Goal: Information Seeking & Learning: Check status

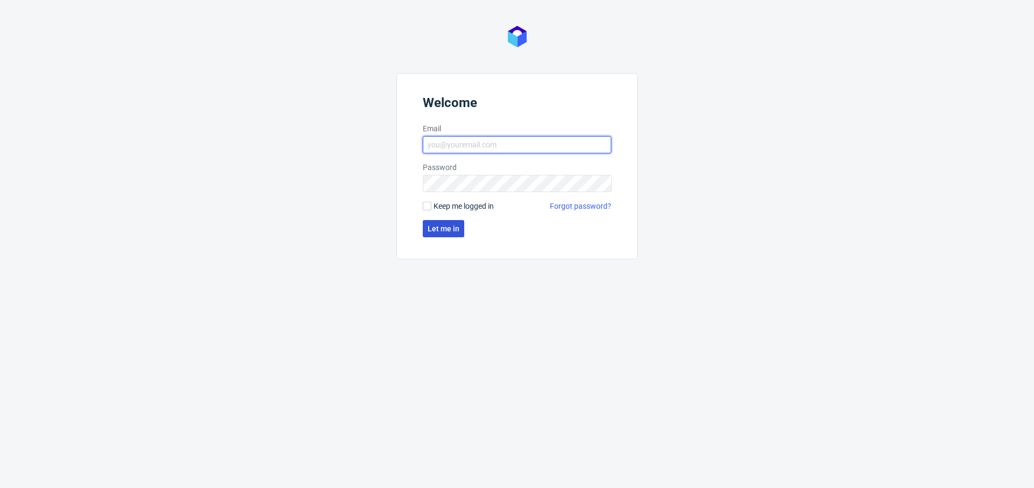
type input "[PERSON_NAME][EMAIL_ADDRESS][PERSON_NAME][DOMAIN_NAME]"
click at [449, 234] on button "Let me in" at bounding box center [443, 228] width 41 height 17
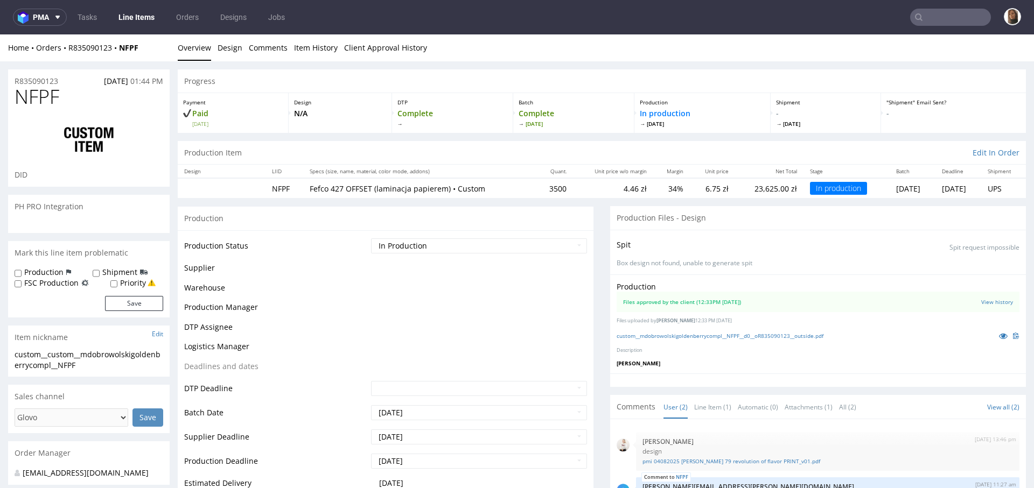
click at [941, 21] on input "text" at bounding box center [950, 17] width 81 height 17
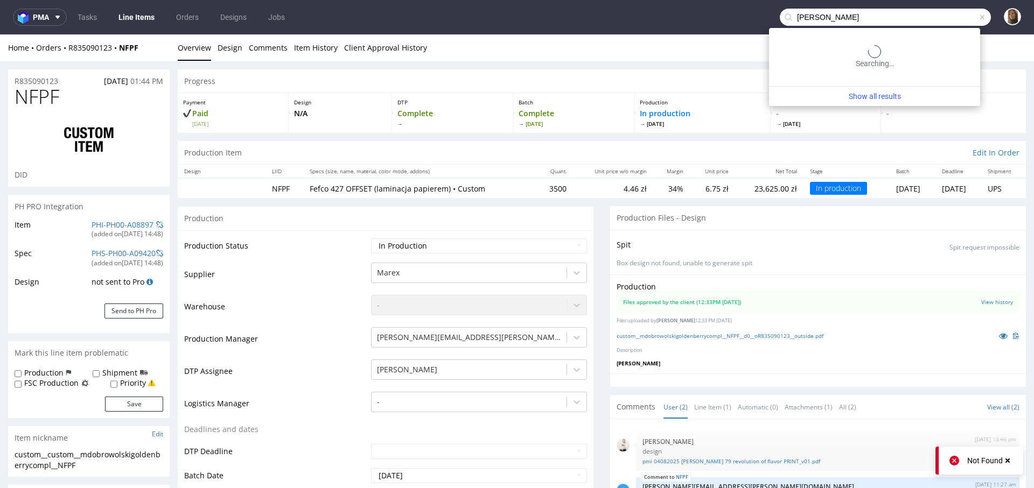
type input "dobrowolski"
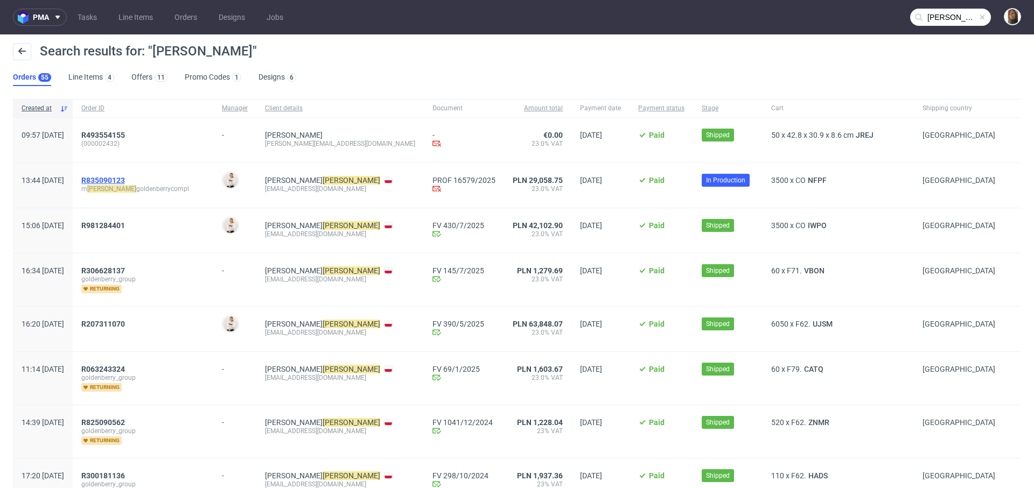
click at [125, 180] on span "R835090123" at bounding box center [103, 180] width 44 height 9
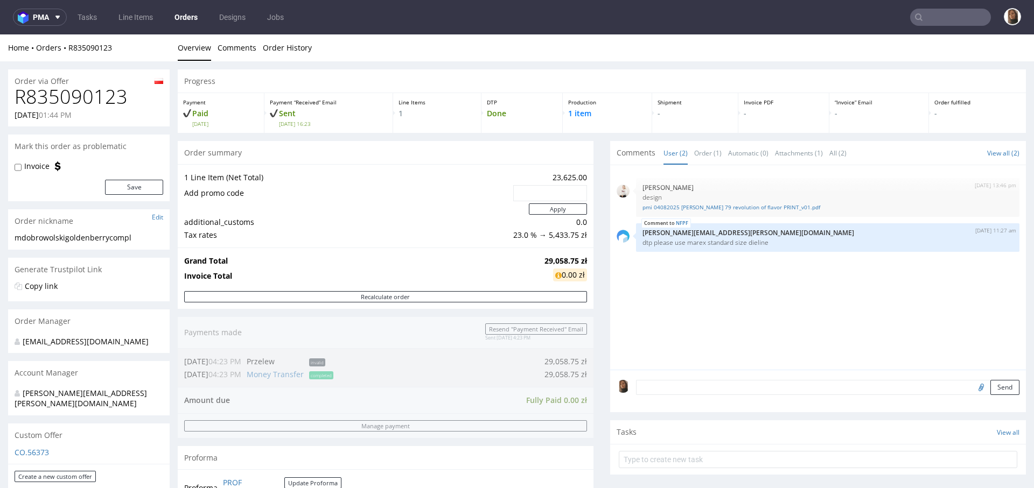
scroll to position [263, 0]
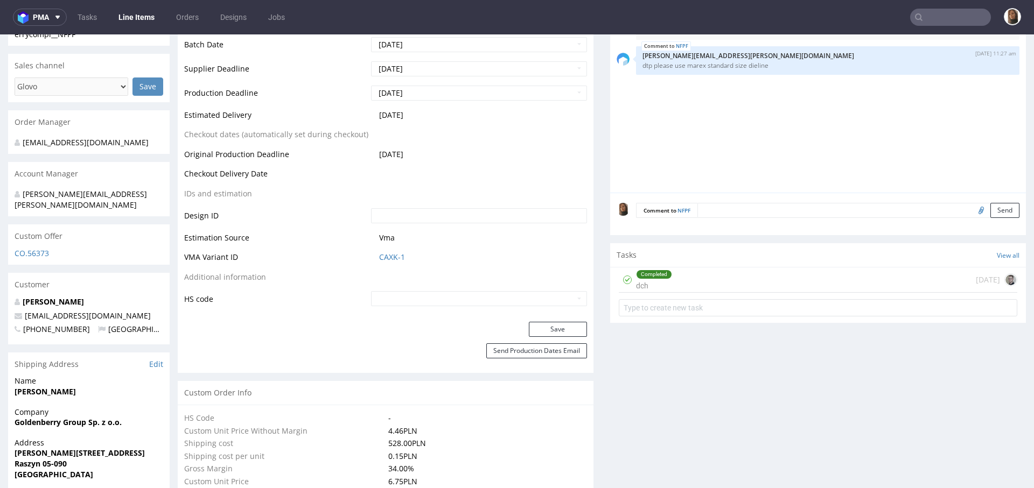
scroll to position [692, 0]
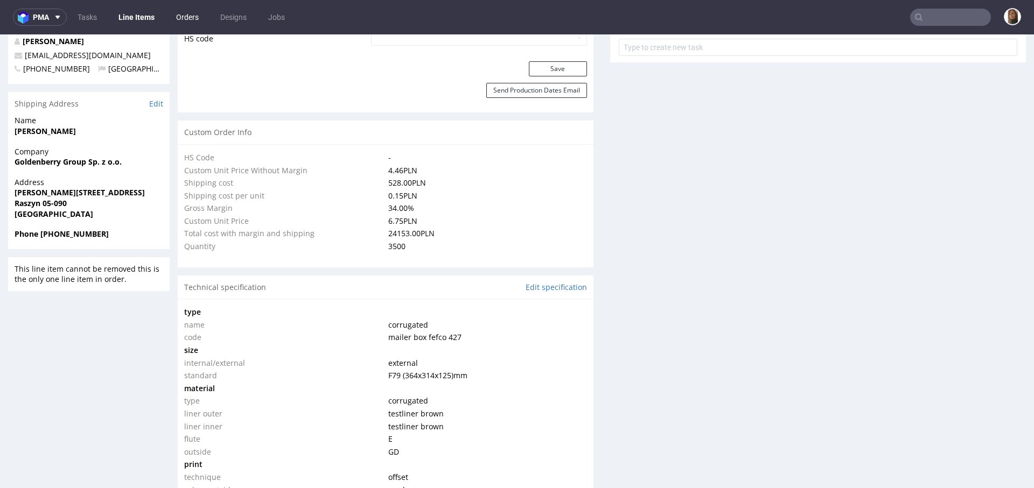
click at [187, 18] on link "Orders" at bounding box center [188, 17] width 36 height 17
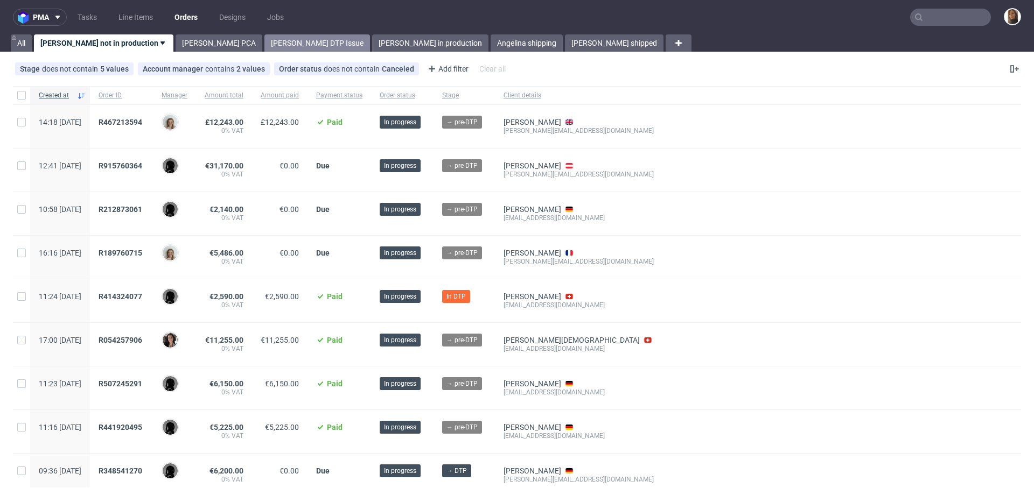
click at [264, 47] on link "Angelina DTP Issue" at bounding box center [317, 42] width 106 height 17
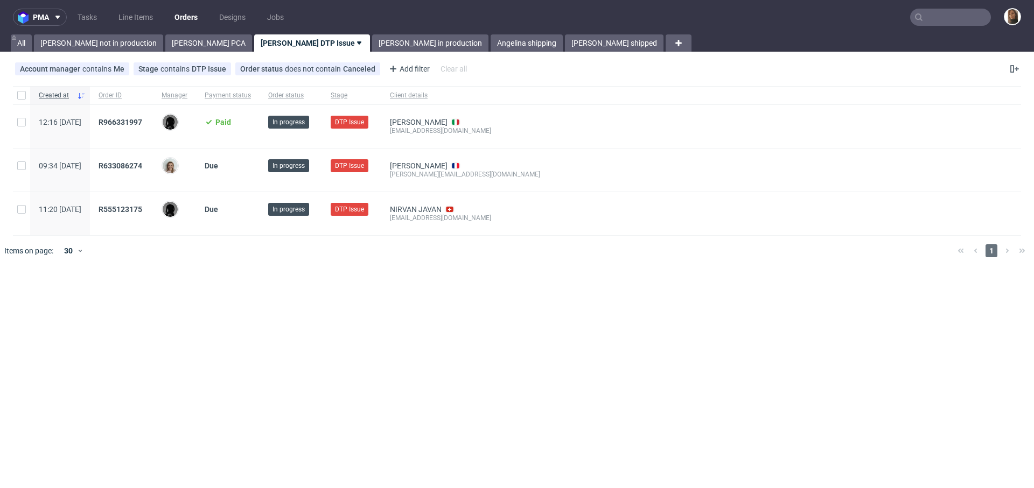
click at [144, 128] on span "R966331997" at bounding box center [122, 126] width 46 height 17
click at [142, 123] on span "R966331997" at bounding box center [121, 122] width 44 height 9
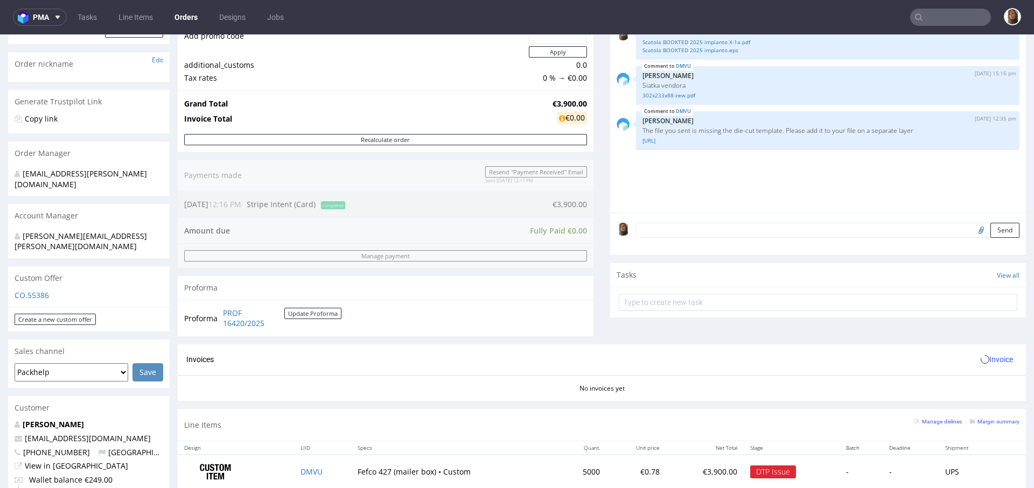
scroll to position [390, 0]
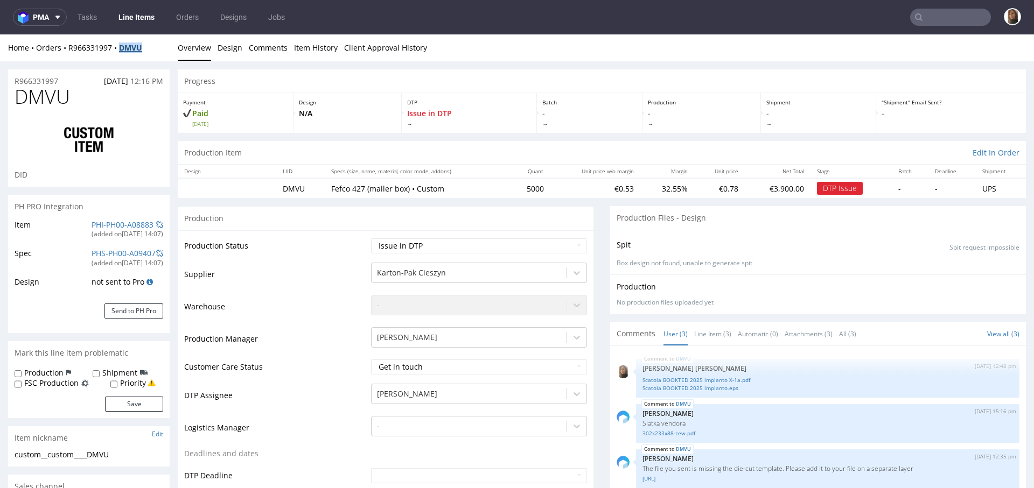
copy strong "DMVU"
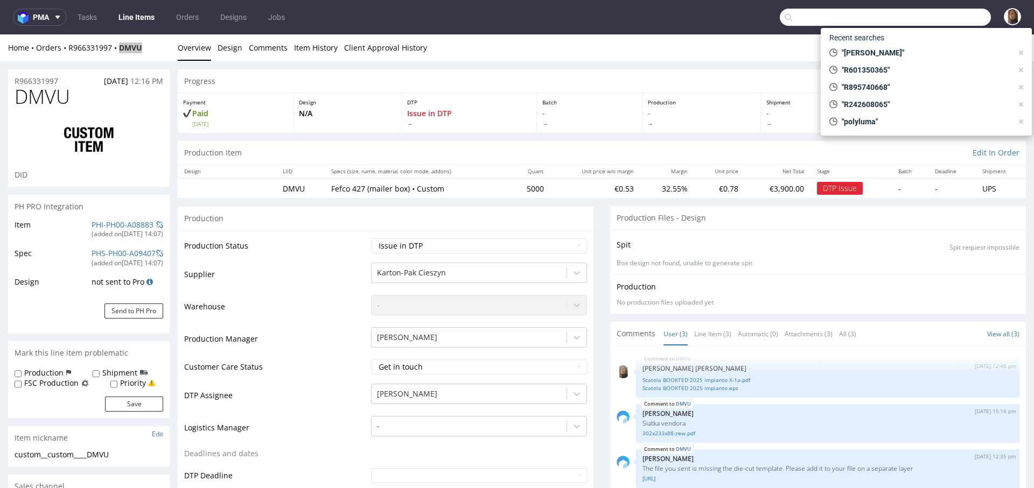
click at [944, 20] on input "text" at bounding box center [885, 17] width 211 height 17
type input "@estrid.com"
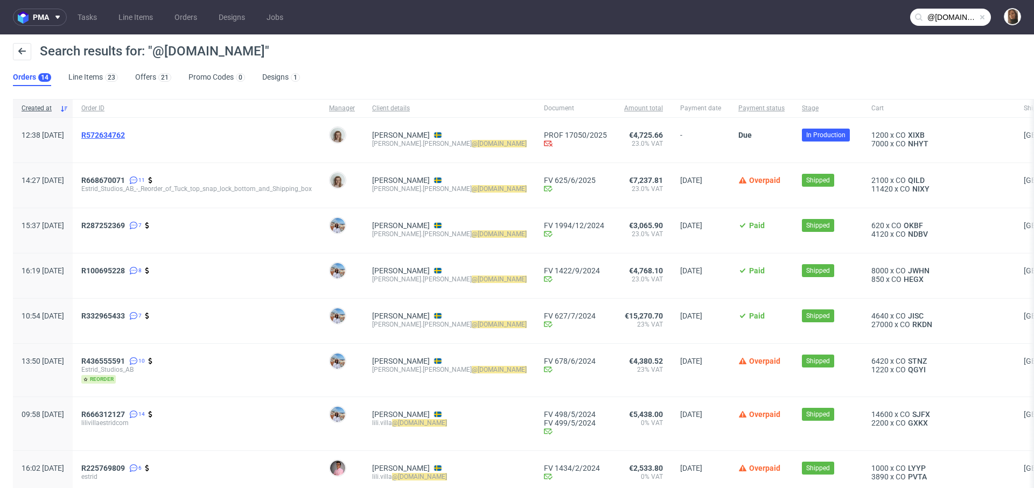
click at [124, 132] on span "R572634762" at bounding box center [103, 135] width 44 height 9
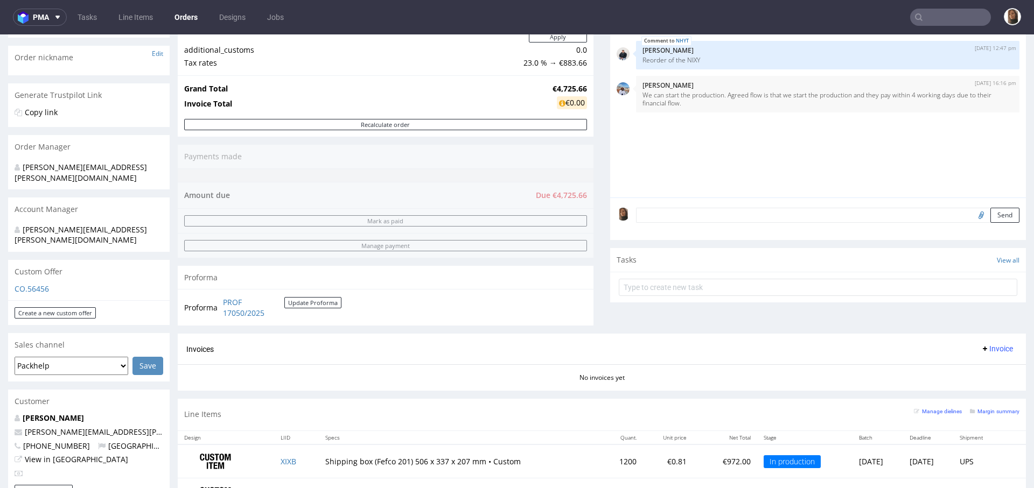
scroll to position [147, 0]
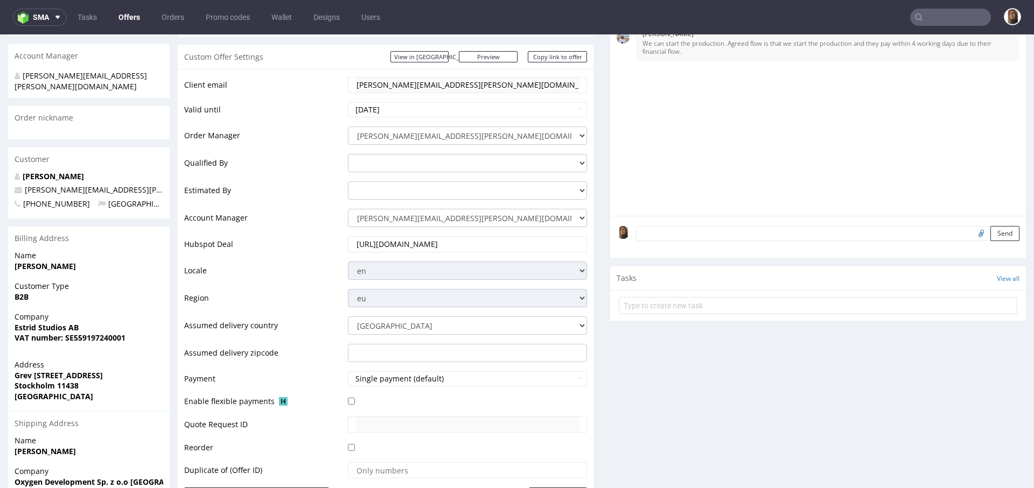
scroll to position [558, 0]
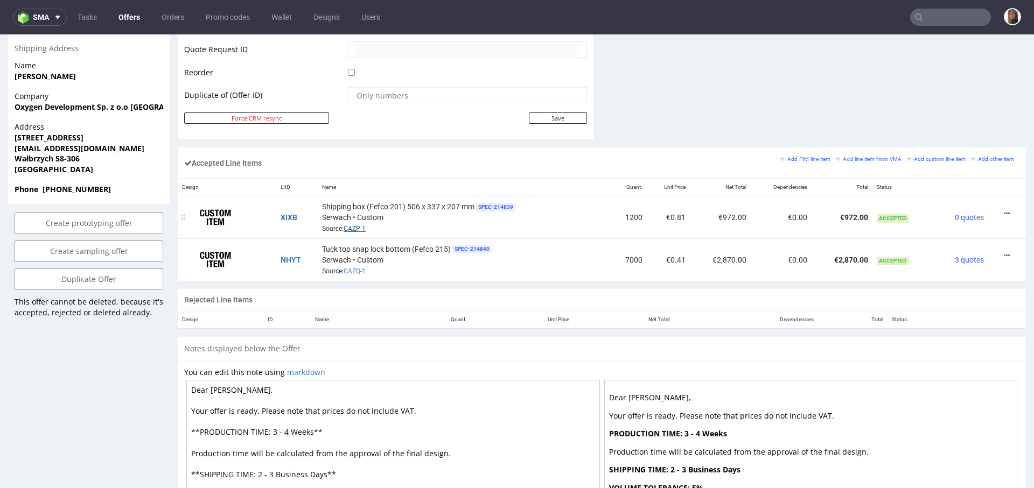
click at [354, 225] on link "CAZP-1" at bounding box center [355, 229] width 22 height 8
click at [351, 268] on link "CAZQ-1" at bounding box center [355, 272] width 22 height 8
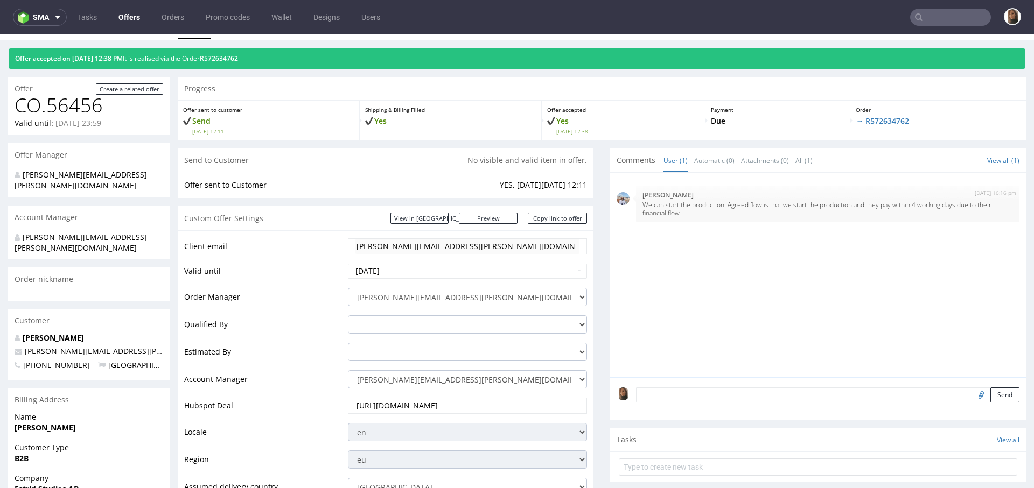
scroll to position [0, 0]
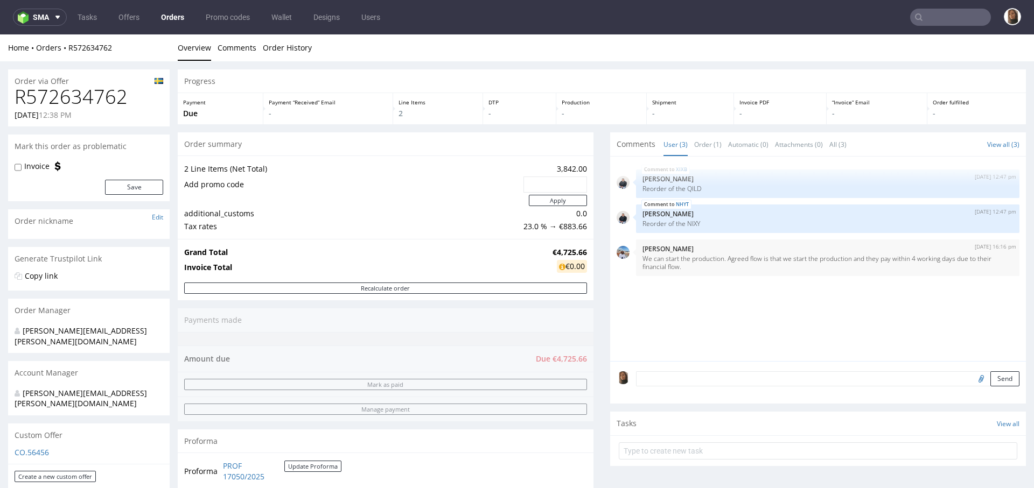
click at [678, 381] on textarea at bounding box center [827, 379] width 383 height 15
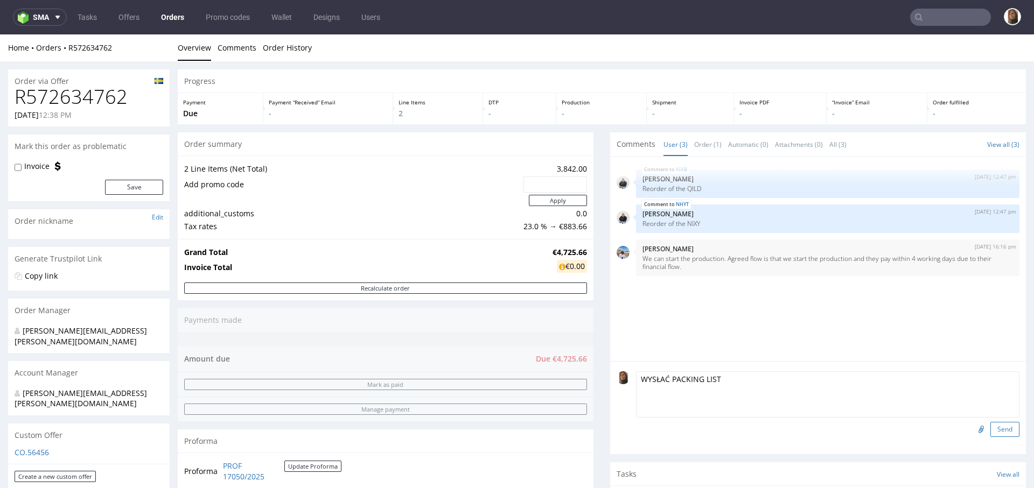
type textarea "WYSŁAĆ PACKING LIST"
click at [990, 425] on button "Send" at bounding box center [1004, 429] width 29 height 15
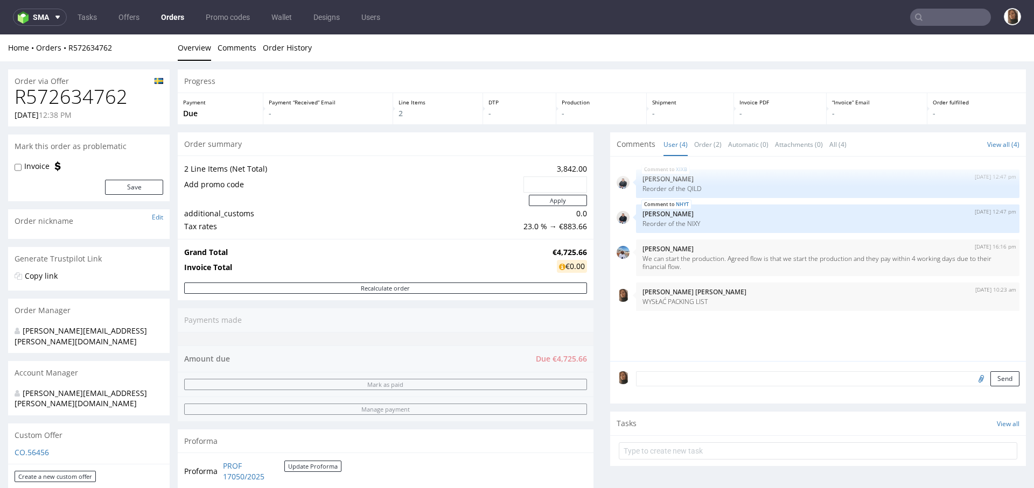
click at [178, 15] on link "Orders" at bounding box center [173, 17] width 36 height 17
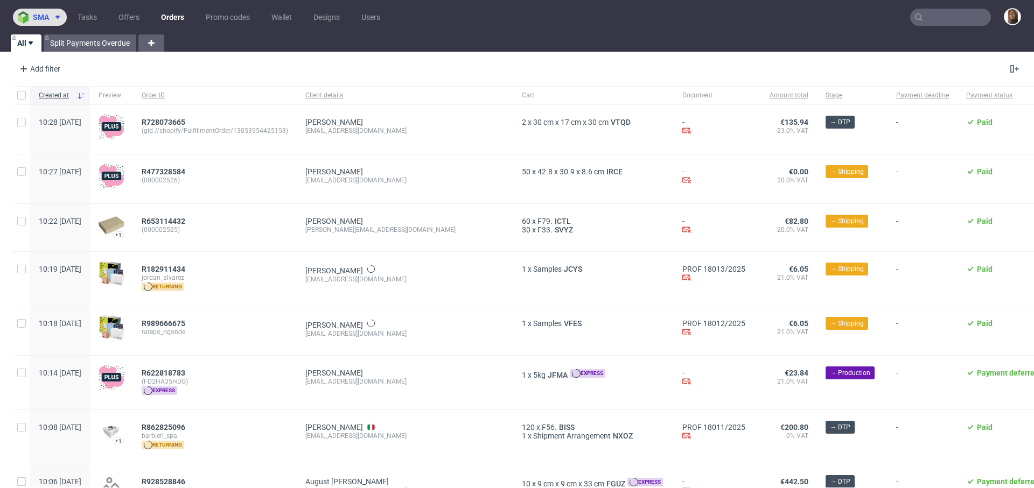
click at [47, 22] on button "sma" at bounding box center [40, 17] width 54 height 17
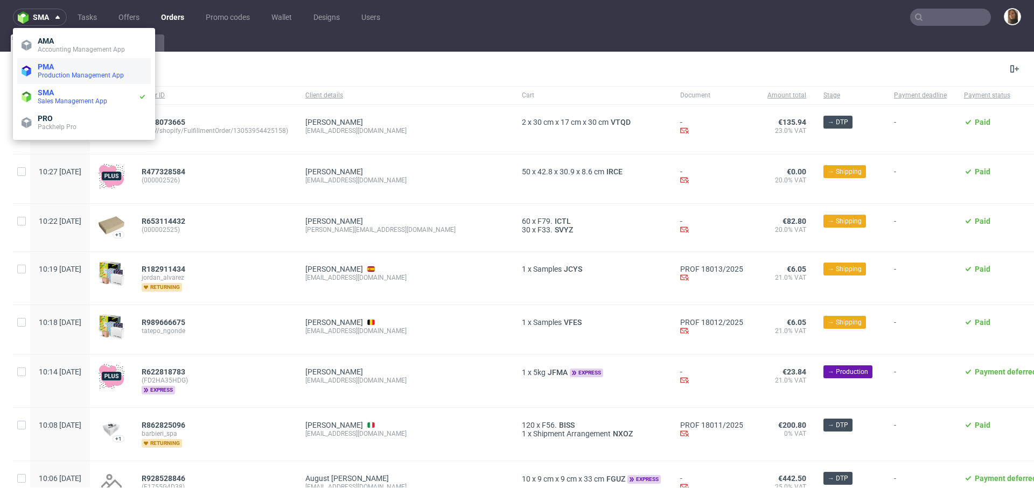
click at [54, 72] on span "Production Management App" at bounding box center [81, 76] width 86 height 8
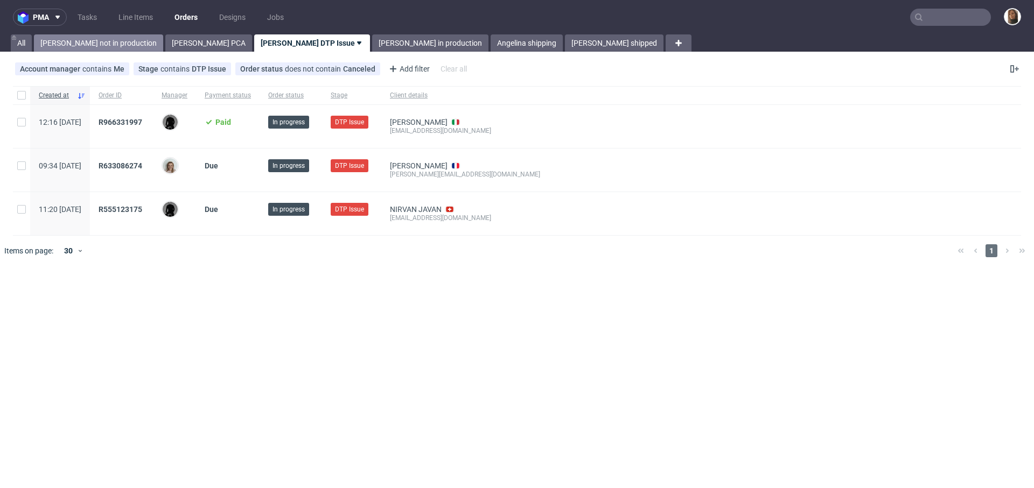
click at [92, 39] on link "Angelina not in production" at bounding box center [98, 42] width 129 height 17
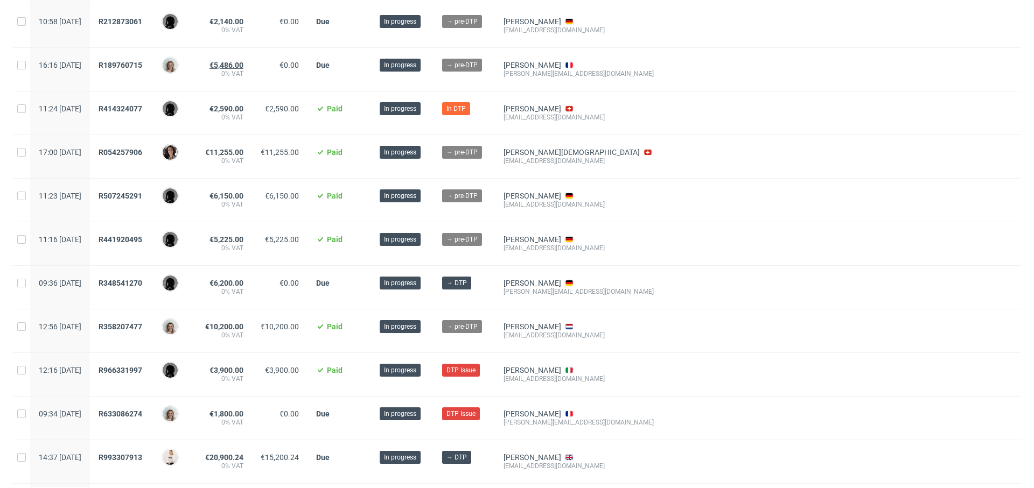
scroll to position [303, 0]
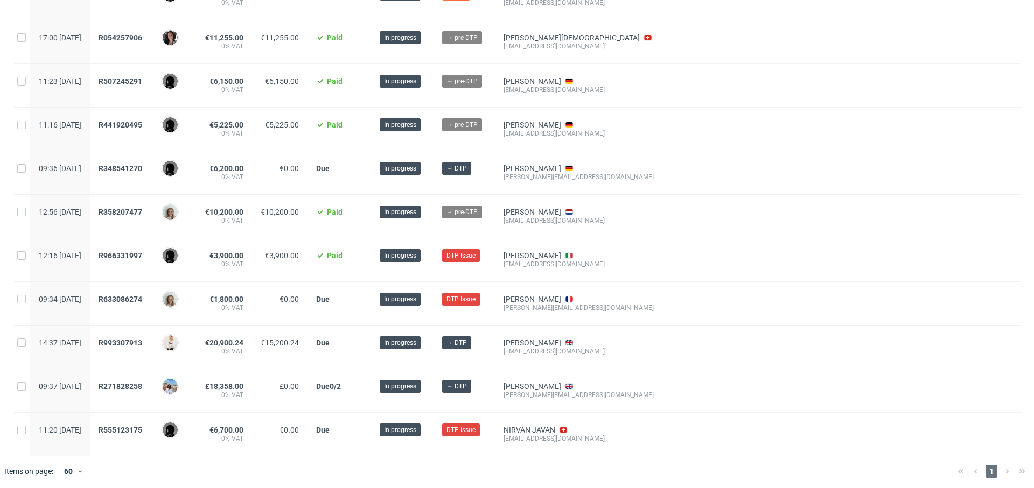
click at [150, 335] on div "R993307913" at bounding box center [121, 347] width 63 height 43
click at [142, 339] on span "R993307913" at bounding box center [121, 343] width 44 height 9
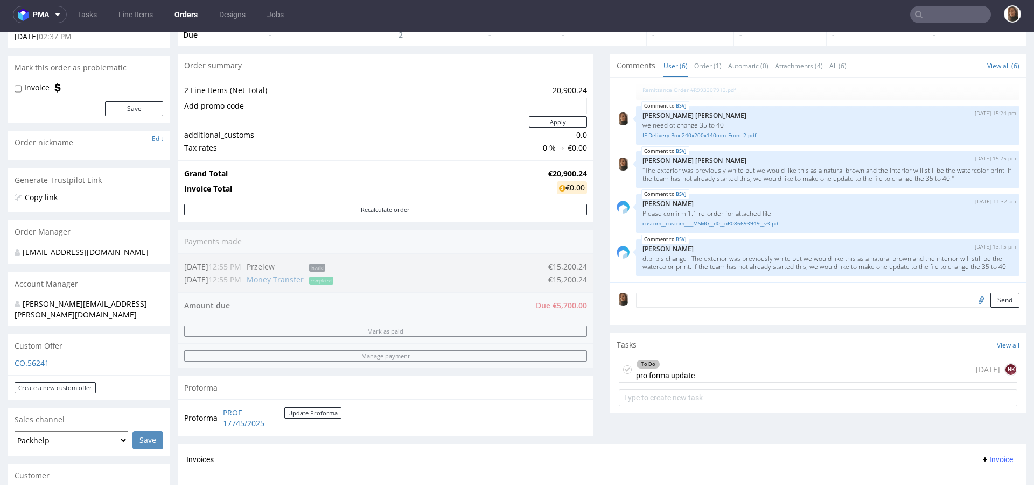
scroll to position [5, 0]
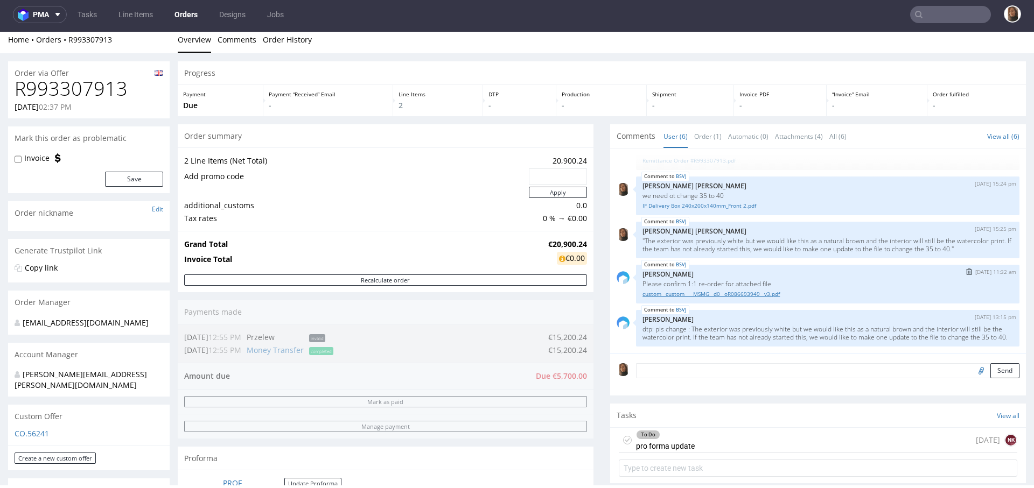
click at [739, 290] on link "custom__custom____MSMG__d0__oR086693949__v3.pdf" at bounding box center [827, 294] width 370 height 8
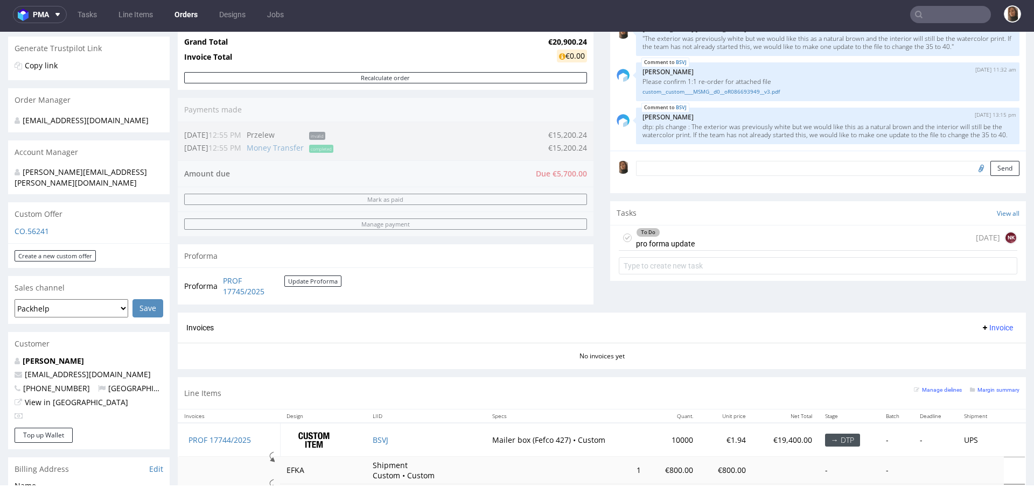
scroll to position [205, 0]
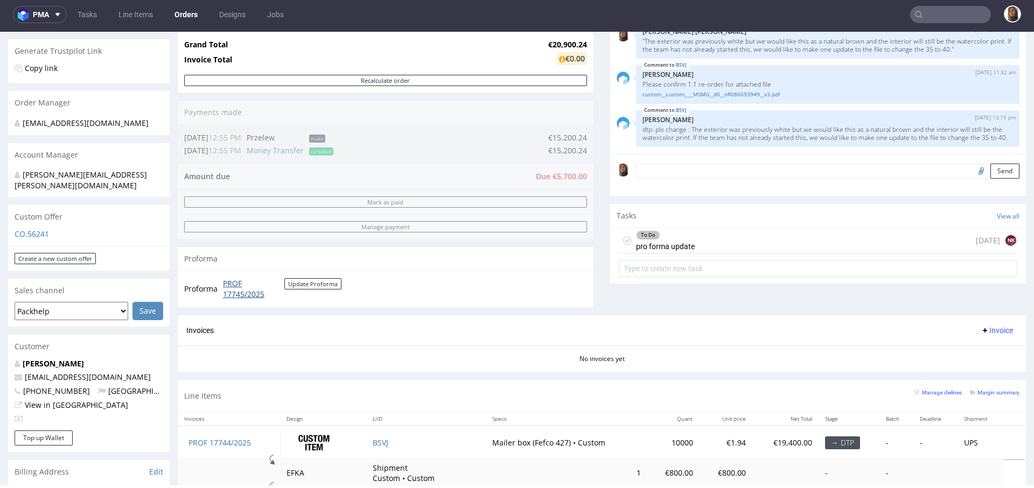
click at [236, 297] on link "PROF 17745/2025" at bounding box center [253, 288] width 61 height 21
click at [702, 241] on div "To Do pro forma update 4 days ago NK" at bounding box center [818, 240] width 398 height 25
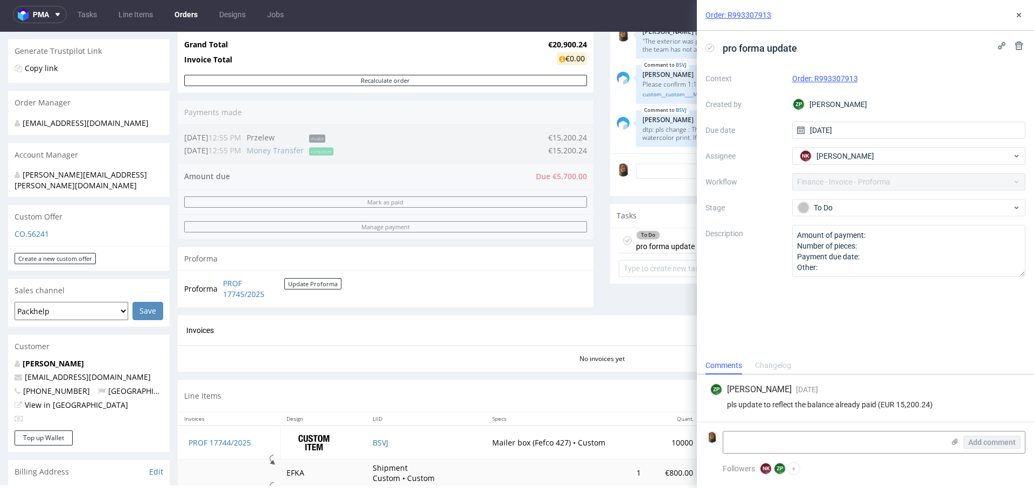
click at [590, 298] on div "Progress Payment Due Payment “Received” Email - Line Items 2 DTP - Production -…" at bounding box center [602, 209] width 848 height 695
drag, startPoint x: 1020, startPoint y: 10, endPoint x: 932, endPoint y: 25, distance: 89.6
click at [1020, 11] on icon at bounding box center [1018, 15] width 9 height 9
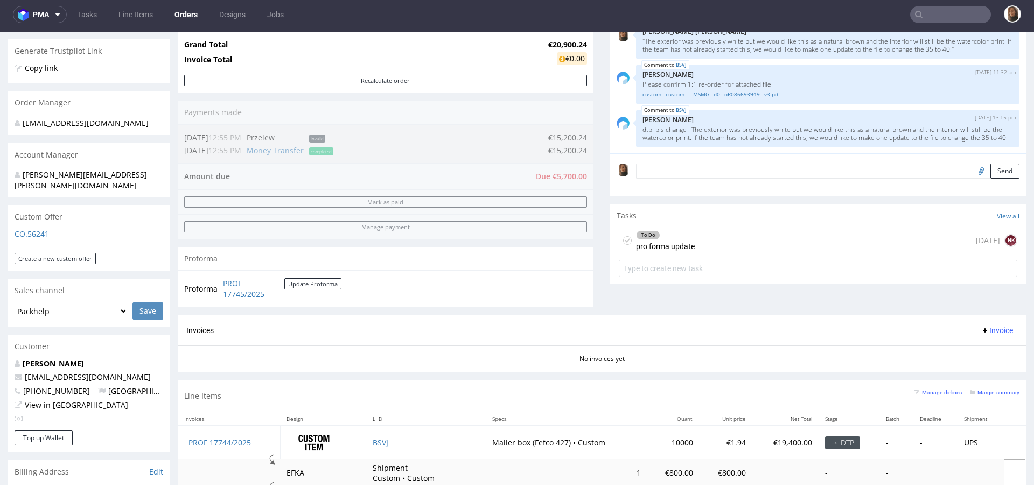
click at [939, 4] on nav "pma Tasks Line Items Orders Designs Jobs" at bounding box center [517, 14] width 1034 height 34
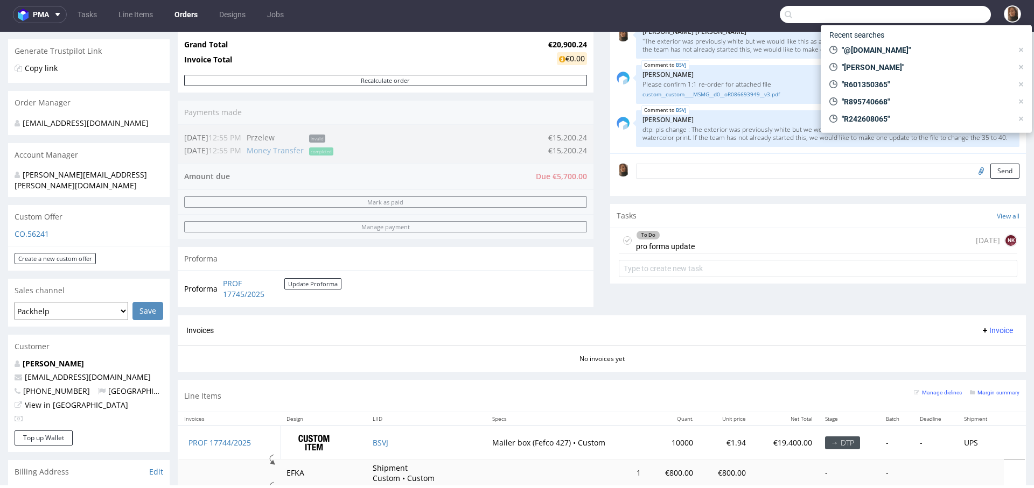
click at [941, 11] on input "text" at bounding box center [885, 14] width 211 height 17
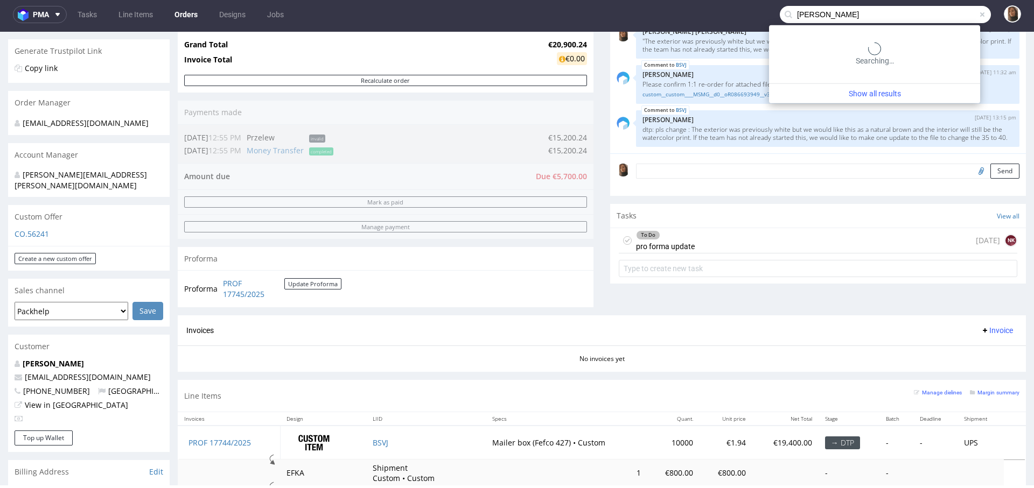
type input "dobrowolski"
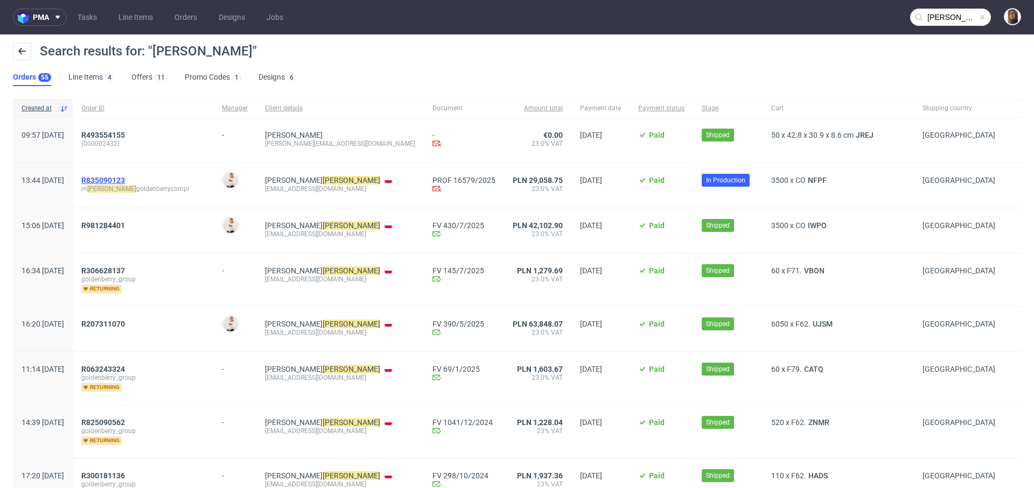
click at [125, 178] on span "R835090123" at bounding box center [103, 180] width 44 height 9
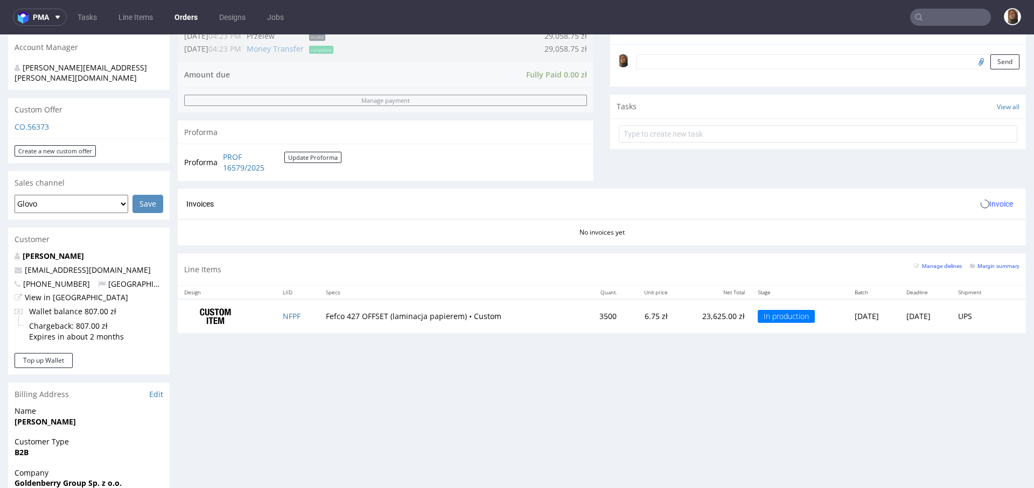
scroll to position [296, 0]
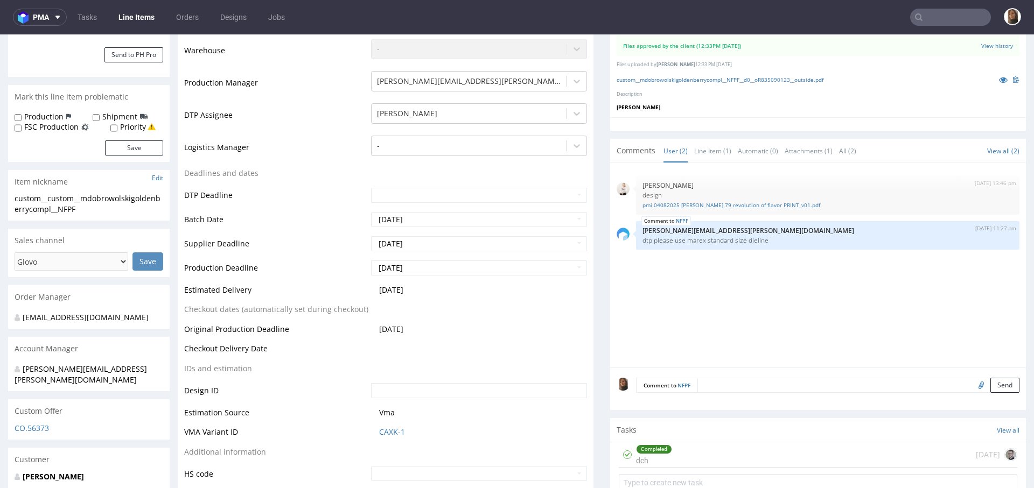
scroll to position [255, 0]
click at [291, 158] on td "Logistics Manager" at bounding box center [276, 152] width 184 height 32
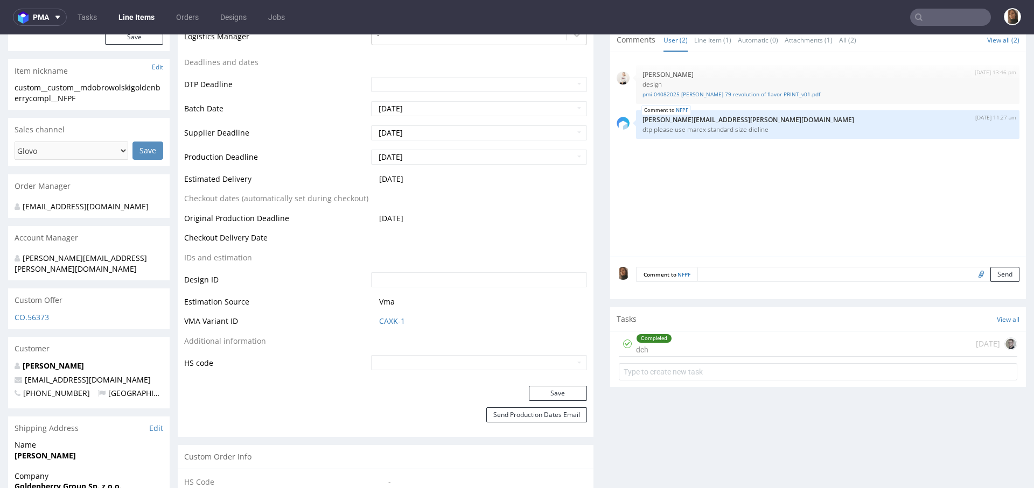
scroll to position [468, 0]
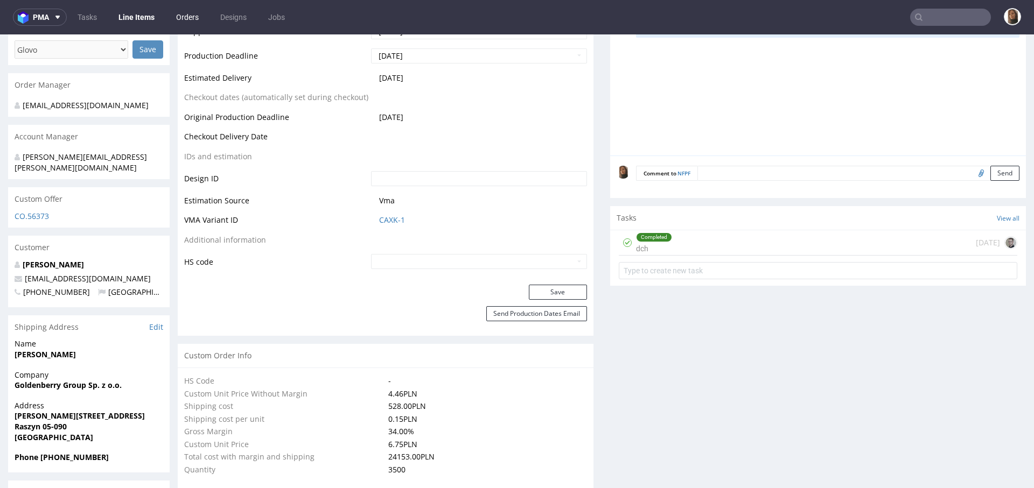
click at [183, 15] on link "Orders" at bounding box center [188, 17] width 36 height 17
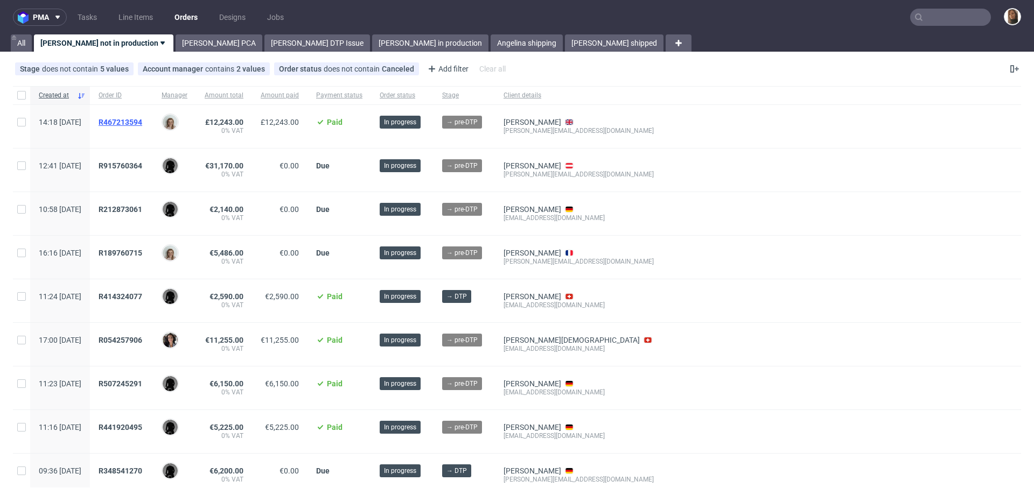
click at [142, 119] on span "R467213594" at bounding box center [121, 122] width 44 height 9
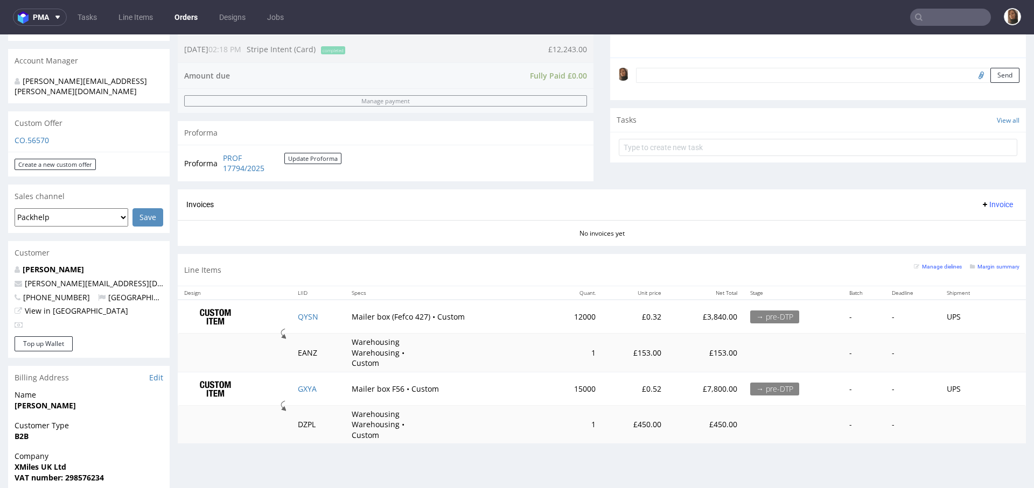
scroll to position [500, 0]
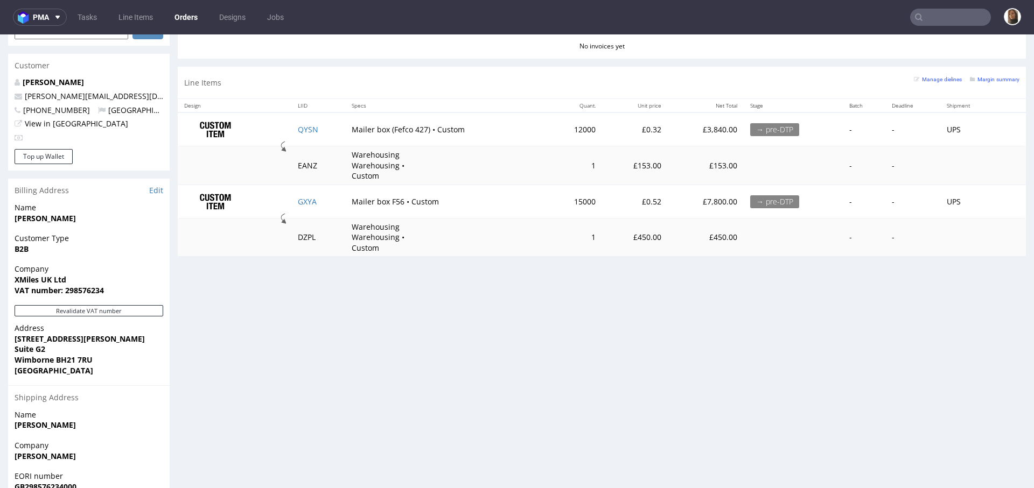
click at [946, 10] on input "text" at bounding box center [950, 17] width 81 height 17
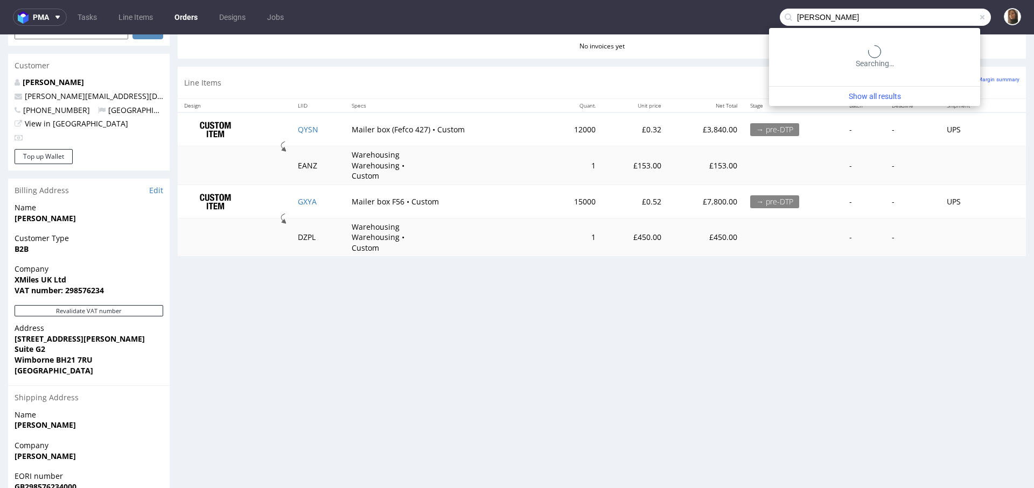
type input "dobrowolski"
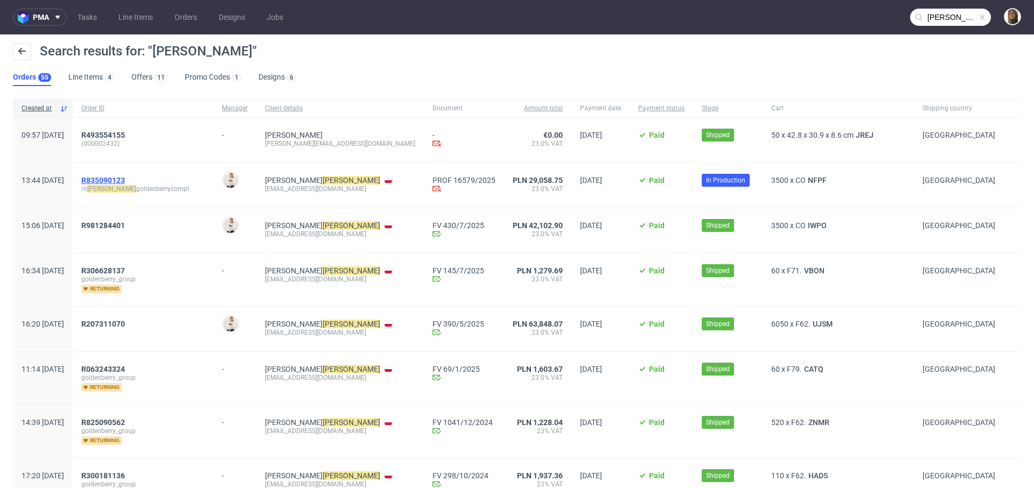
click at [125, 179] on span "R835090123" at bounding box center [103, 180] width 44 height 9
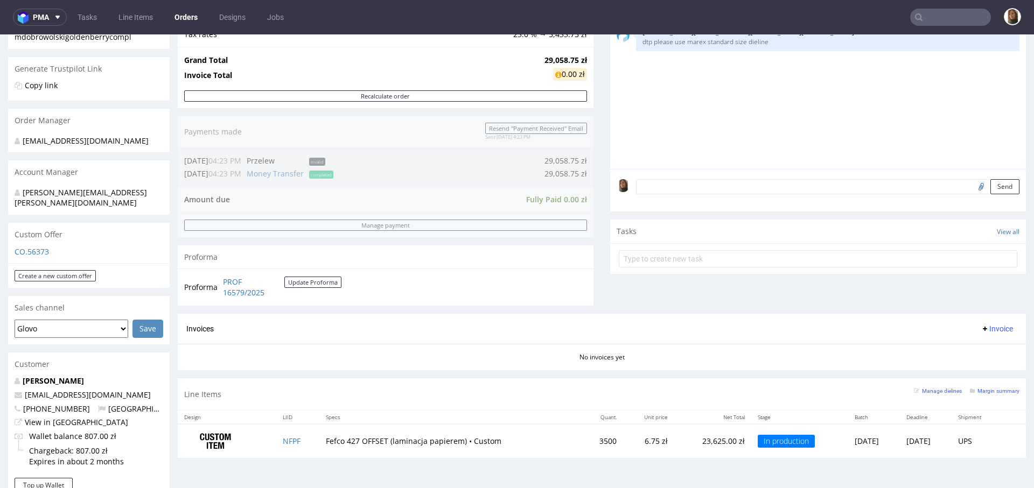
scroll to position [418, 0]
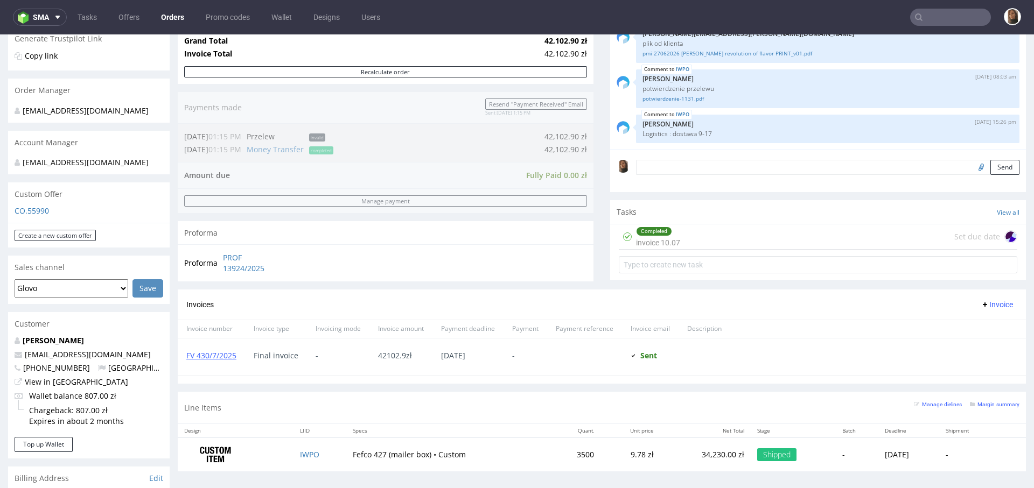
scroll to position [337, 0]
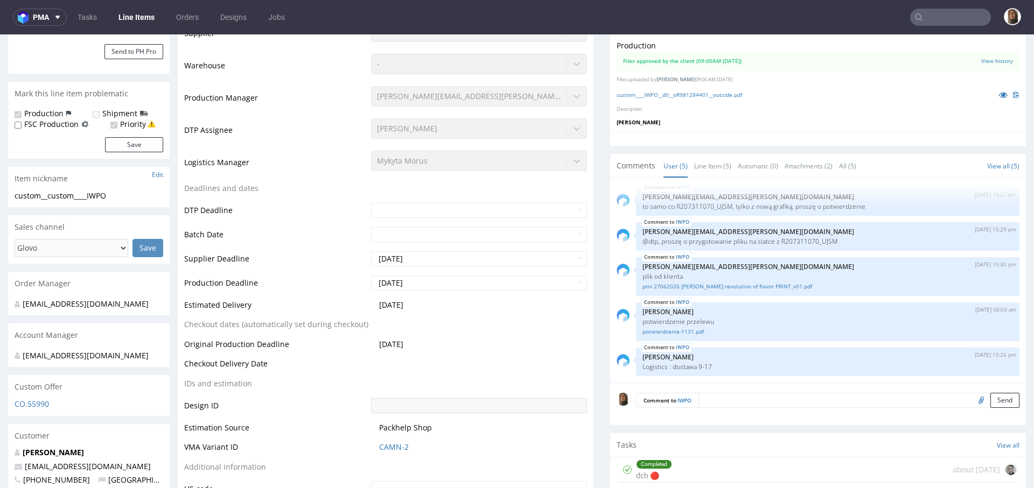
scroll to position [606, 0]
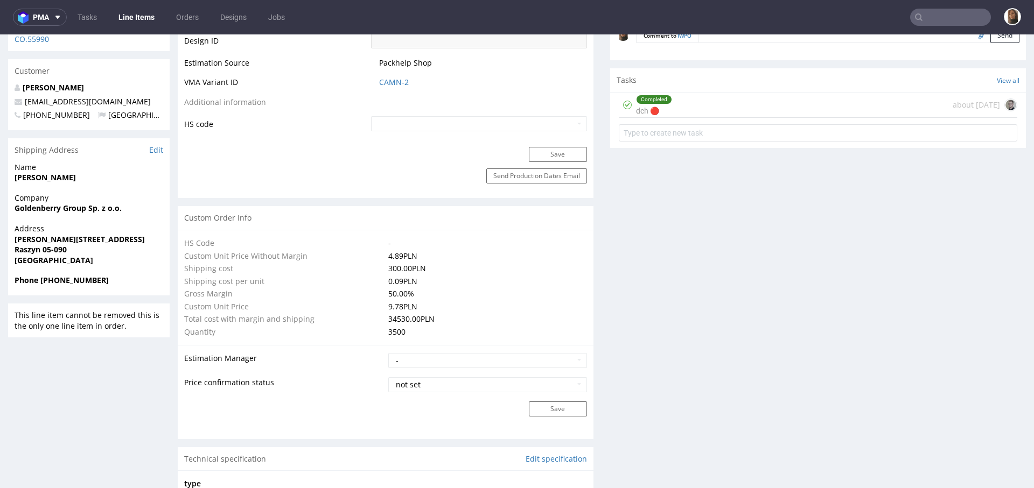
click at [944, 17] on input "text" at bounding box center [950, 17] width 81 height 17
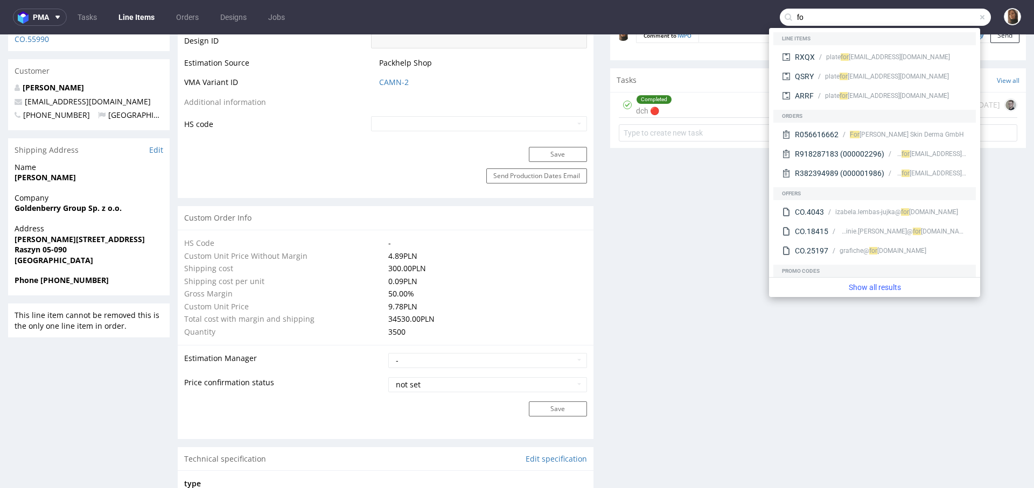
type input "f"
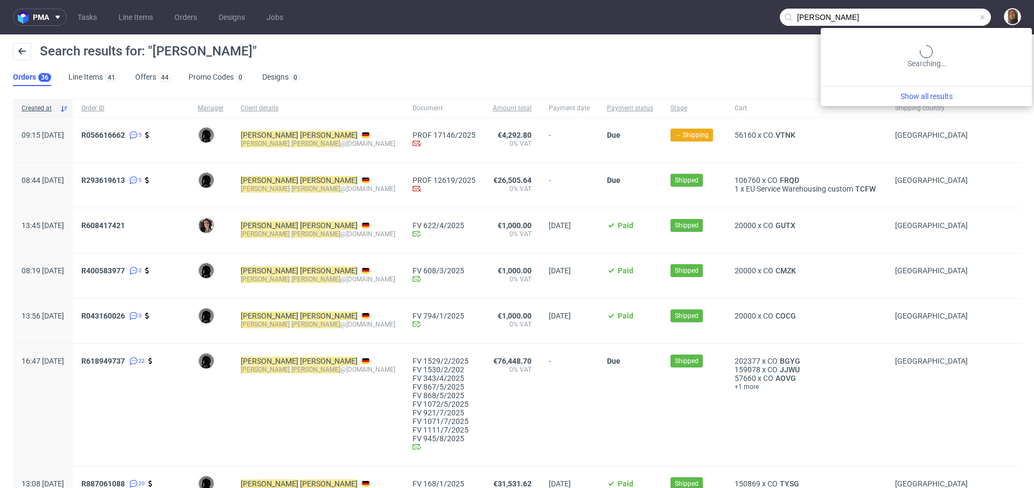
click at [946, 16] on input "sven klein" at bounding box center [885, 17] width 211 height 17
paste input "veyia.com"
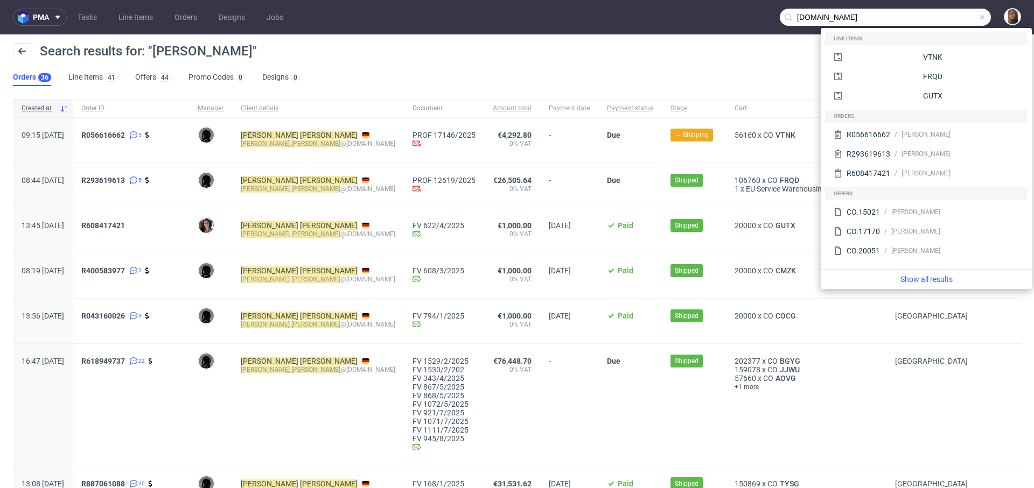
type input "veyia.com"
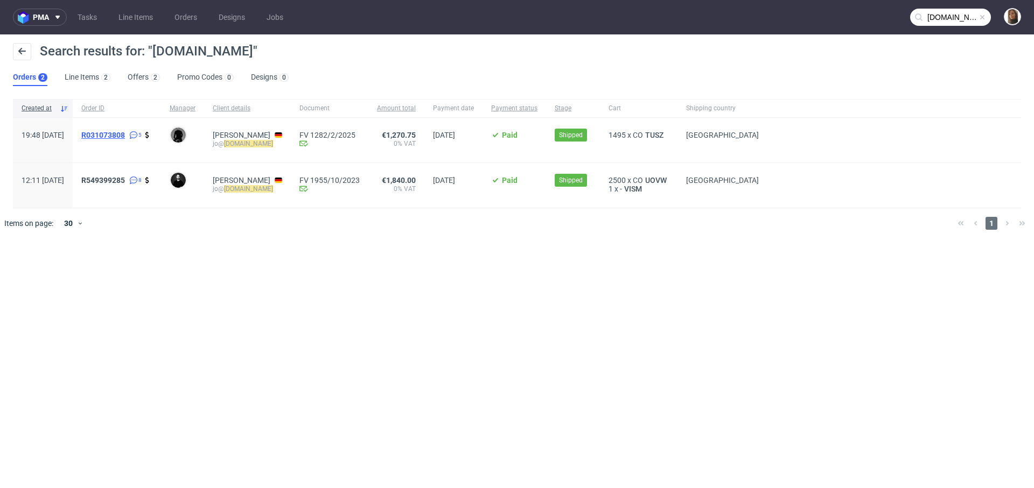
click at [125, 136] on span "R031073808" at bounding box center [103, 135] width 44 height 9
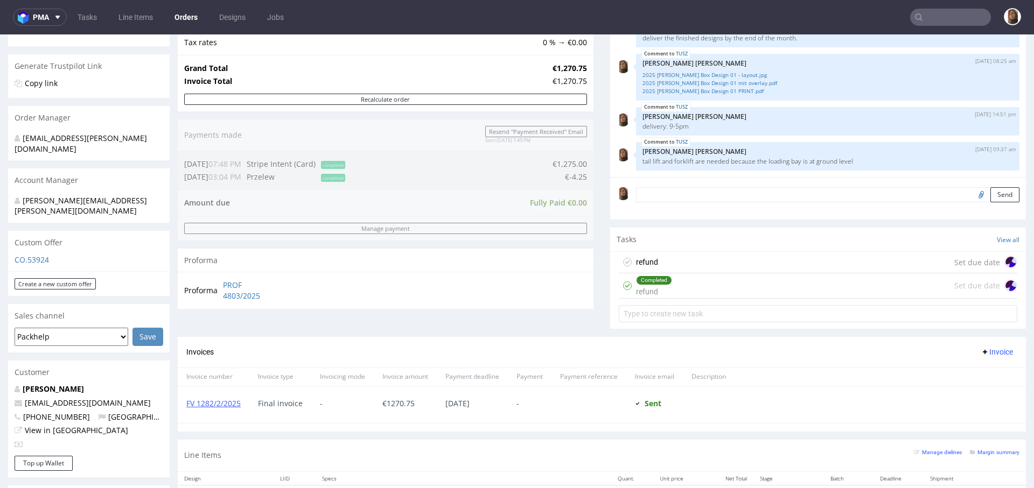
scroll to position [557, 0]
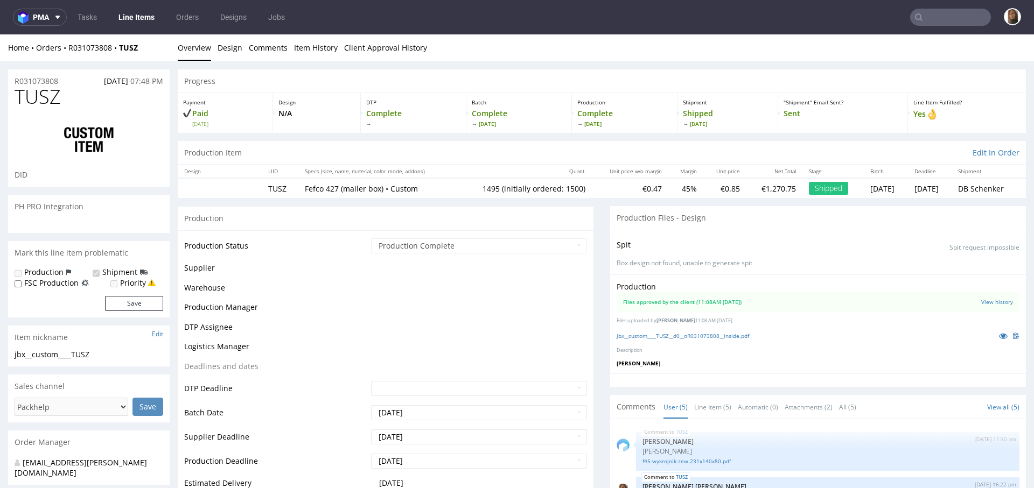
scroll to position [20, 0]
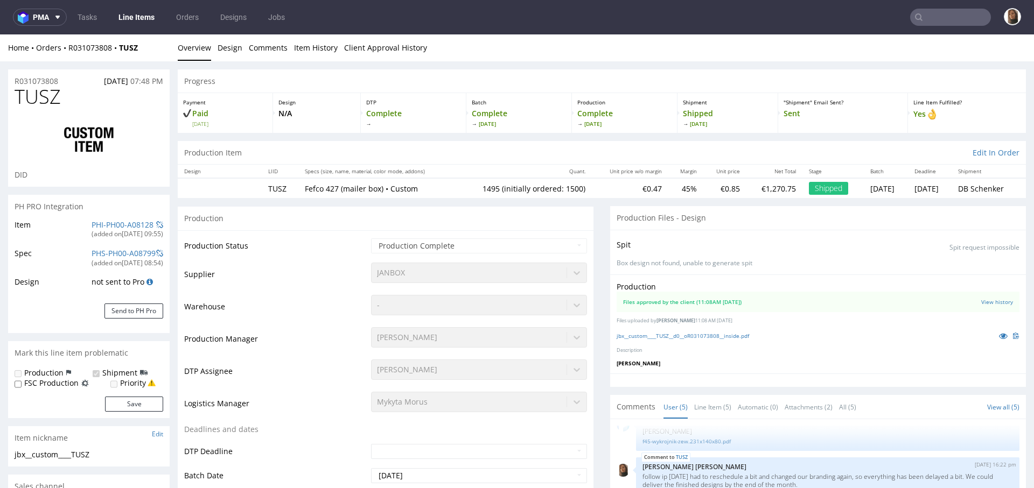
type input "1495"
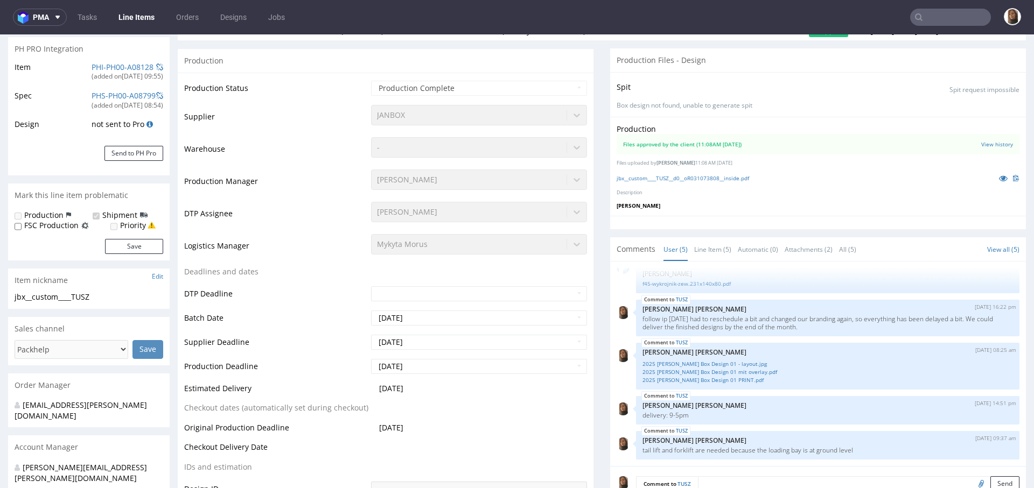
scroll to position [205, 0]
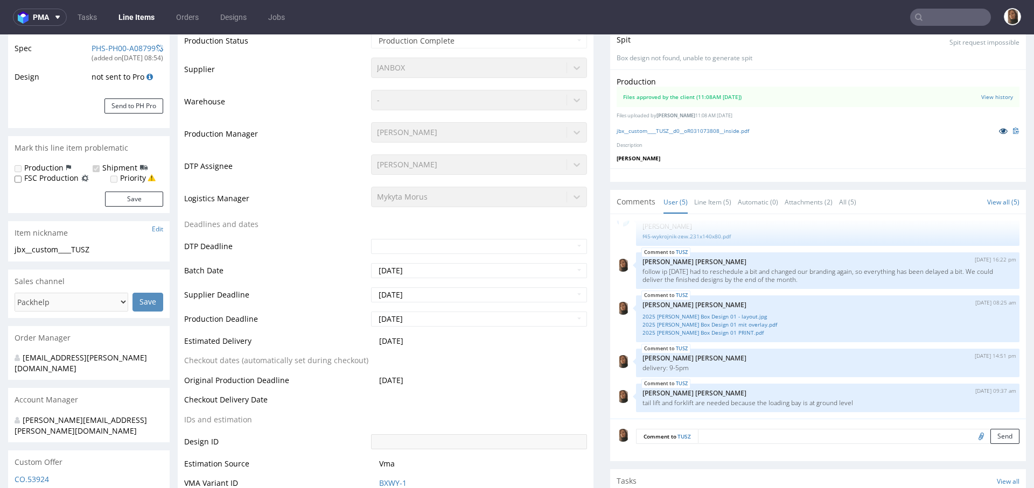
click at [999, 128] on icon at bounding box center [1003, 131] width 9 height 8
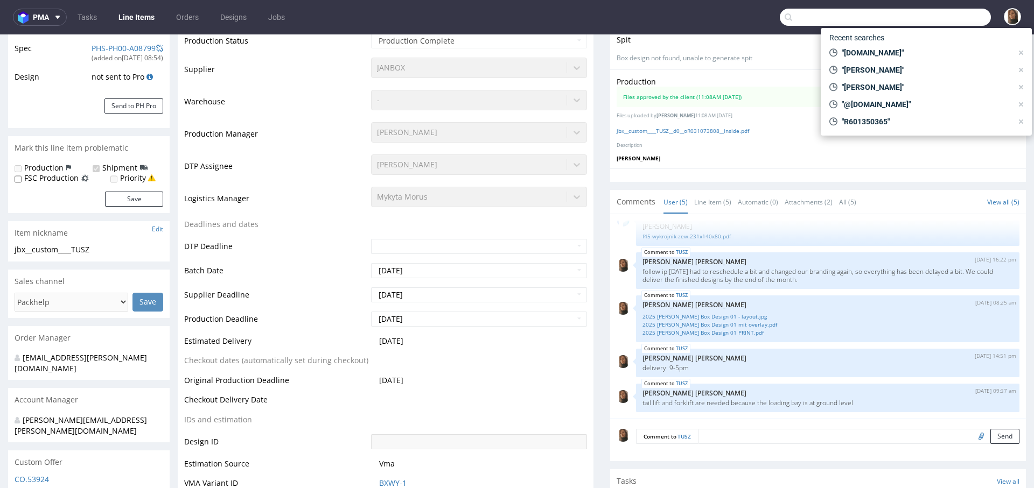
click at [950, 18] on input "text" at bounding box center [885, 17] width 211 height 17
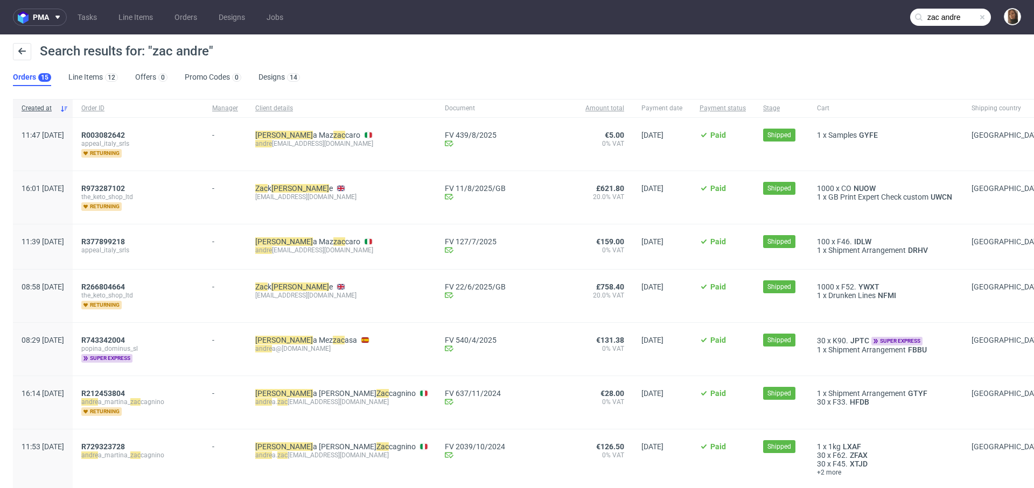
click at [963, 13] on input "zac andre" at bounding box center [950, 17] width 81 height 17
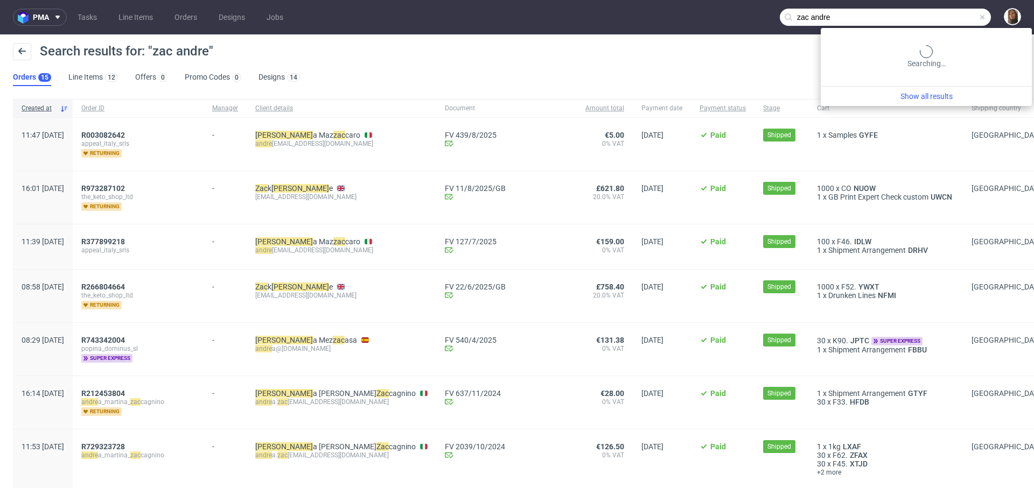
click at [963, 13] on input "zac andre" at bounding box center [885, 17] width 211 height 17
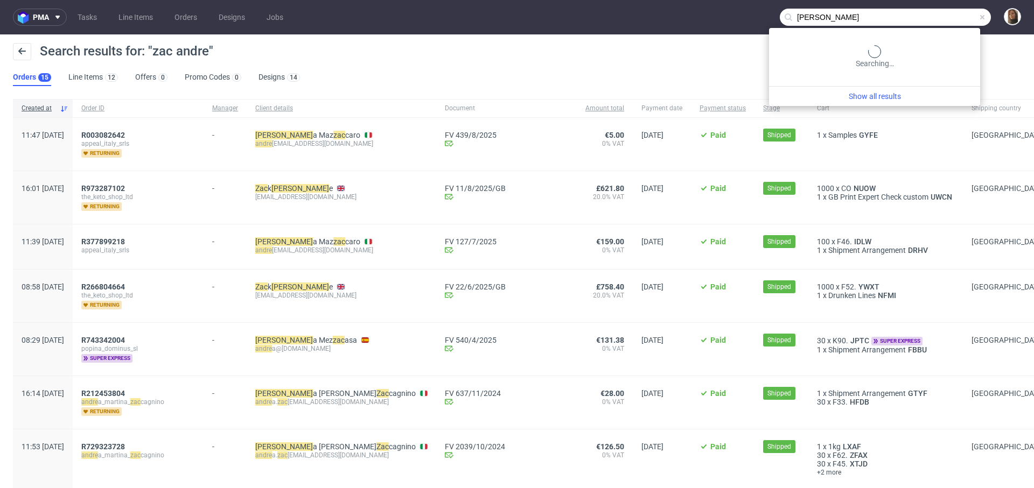
type input "hannes geng"
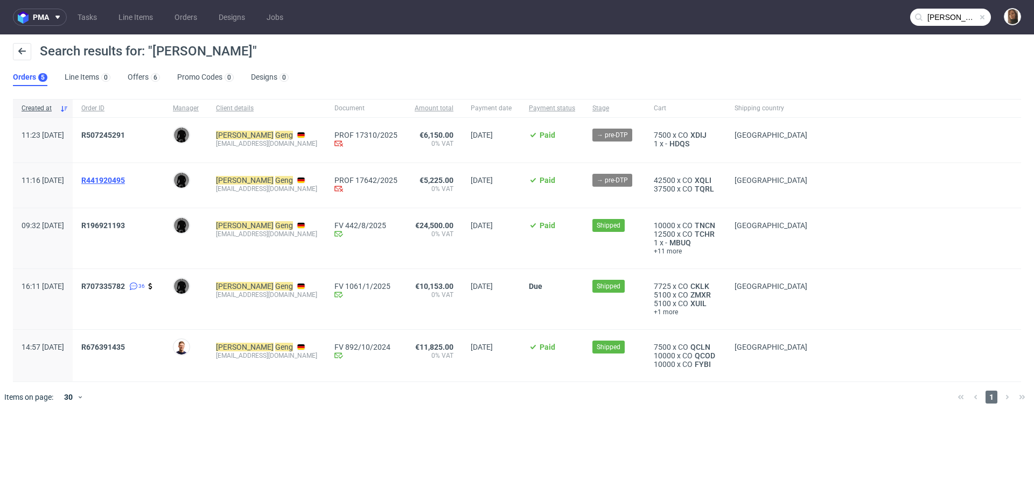
click at [125, 178] on span "R441920495" at bounding box center [103, 180] width 44 height 9
click at [125, 134] on span "R507245291" at bounding box center [103, 135] width 44 height 9
click at [177, 22] on link "Orders" at bounding box center [186, 17] width 36 height 17
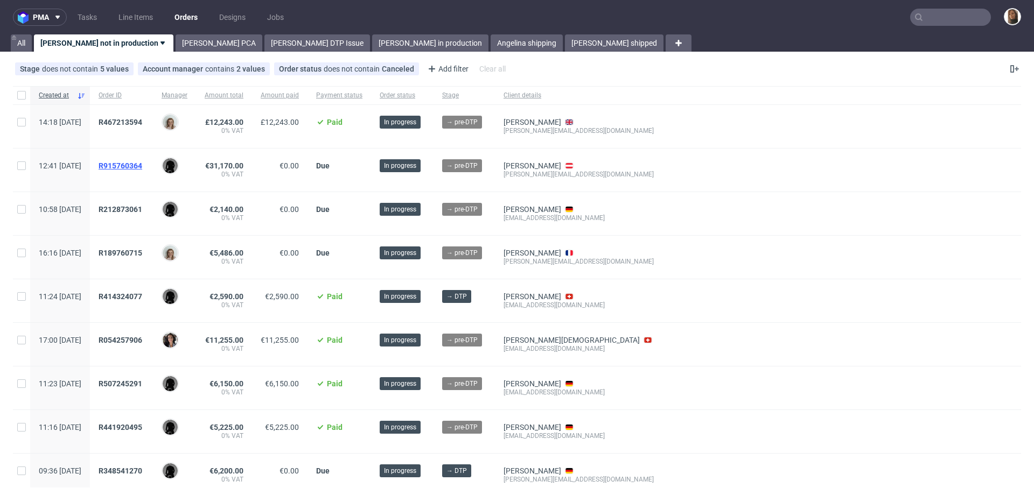
click at [142, 167] on span "R915760364" at bounding box center [121, 166] width 44 height 9
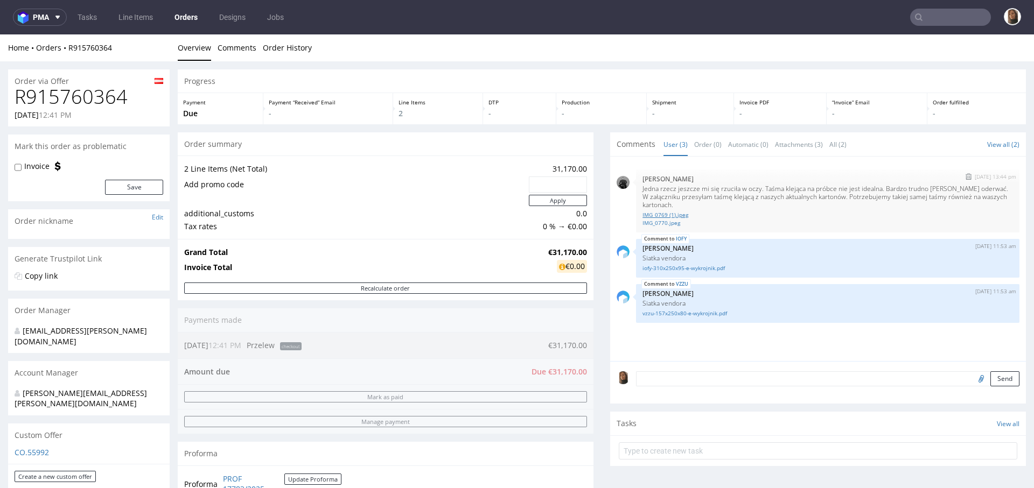
click at [671, 216] on link "IMG_0769 (1).jpeg" at bounding box center [827, 215] width 370 height 8
click at [661, 220] on link "IMG_0770.jpeg" at bounding box center [827, 223] width 370 height 8
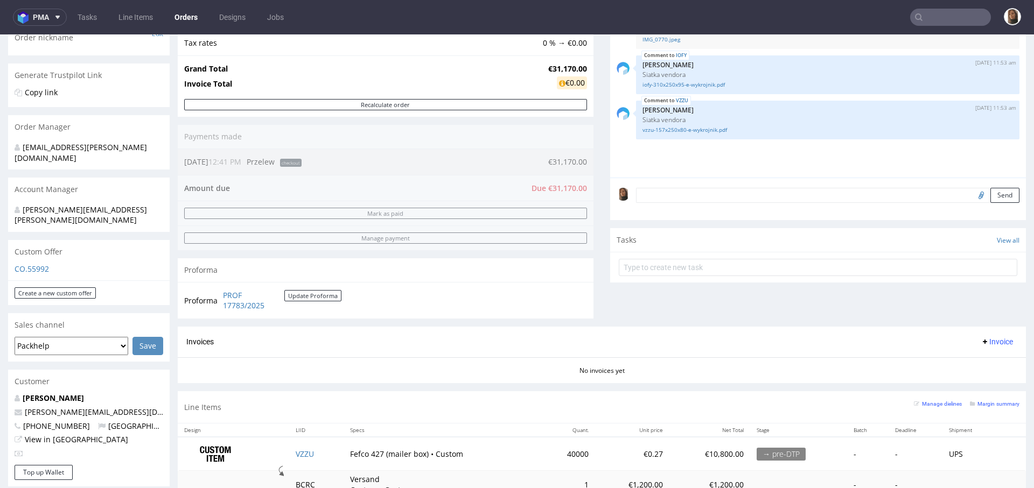
scroll to position [170, 0]
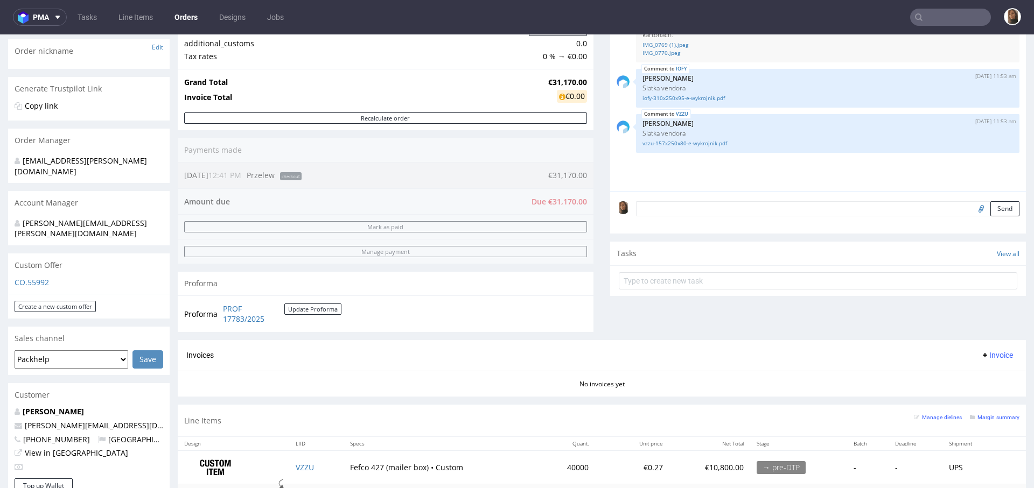
click at [930, 13] on input "text" at bounding box center [950, 17] width 81 height 17
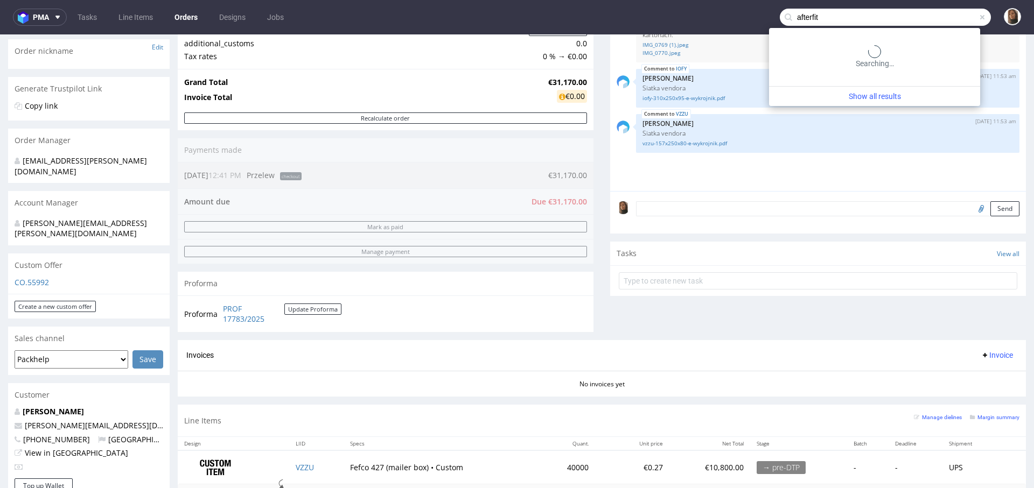
type input "afterfit"
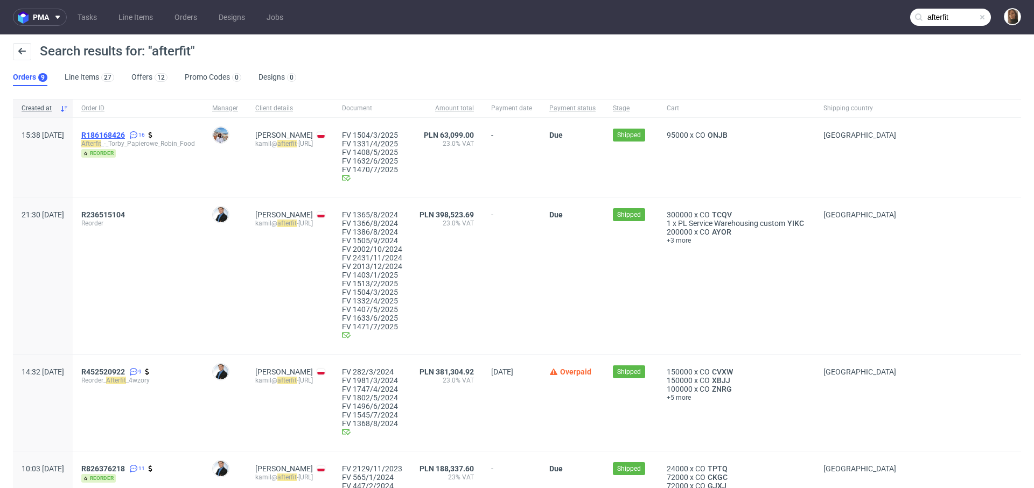
click at [125, 134] on span "R186168426" at bounding box center [103, 135] width 44 height 9
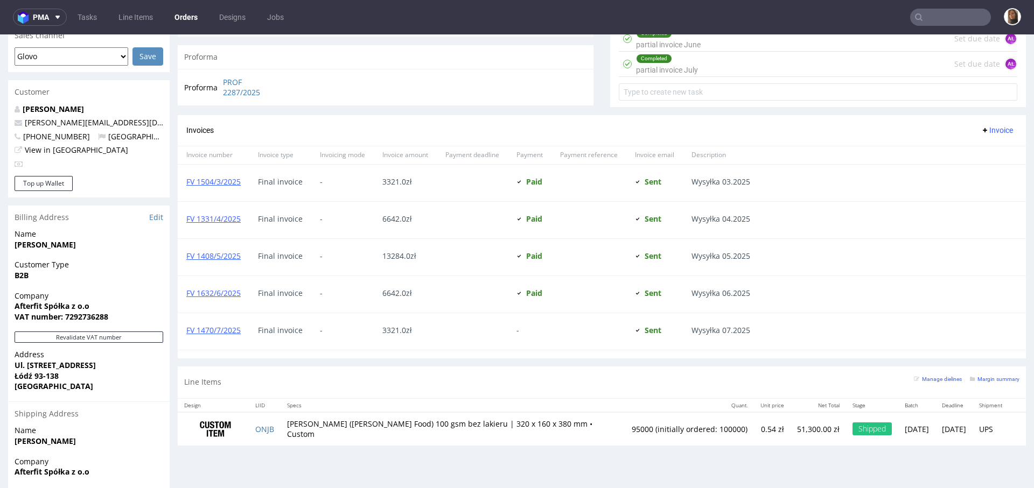
scroll to position [570, 0]
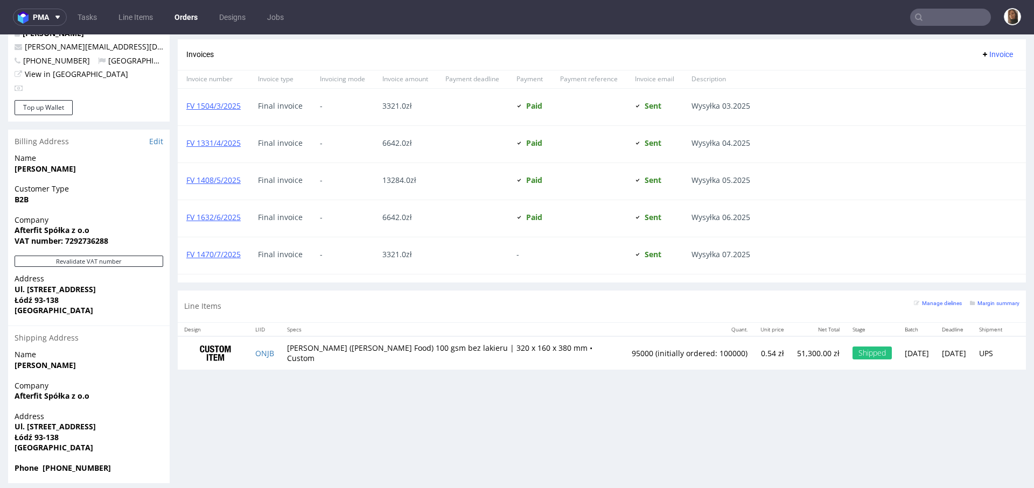
type input "afterfit"
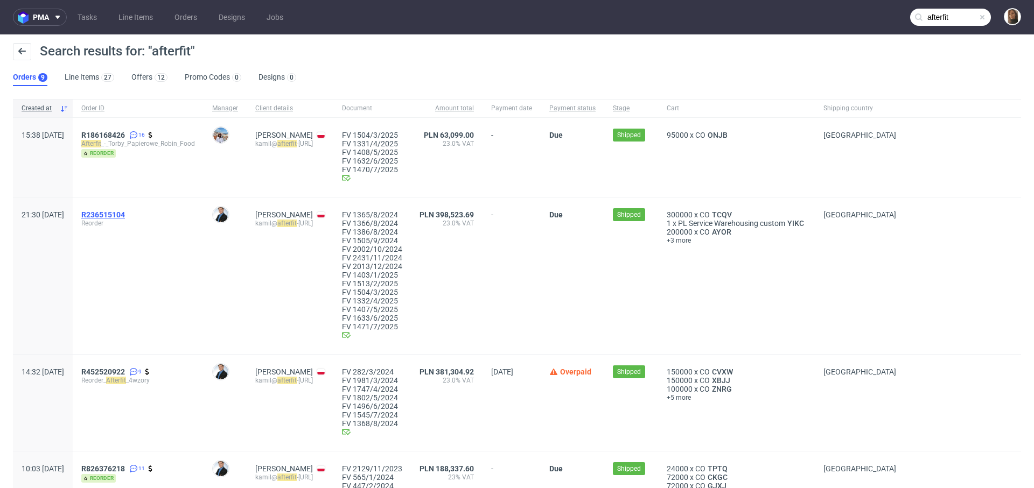
click at [125, 214] on span "R236515104" at bounding box center [103, 215] width 44 height 9
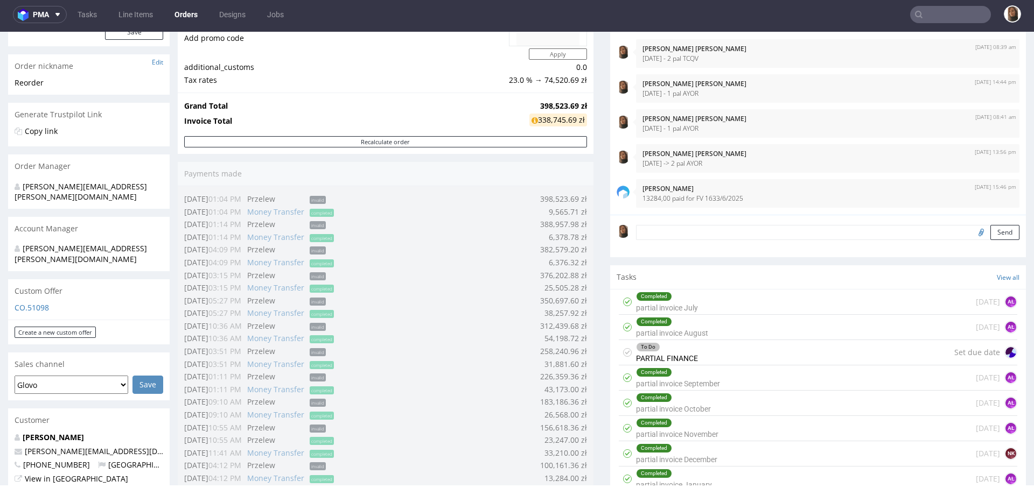
scroll to position [140, 0]
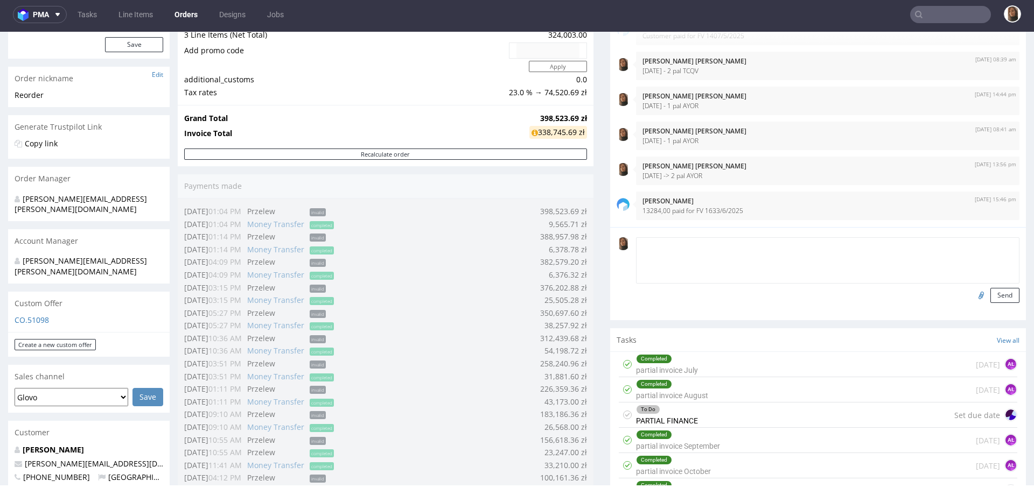
click at [671, 243] on textarea at bounding box center [827, 260] width 383 height 46
type textarea "26/08/25 - 2 pal AYOR"
click at [990, 288] on button "Send" at bounding box center [1004, 295] width 29 height 15
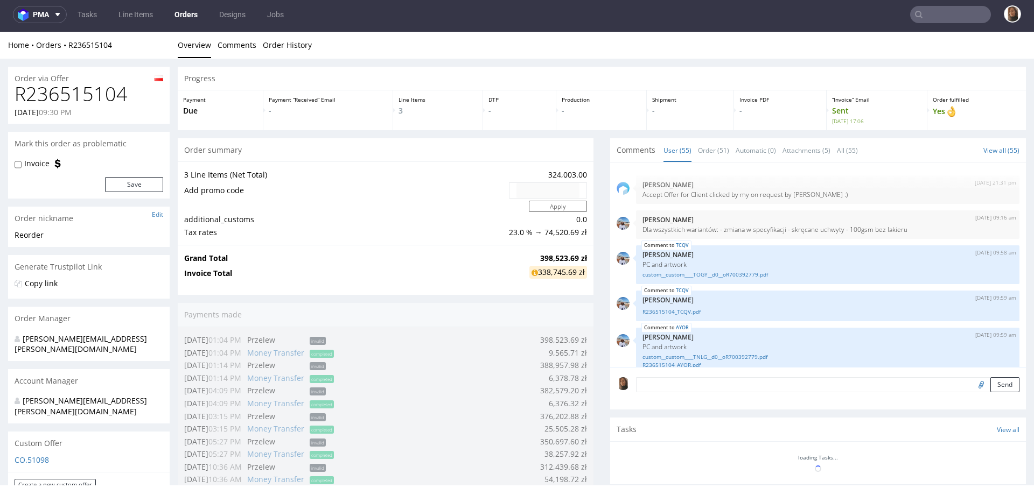
scroll to position [1875, 0]
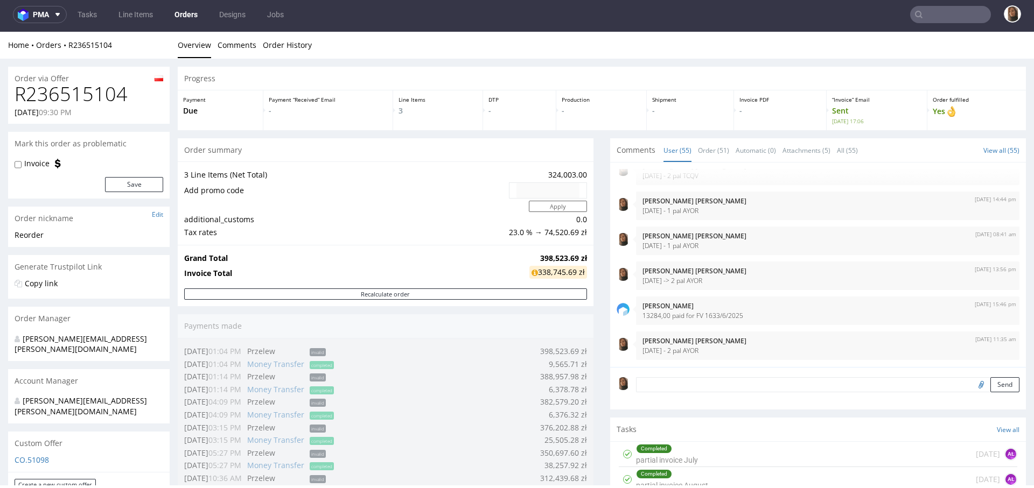
click at [179, 19] on link "Orders" at bounding box center [186, 14] width 36 height 17
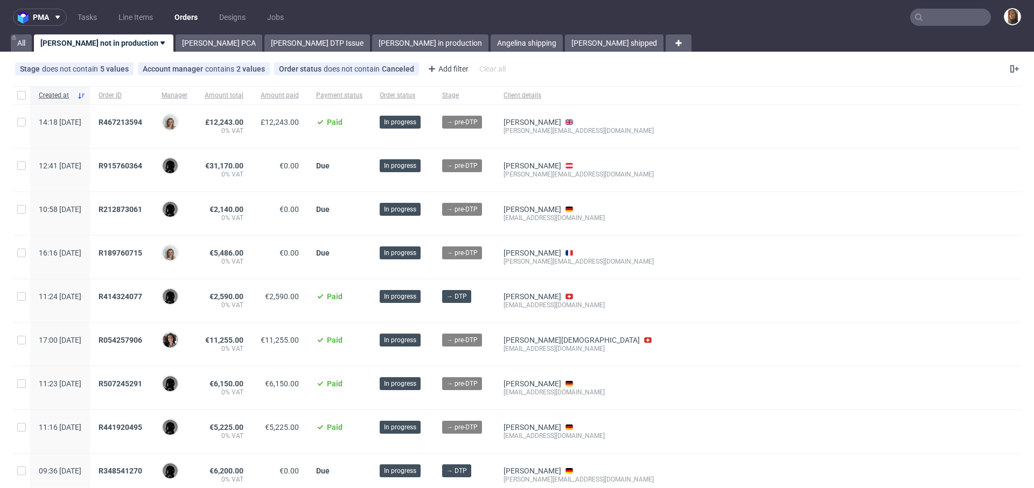
click at [955, 17] on input "text" at bounding box center [950, 17] width 81 height 17
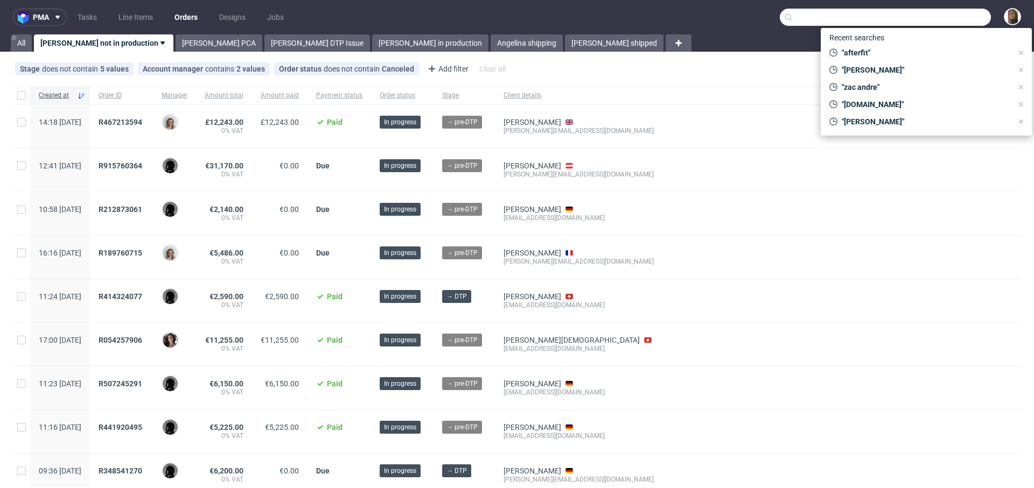
paste input "@oatly.com"
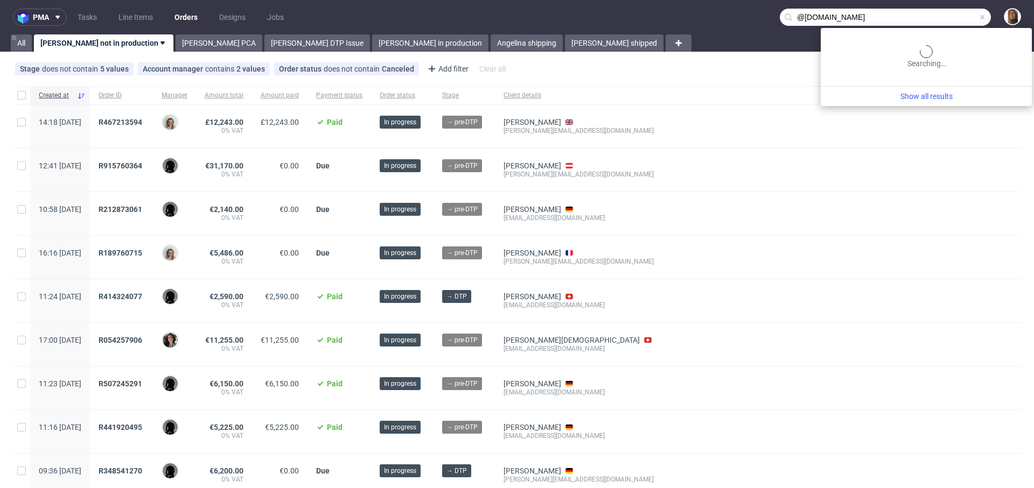
type input "@oatly.com"
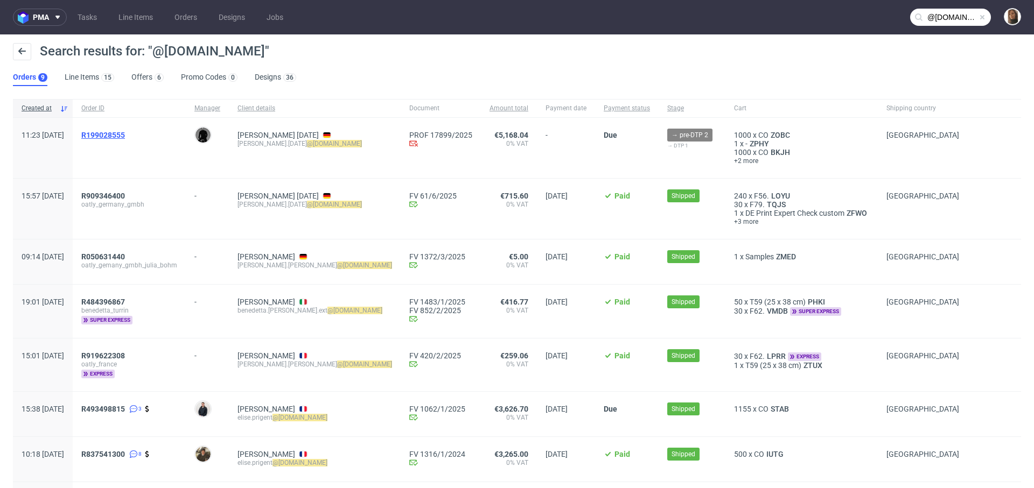
click at [125, 134] on span "R199028555" at bounding box center [103, 135] width 44 height 9
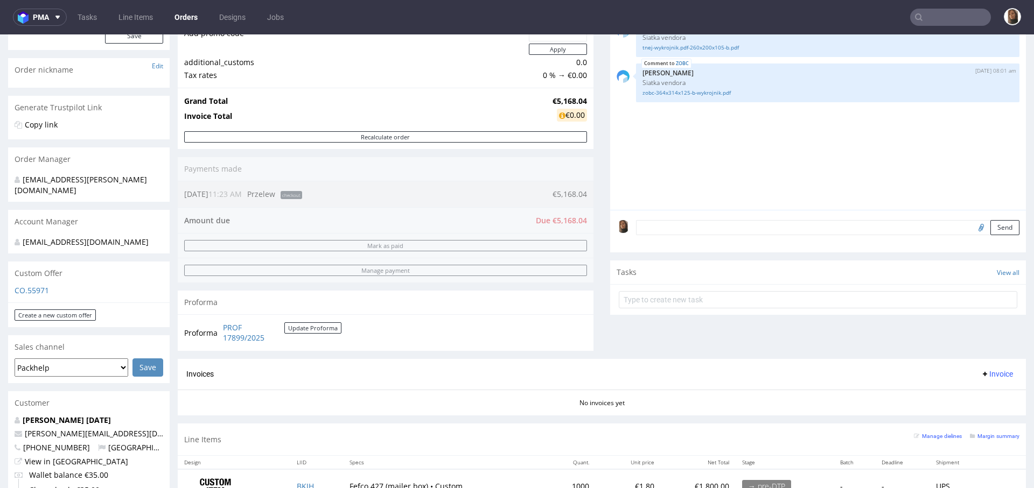
scroll to position [182, 0]
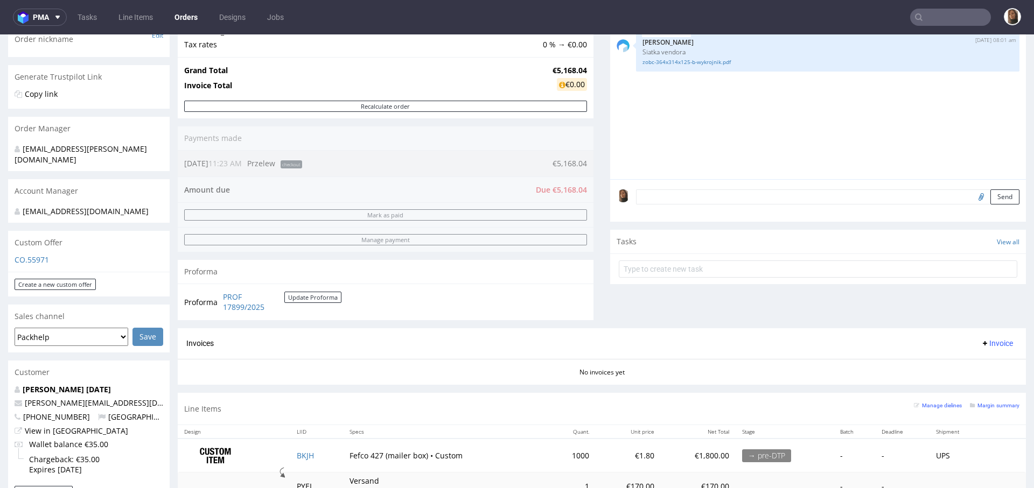
click at [33, 240] on div "Custom Offer" at bounding box center [89, 243] width 162 height 24
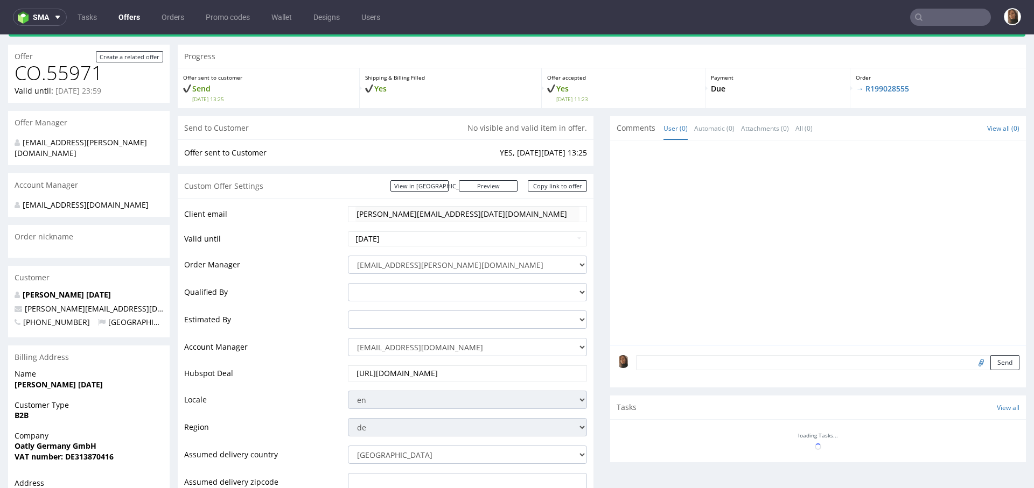
scroll to position [75, 0]
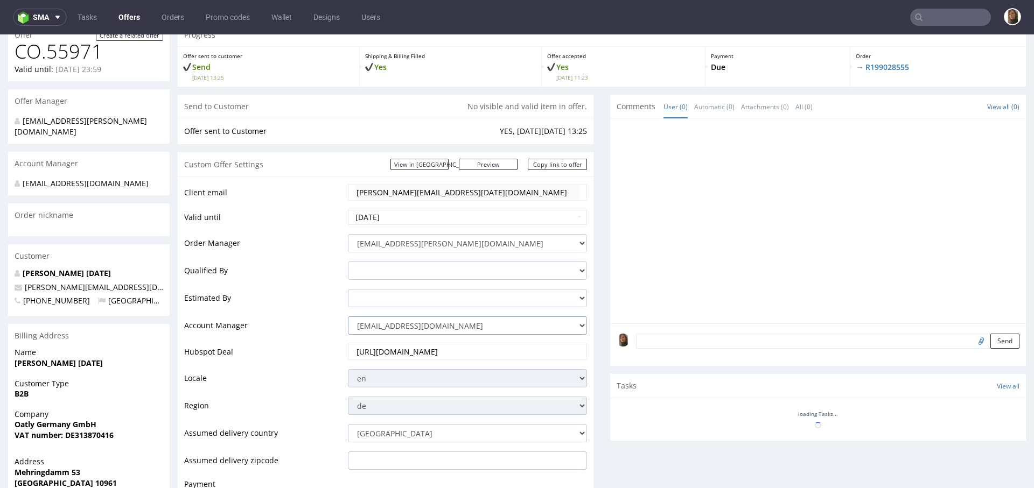
click at [402, 322] on select "jozefina.owczarek@packhelp.com adrian.margula@packhelp.com alex.lemee@packhelp.…" at bounding box center [467, 326] width 239 height 18
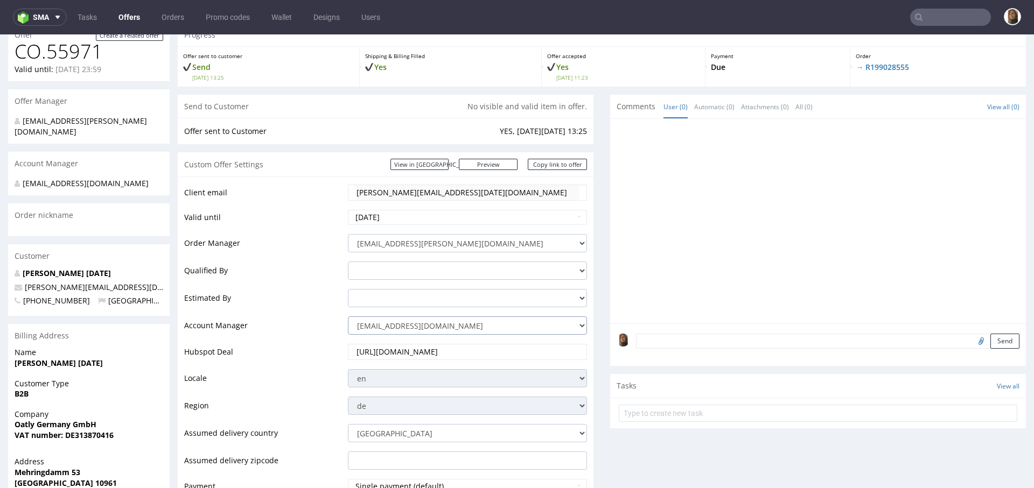
select select "4535285"
click at [348, 317] on select "jozefina.owczarek@packhelp.com adrian.margula@packhelp.com alex.lemee@packhelp.…" at bounding box center [467, 326] width 239 height 18
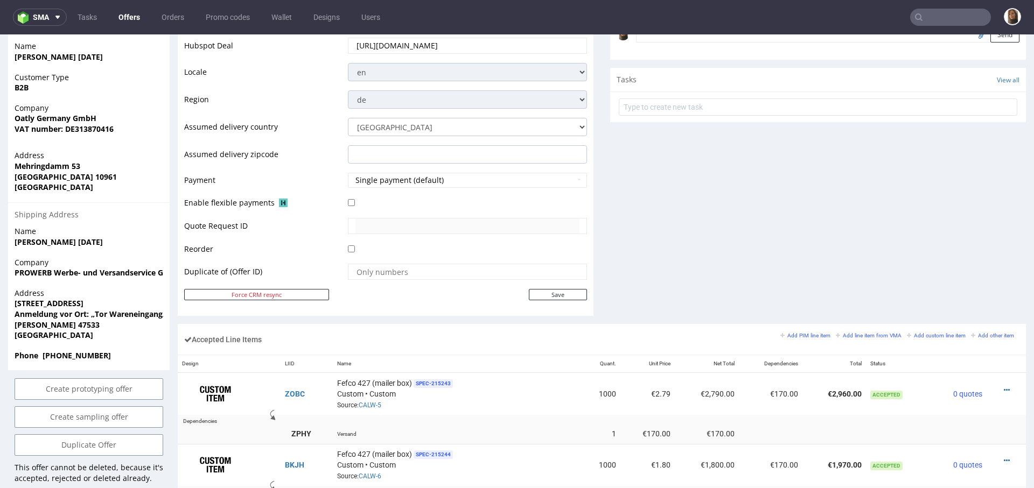
scroll to position [464, 0]
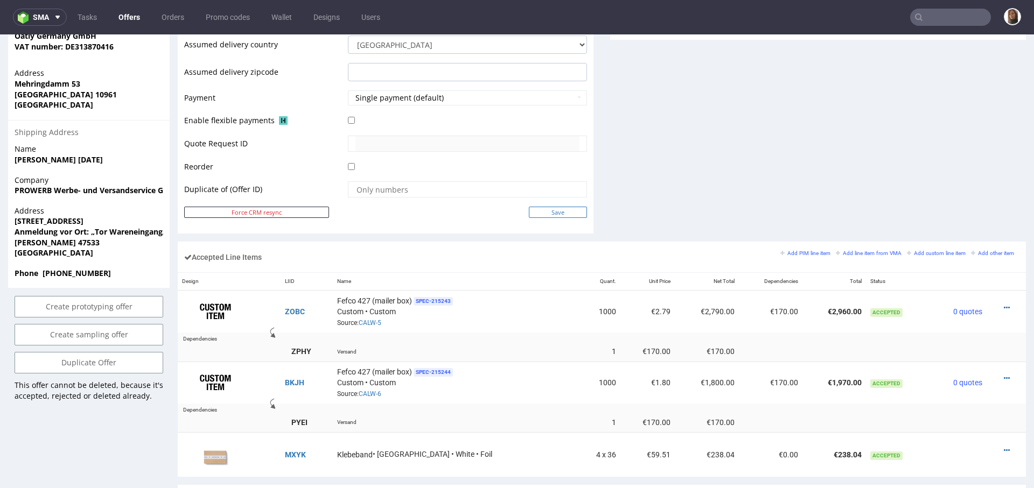
click at [552, 208] on input "Save" at bounding box center [558, 212] width 58 height 11
type input "In progress..."
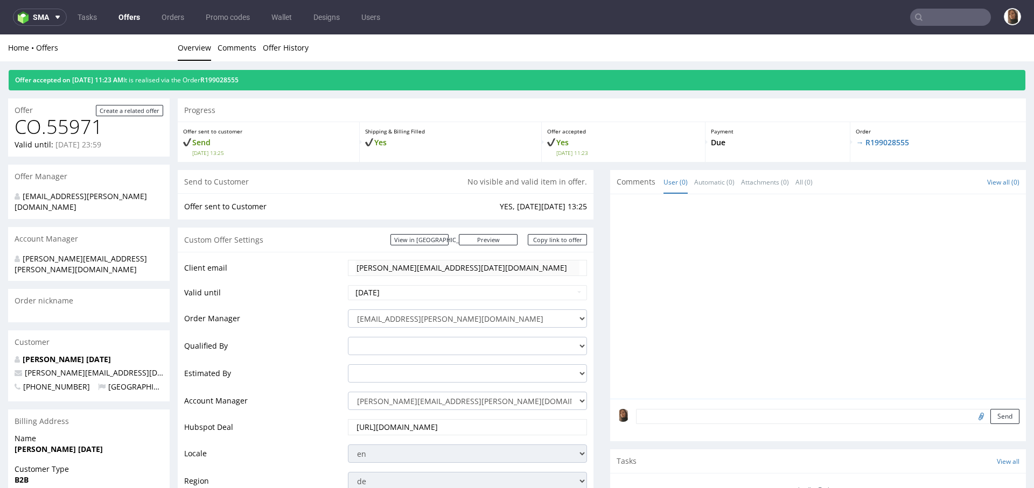
scroll to position [0, 0]
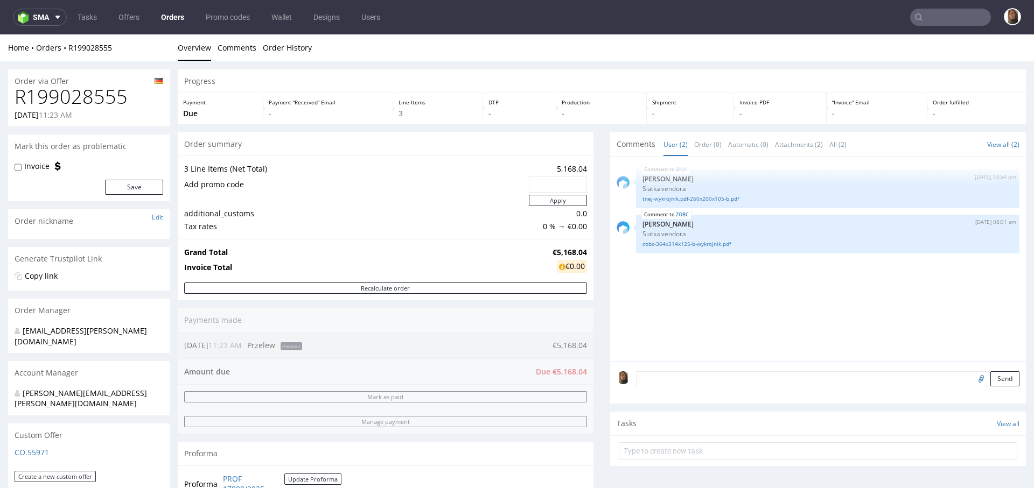
click at [88, 92] on h1 "R199028555" at bounding box center [89, 97] width 149 height 22
copy h1 "R199028555"
click at [695, 198] on link "tnej-wykrojnik.pdf-260x200x105-b.pdf" at bounding box center [827, 199] width 370 height 8
click at [662, 241] on link "zobc-364x314x125-b-wykrojnik.pdf" at bounding box center [827, 244] width 370 height 8
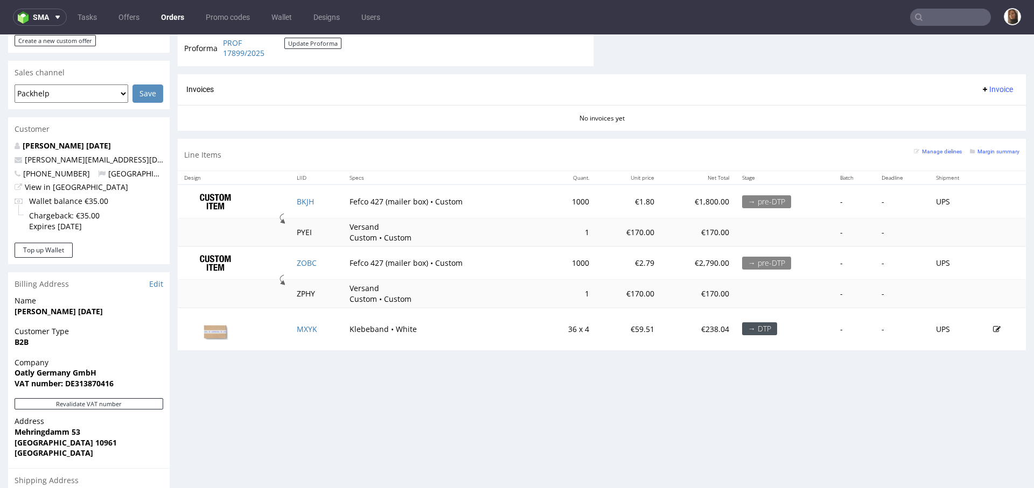
scroll to position [477, 0]
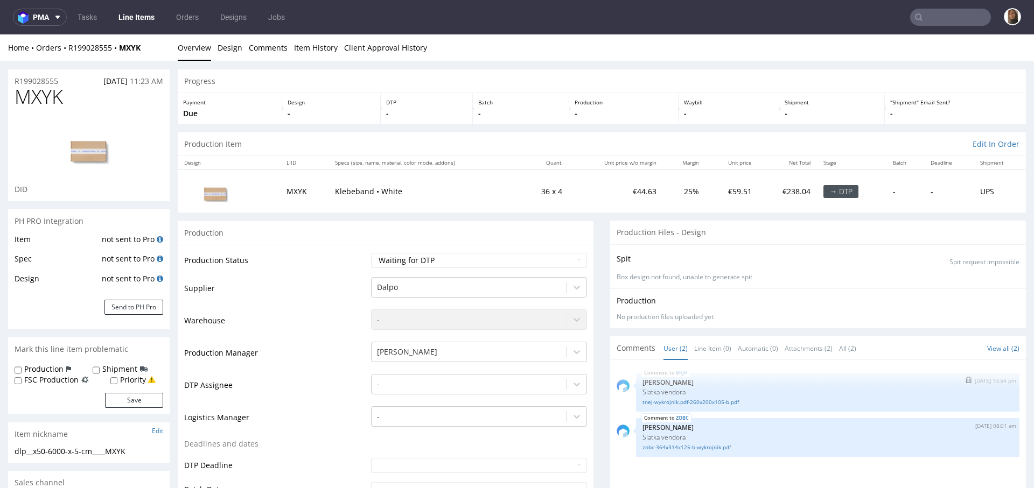
click at [695, 396] on div "tnej-wykrojnik.pdf-260x200x105-b.pdf" at bounding box center [827, 401] width 370 height 10
click at [705, 405] on link "tnej-wykrojnik.pdf-260x200x105-b.pdf" at bounding box center [827, 402] width 370 height 8
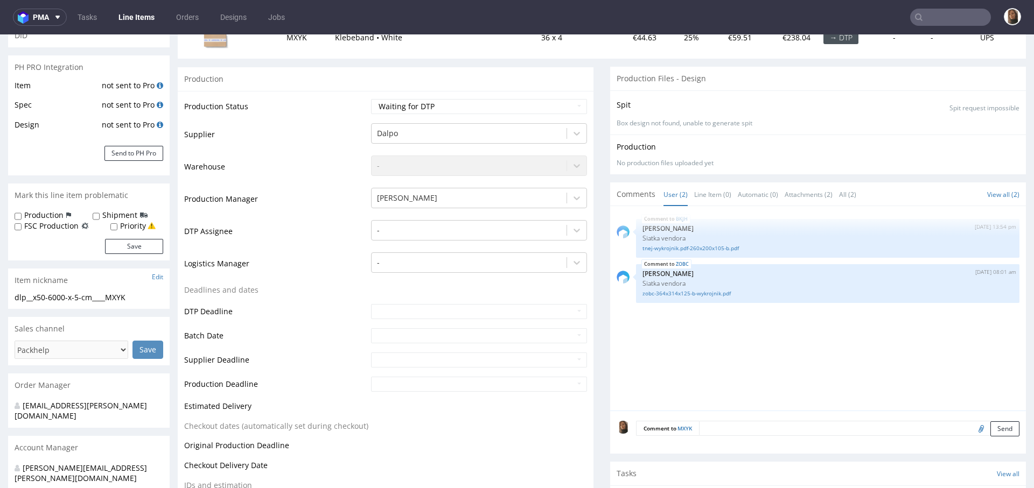
scroll to position [430, 0]
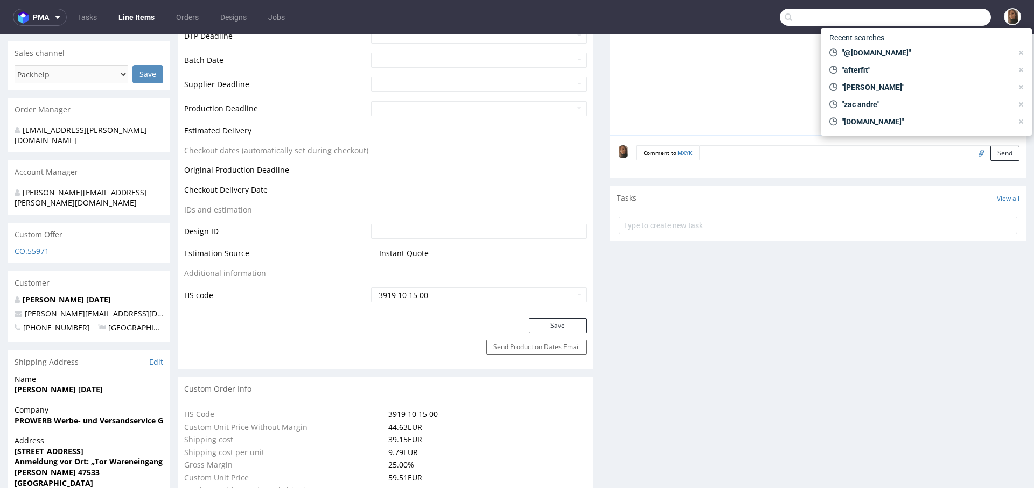
click at [920, 16] on input "text" at bounding box center [885, 17] width 211 height 17
type input "R330517648"
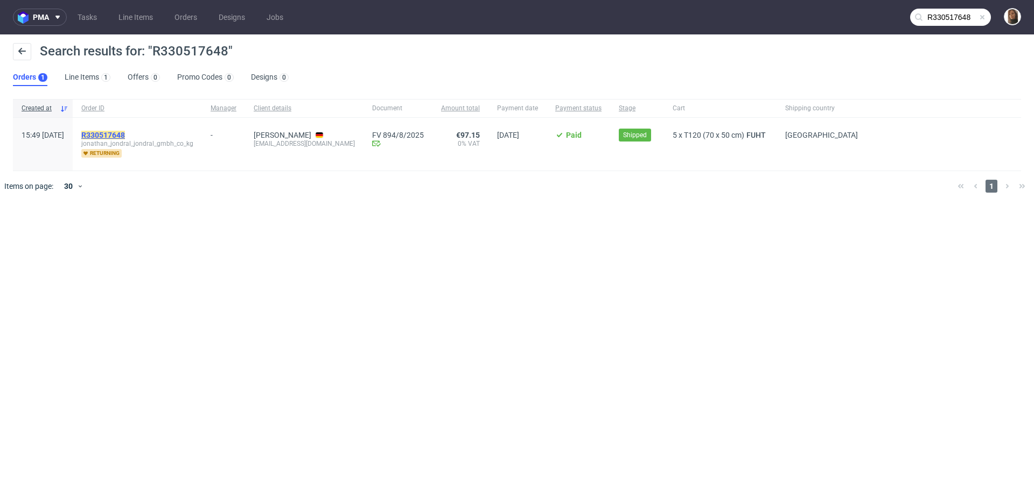
click at [125, 132] on mark "R330517648" at bounding box center [103, 135] width 44 height 9
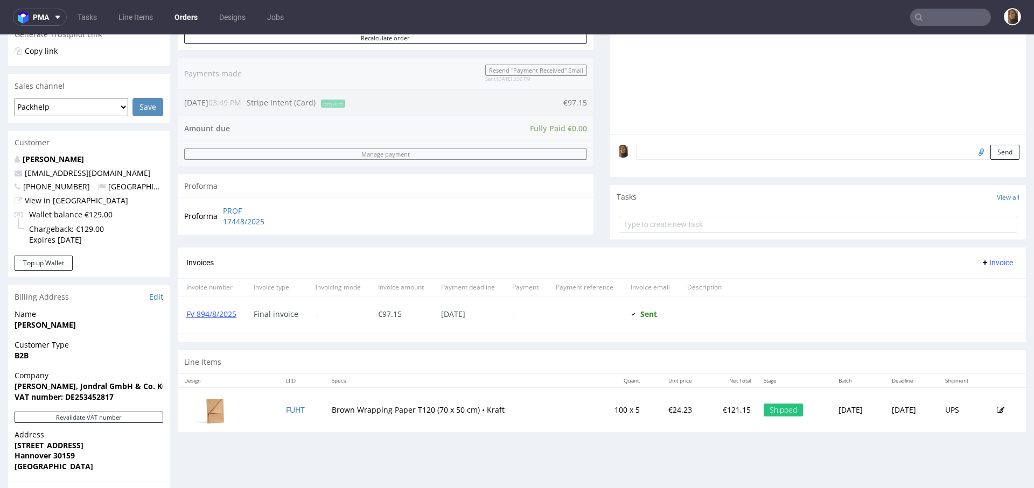
scroll to position [219, 0]
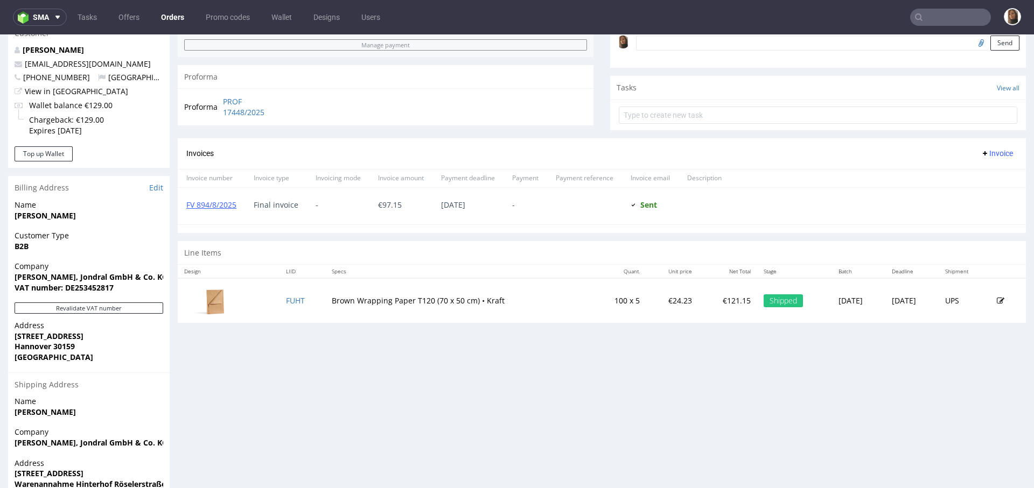
scroll to position [410, 0]
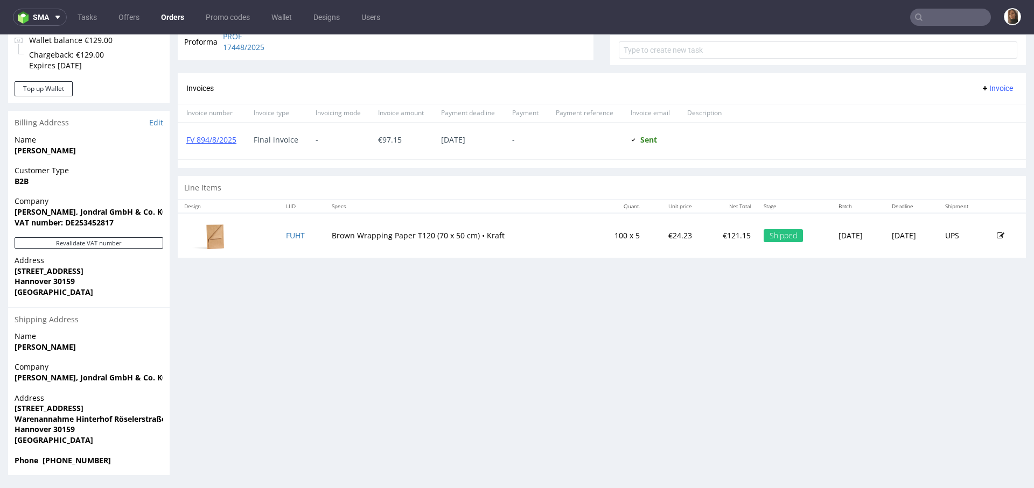
click at [171, 17] on link "Orders" at bounding box center [173, 17] width 36 height 17
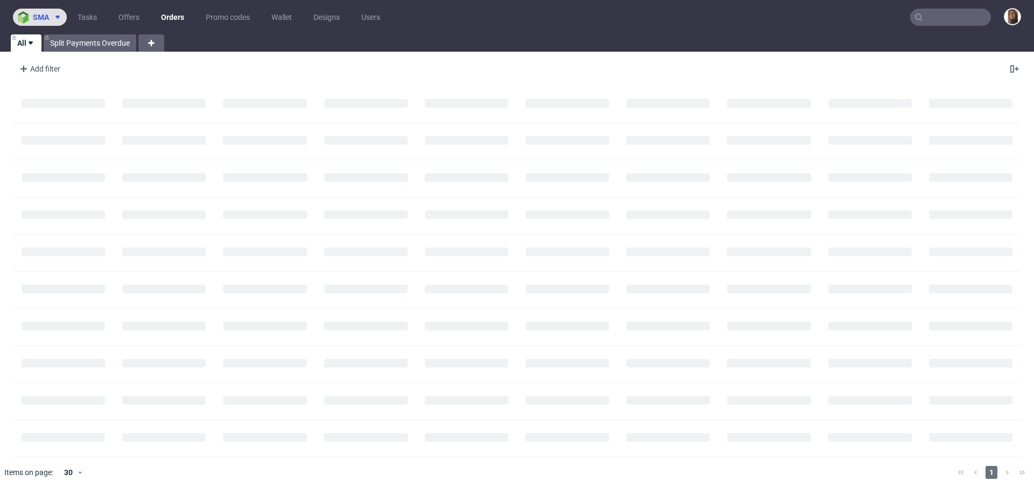
click at [31, 15] on img at bounding box center [25, 17] width 15 height 12
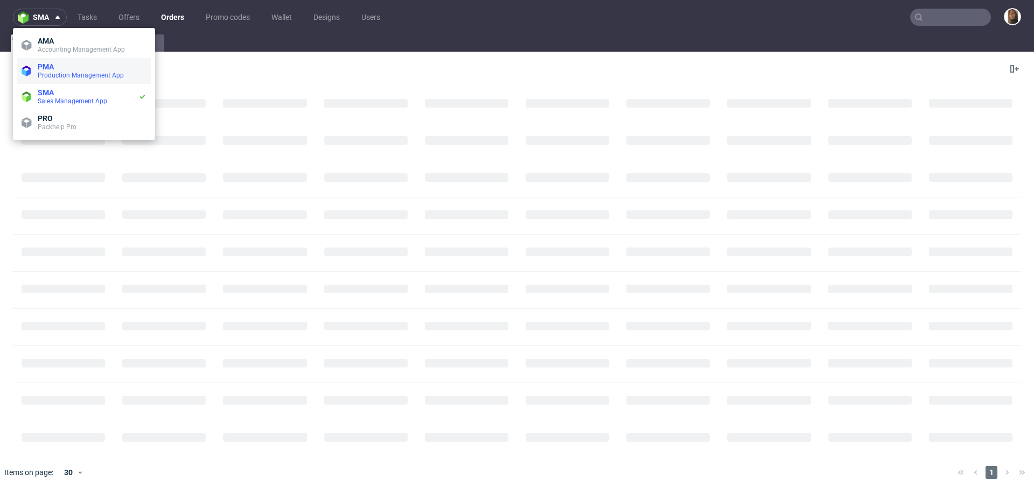
click at [60, 68] on span "PMA" at bounding box center [92, 66] width 109 height 9
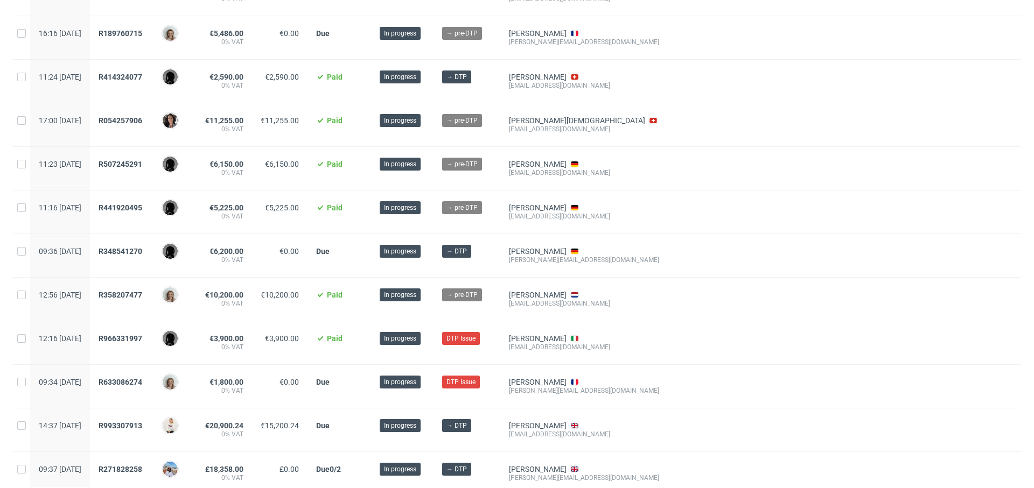
scroll to position [348, 0]
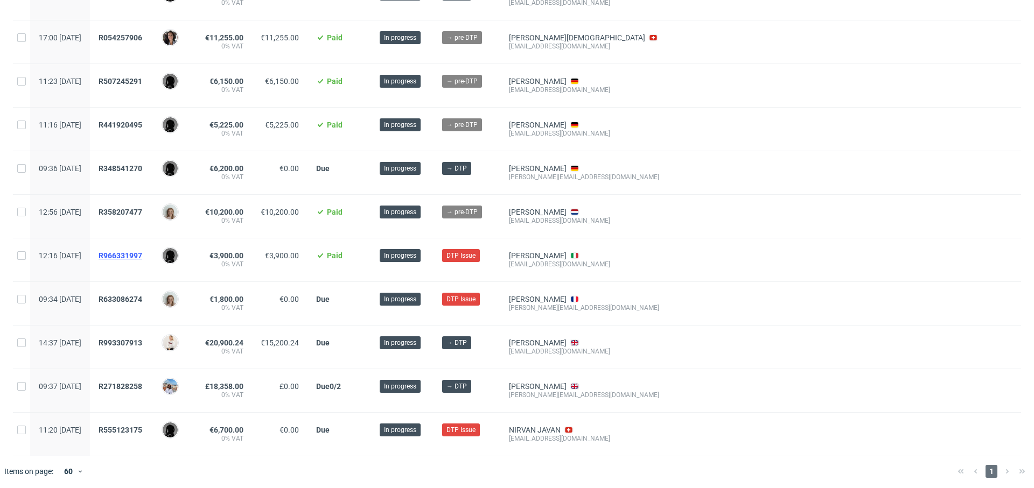
click at [142, 255] on span "R966331997" at bounding box center [121, 255] width 44 height 9
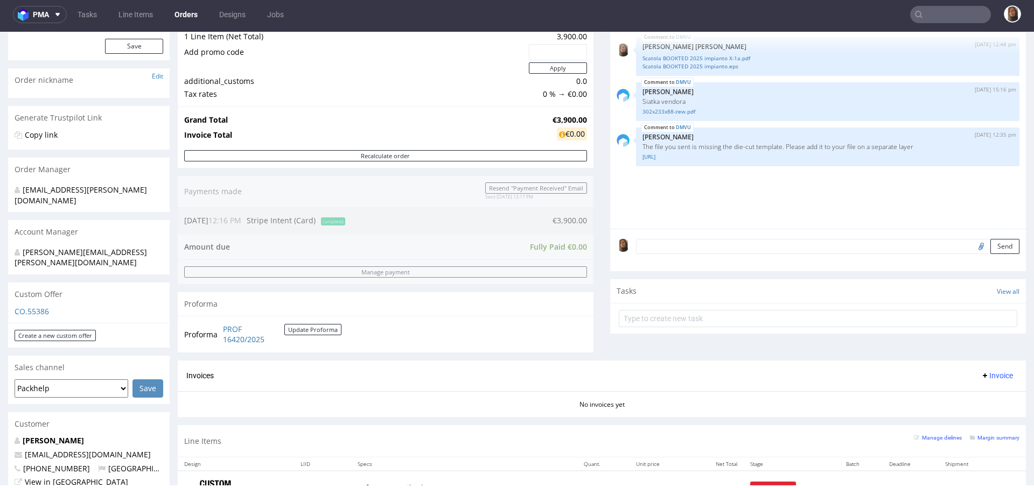
scroll to position [280, 0]
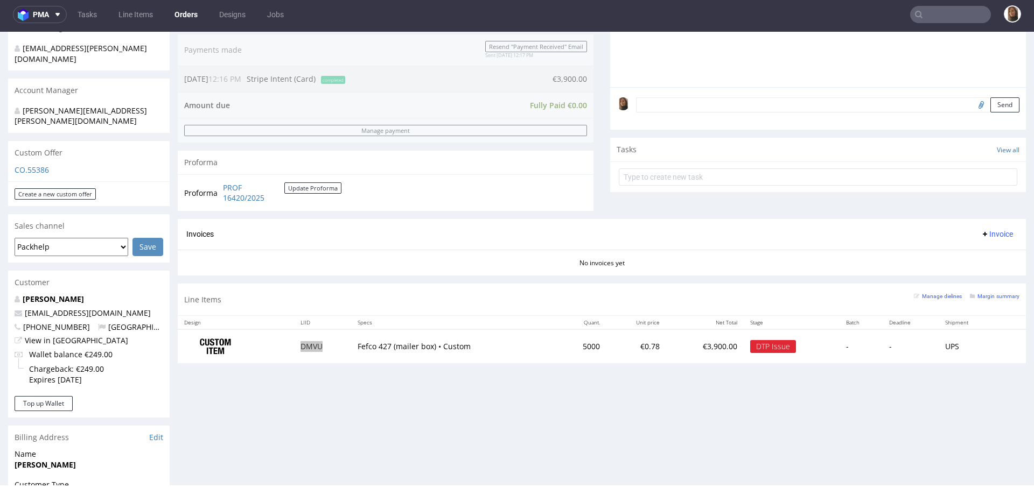
click at [927, 17] on input "text" at bounding box center [950, 14] width 81 height 17
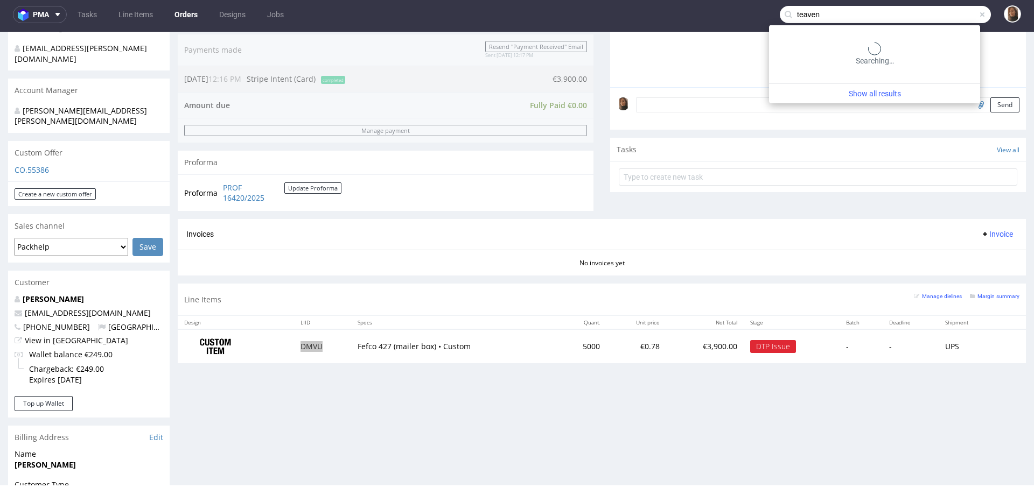
type input "teaven"
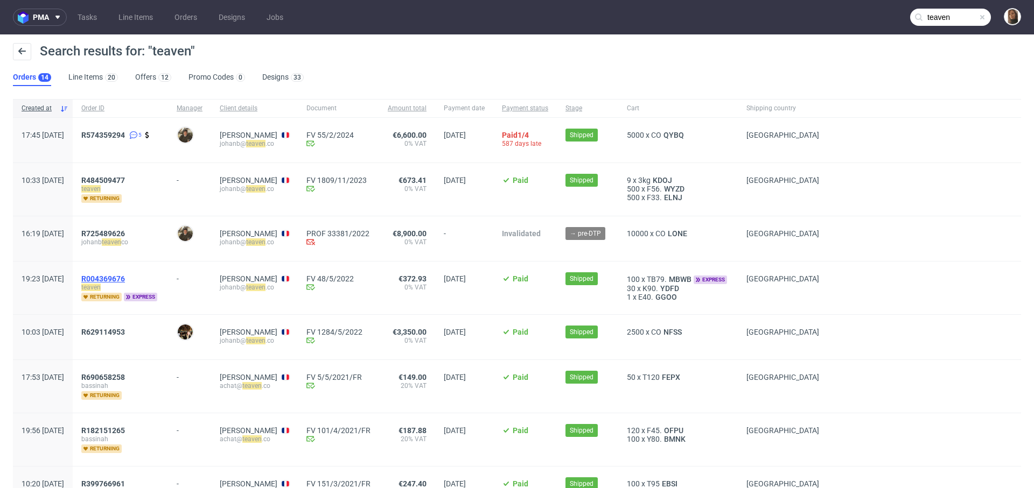
click at [125, 276] on span "R004369676" at bounding box center [103, 279] width 44 height 9
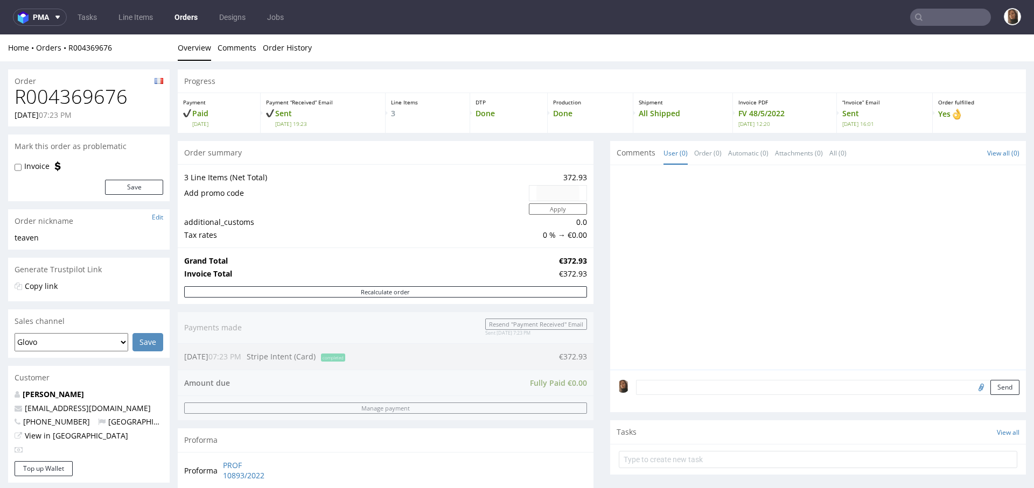
scroll to position [369, 0]
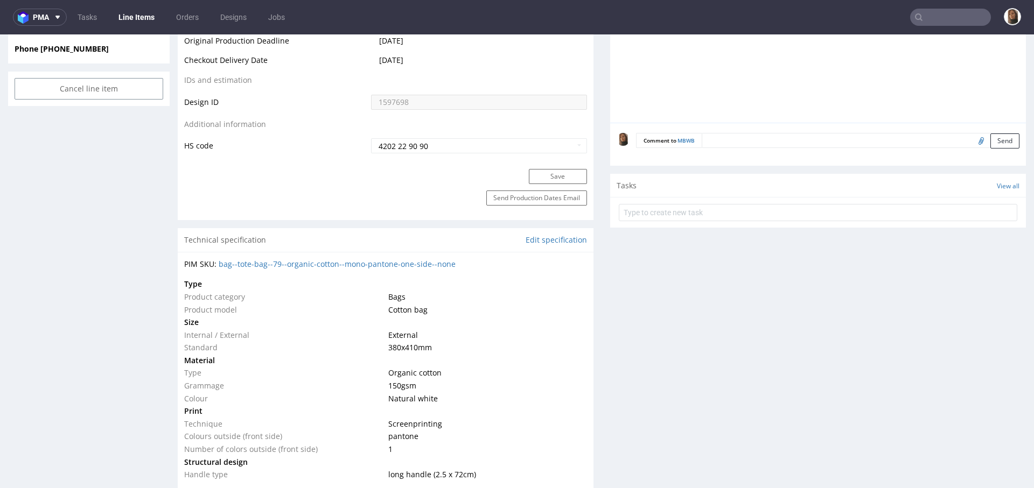
scroll to position [634, 0]
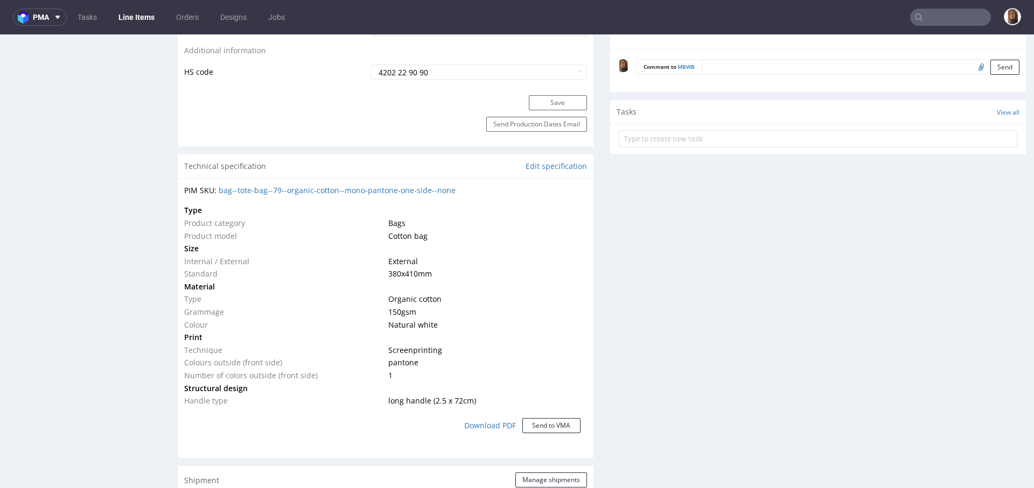
click at [953, 15] on input "text" at bounding box center [950, 17] width 81 height 17
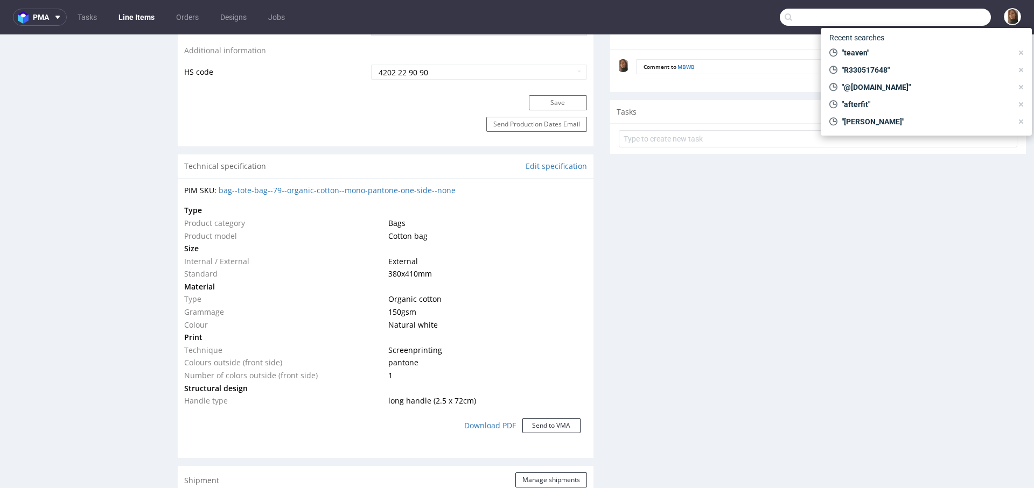
paste input "lethalcosmetics.com"
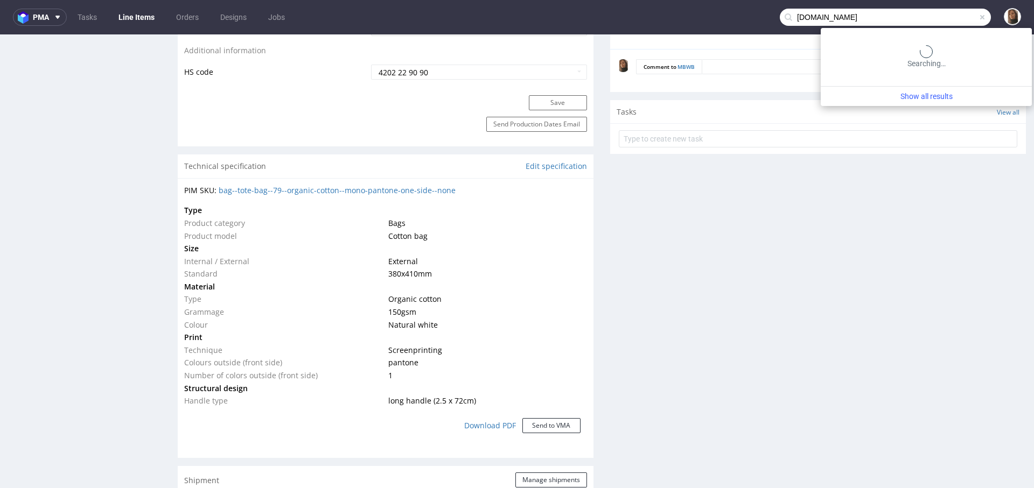
type input "lethalcosmetics.com"
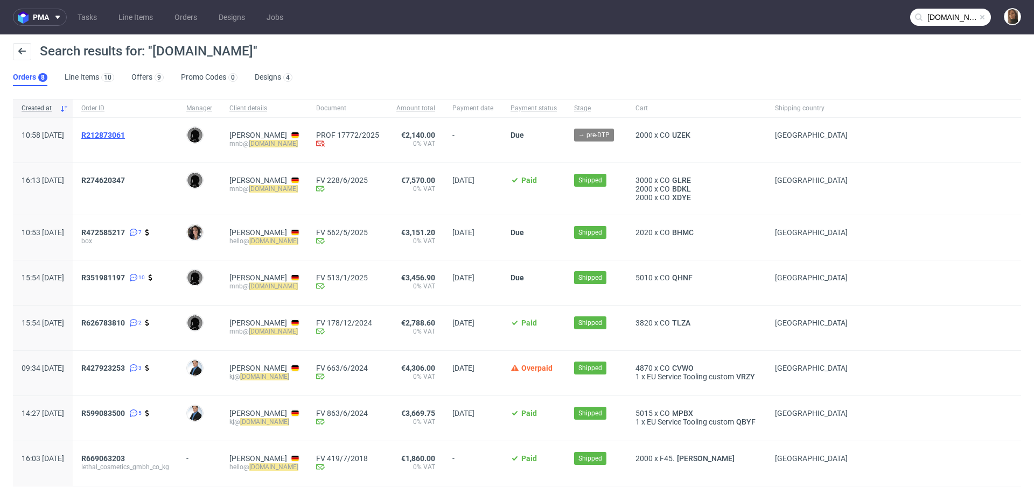
click at [125, 133] on span "R212873061" at bounding box center [103, 135] width 44 height 9
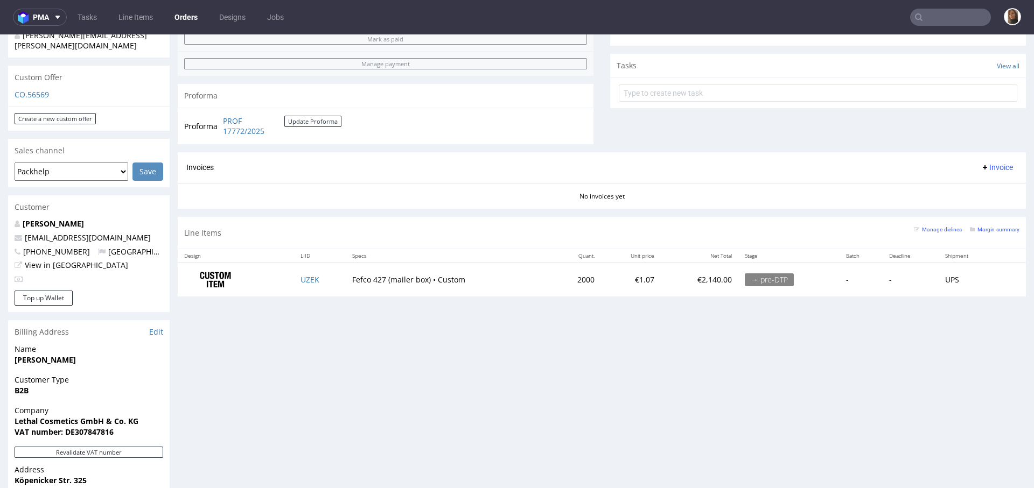
scroll to position [353, 0]
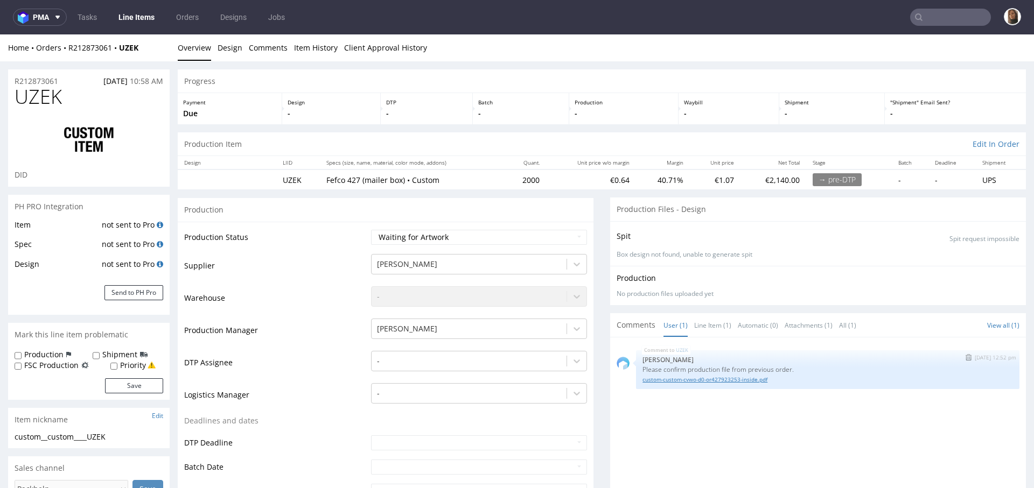
click at [689, 381] on link "custom-custom-cvwo-d0-or427923253-inside.pdf" at bounding box center [827, 380] width 370 height 8
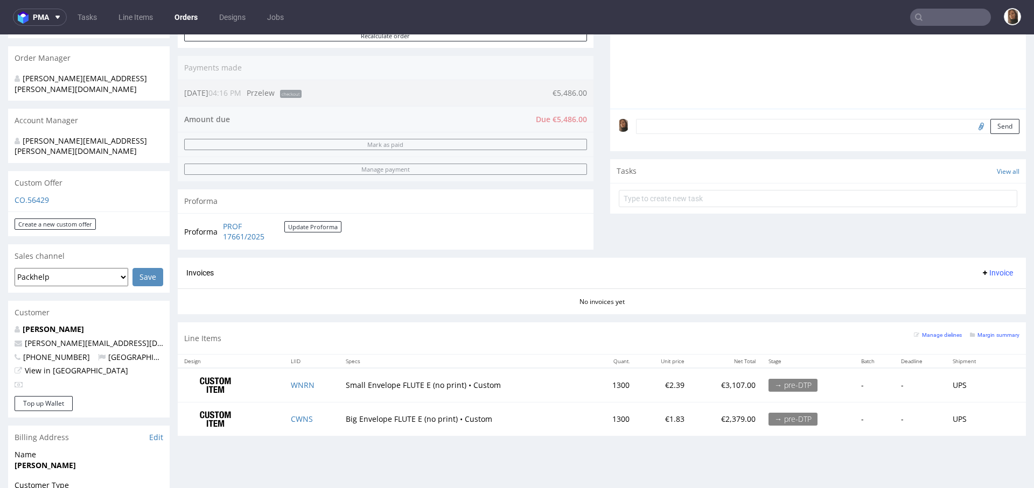
scroll to position [230, 0]
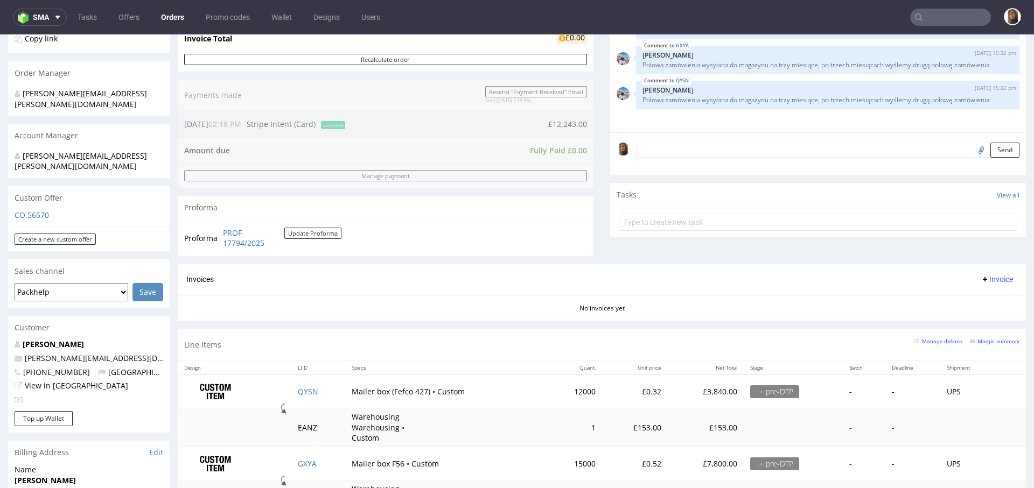
scroll to position [298, 0]
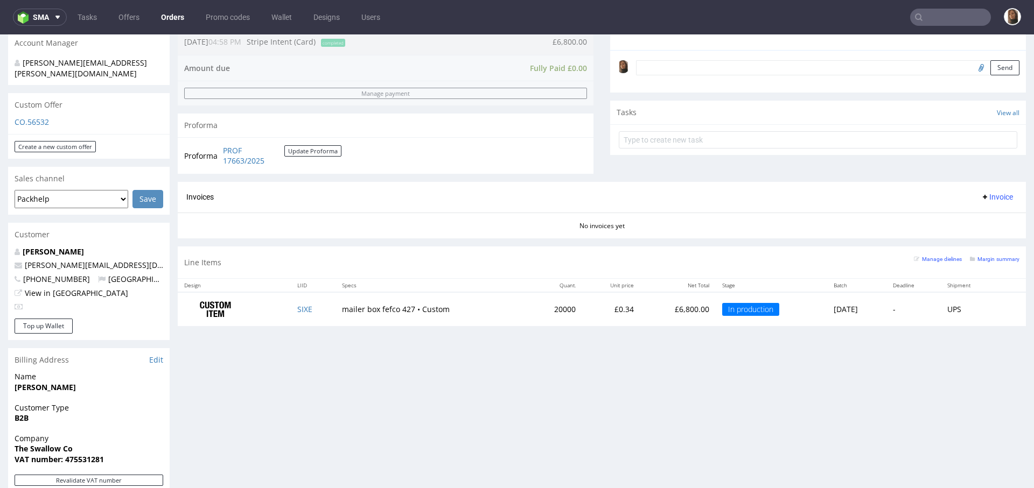
scroll to position [393, 0]
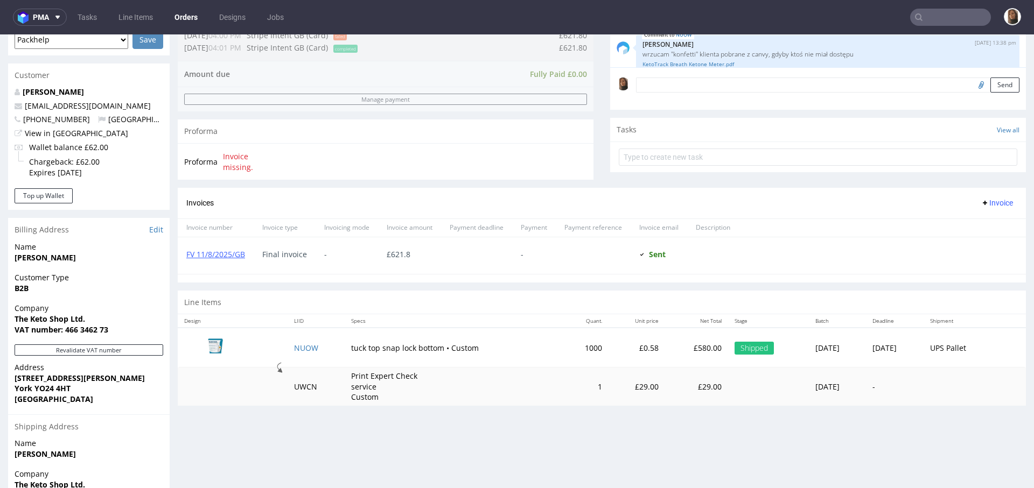
scroll to position [341, 0]
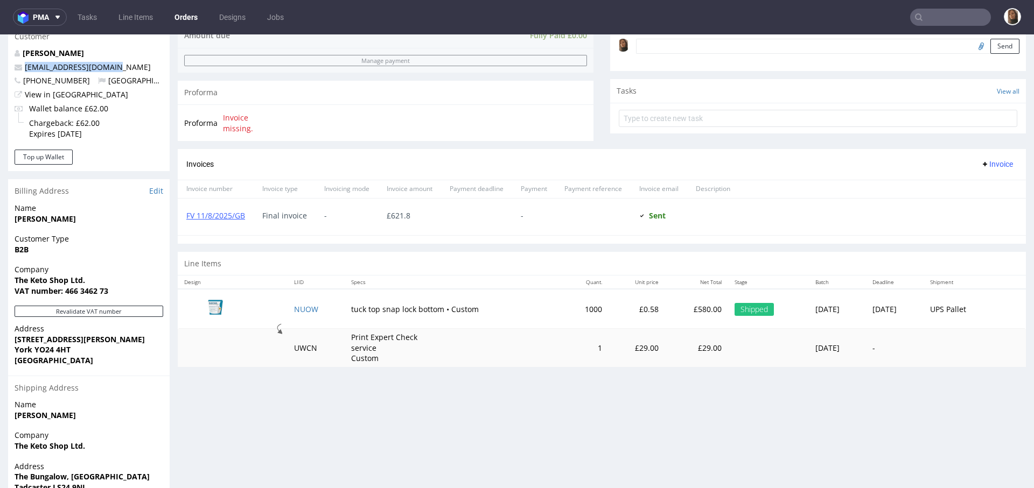
drag, startPoint x: 127, startPoint y: 70, endPoint x: 3, endPoint y: 69, distance: 123.3
click at [3, 69] on div "Order R973287102 16.07.2025 04:01 PM Mark this order as problematic Invoice Sav…" at bounding box center [517, 131] width 1034 height 822
copy span "info@theketoshop.co.uk"
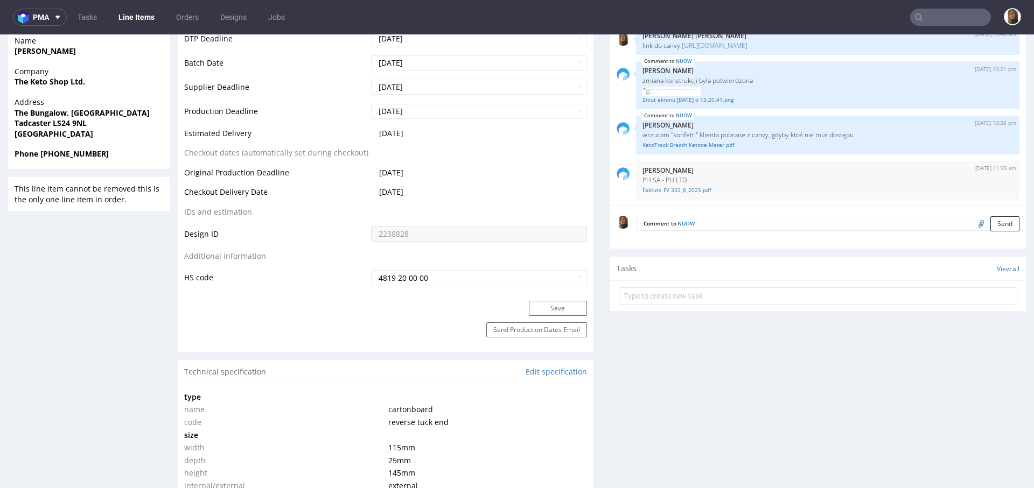
scroll to position [841, 0]
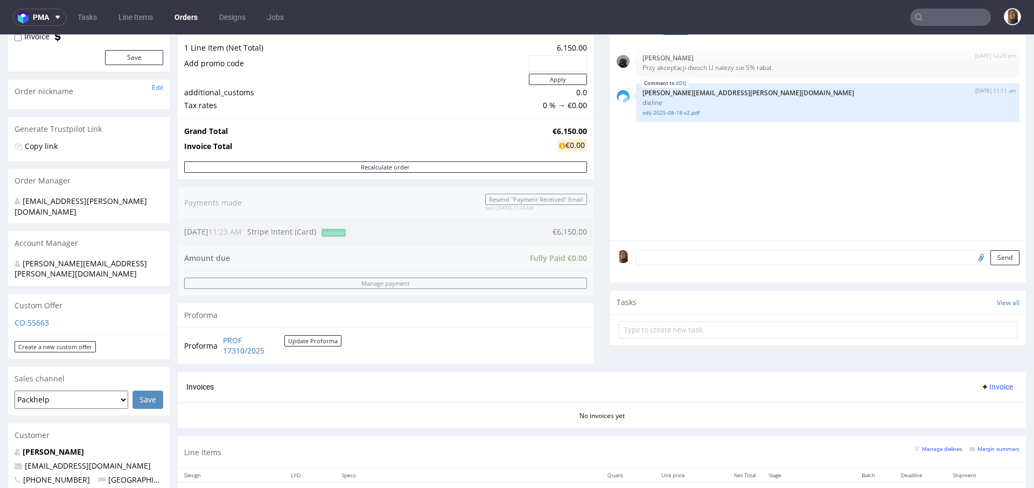
scroll to position [421, 0]
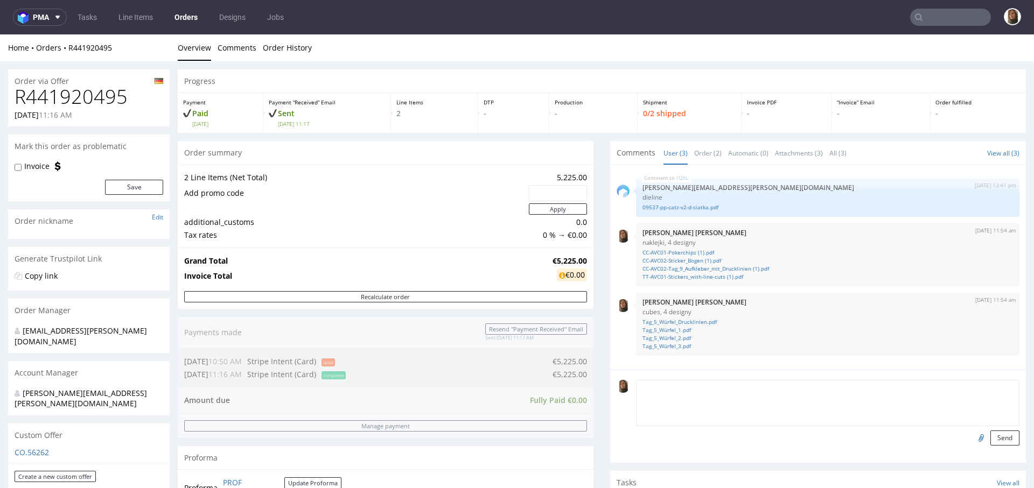
click at [667, 393] on textarea at bounding box center [827, 403] width 383 height 46
paste textarea "TT-AVC01: 7500 CC-AVC02-Tag 9: 12500 CC-AVC02-Stickerbogen: 12500 CC-AVC01: 100…"
type textarea "TT-AVC01: 7500 CC-AVC02-Tag 9: 12500 CC-AVC02-Stickerbogen: 12500 CC-AVC01: 100…"
click at [990, 435] on button "Send" at bounding box center [1004, 438] width 29 height 15
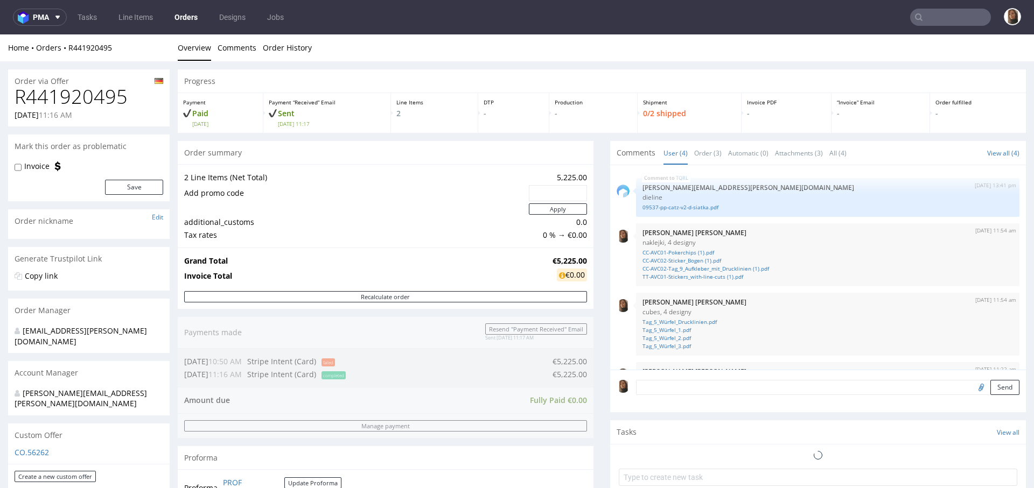
scroll to position [27, 0]
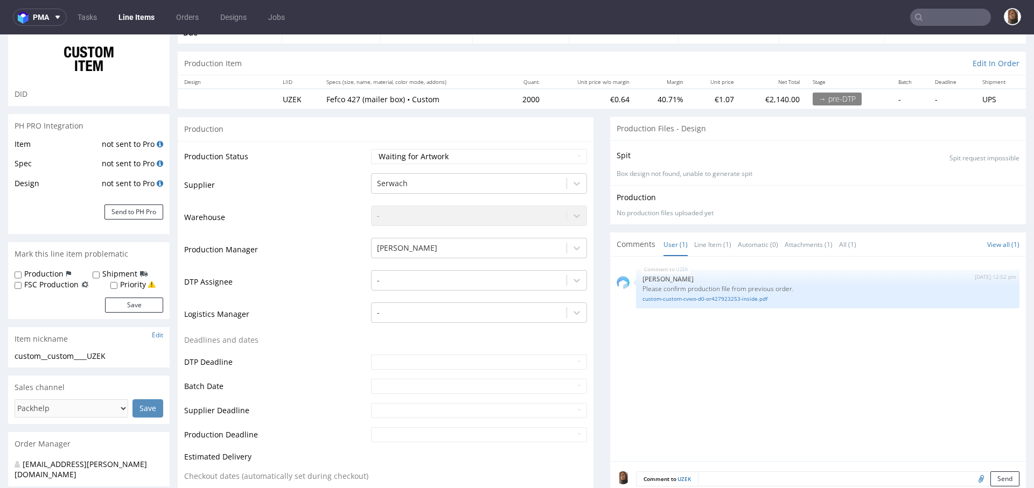
scroll to position [250, 0]
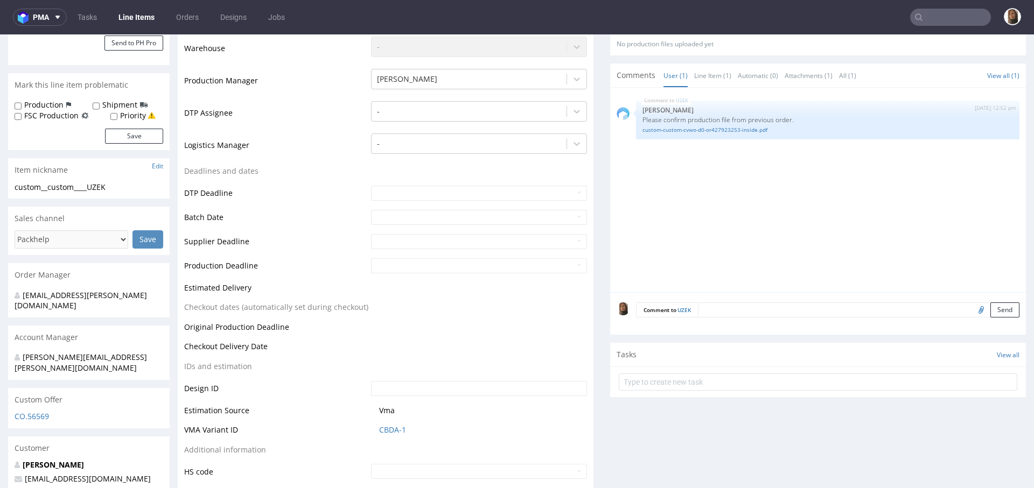
click at [719, 316] on textarea at bounding box center [858, 310] width 321 height 15
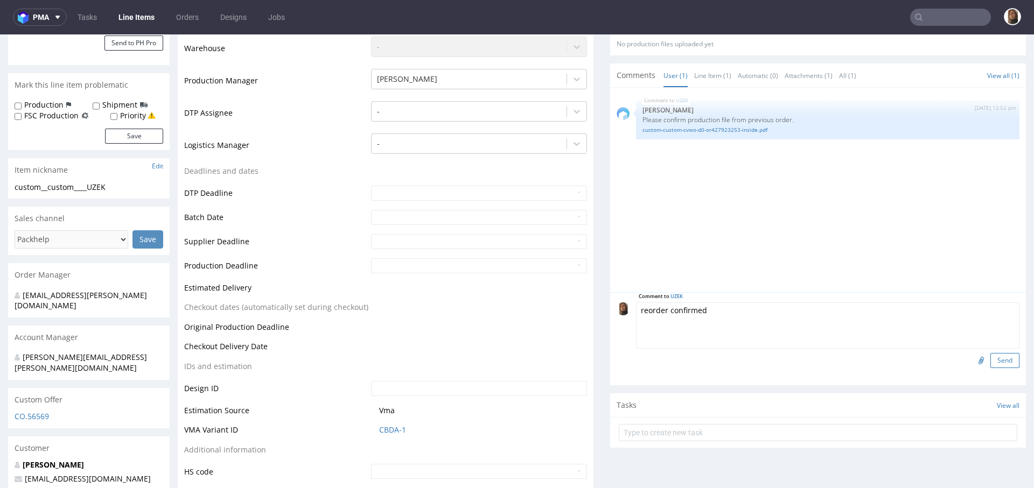
type textarea "reorder confirmed"
click at [990, 358] on button "Send" at bounding box center [1004, 360] width 29 height 15
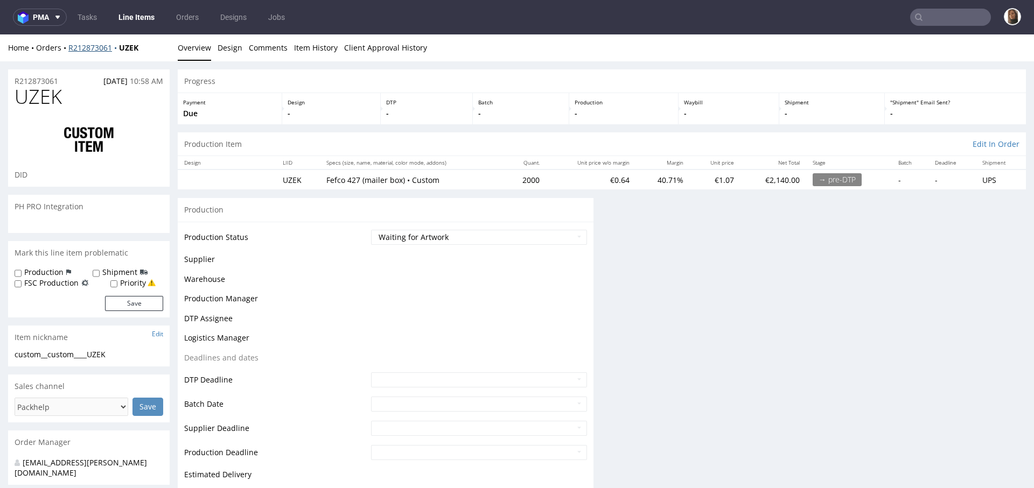
scroll to position [0, 0]
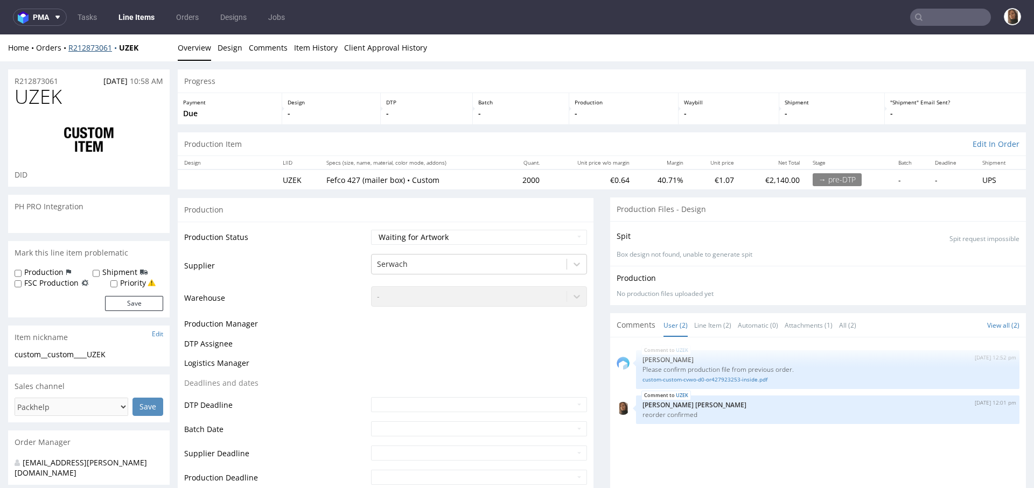
click at [91, 45] on link "R212873061" at bounding box center [93, 48] width 51 height 10
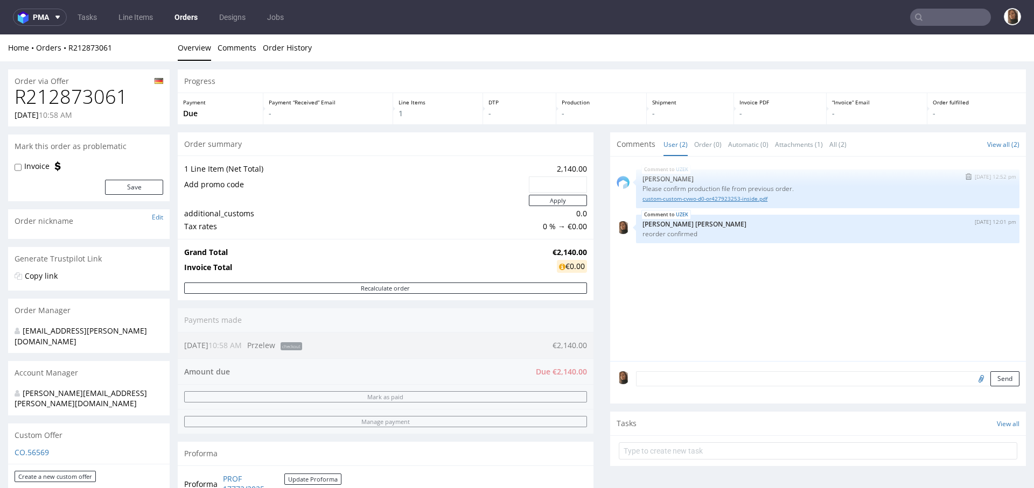
click at [687, 197] on link "custom-custom-cvwo-d0-or427923253-inside.pdf" at bounding box center [827, 199] width 370 height 8
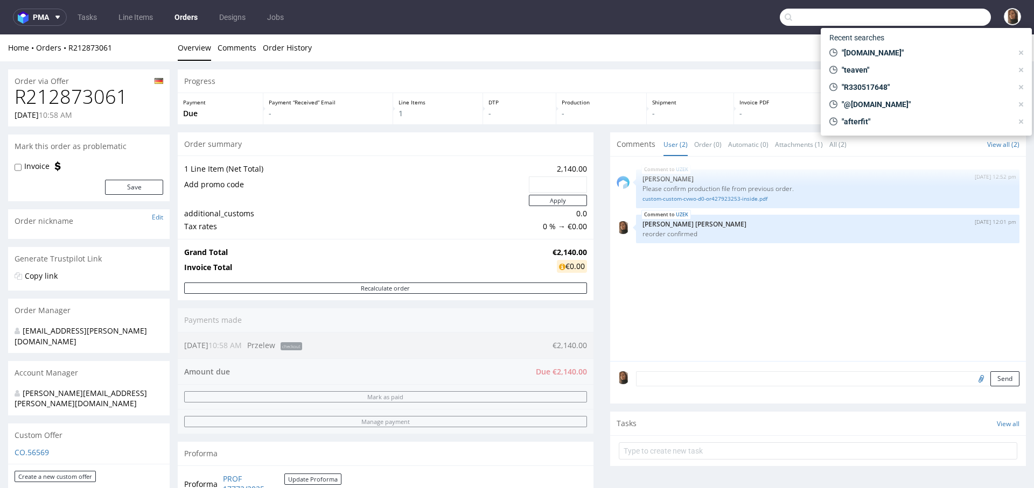
click at [940, 19] on input "text" at bounding box center [885, 17] width 211 height 17
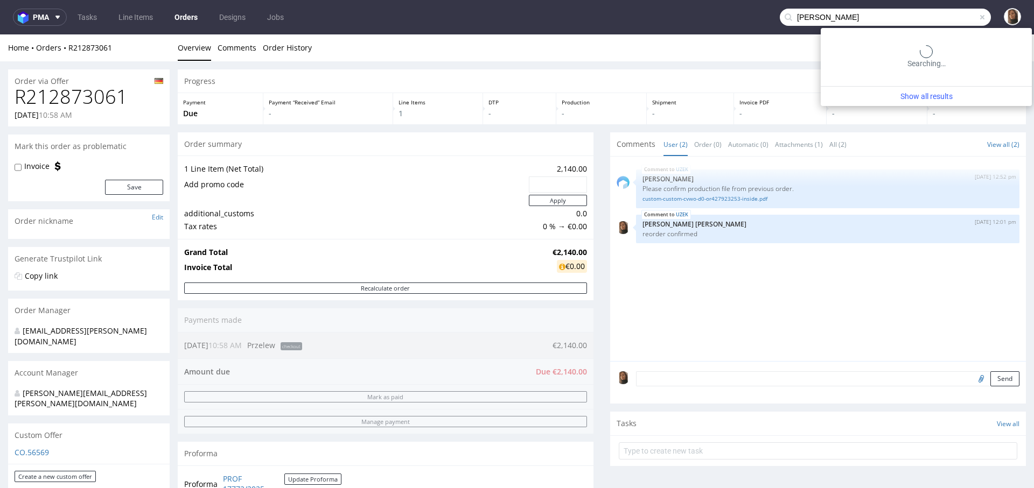
type input "Elmar Salmassi"
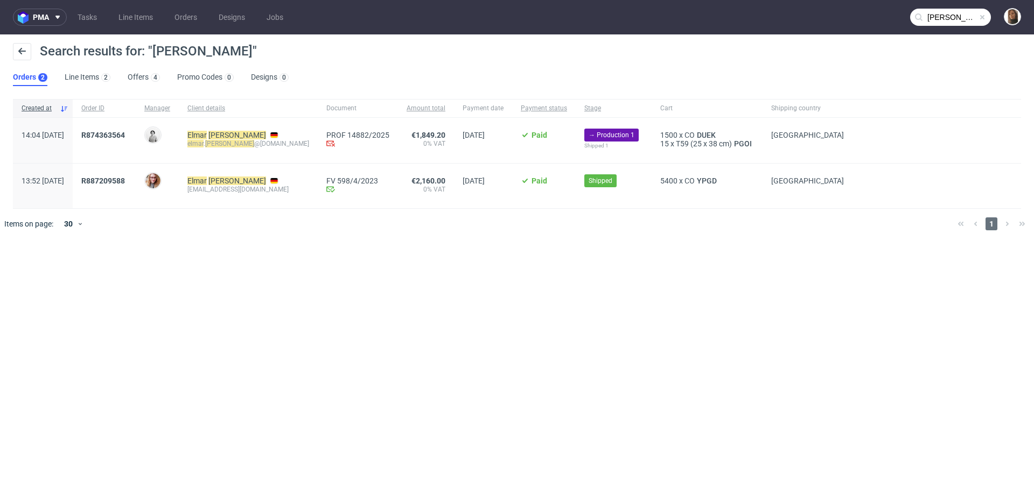
click at [136, 129] on div "R874363564" at bounding box center [104, 140] width 63 height 45
click at [125, 136] on span "R874363564" at bounding box center [103, 135] width 44 height 9
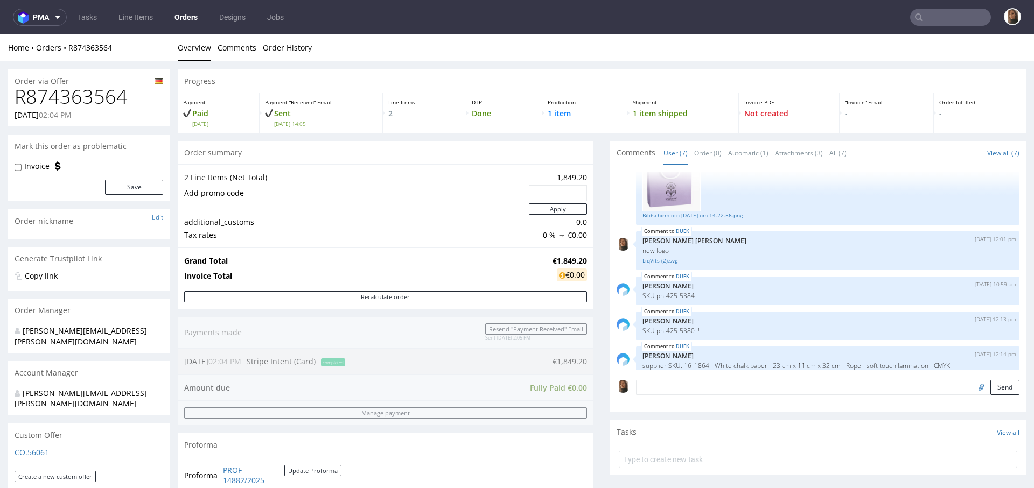
scroll to position [547, 0]
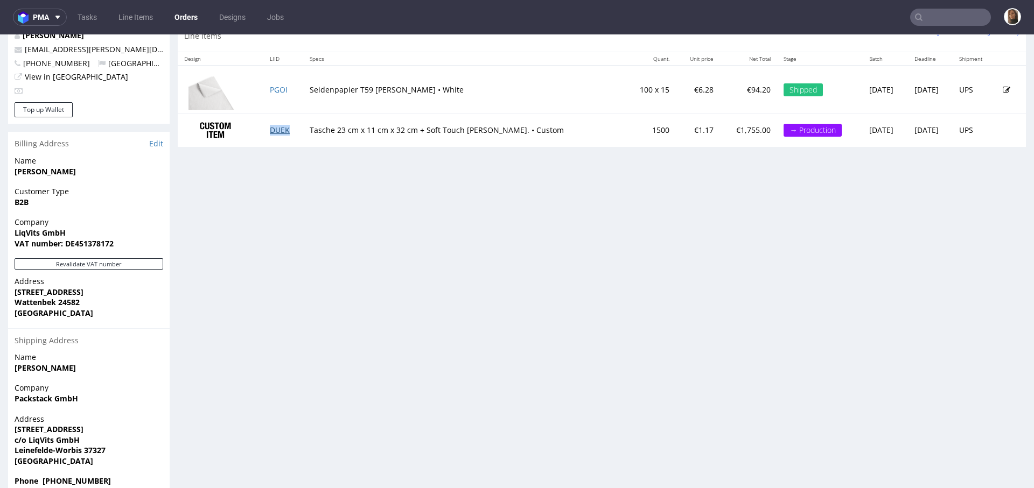
copy link "DUEK"
click at [286, 123] on td "DUEK" at bounding box center [283, 130] width 40 height 33
click at [180, 22] on link "Orders" at bounding box center [186, 17] width 36 height 17
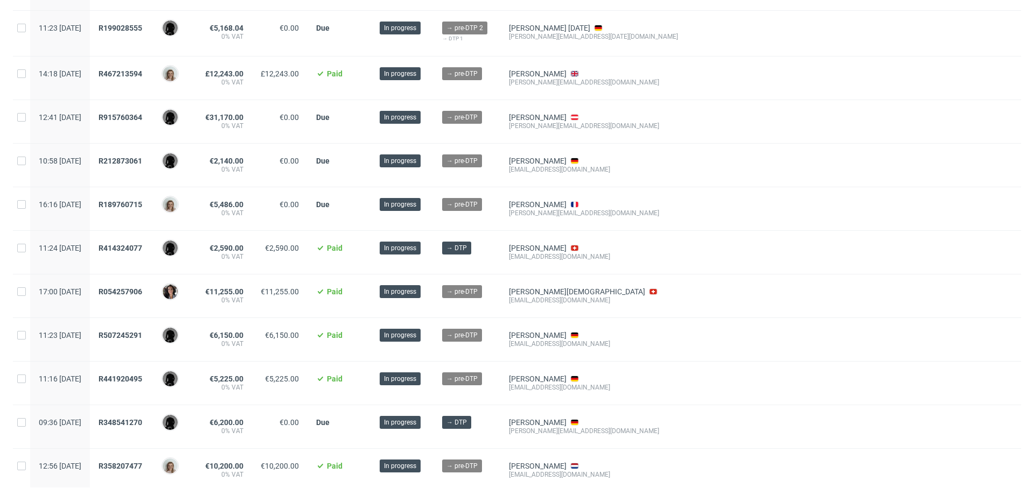
scroll to position [392, 0]
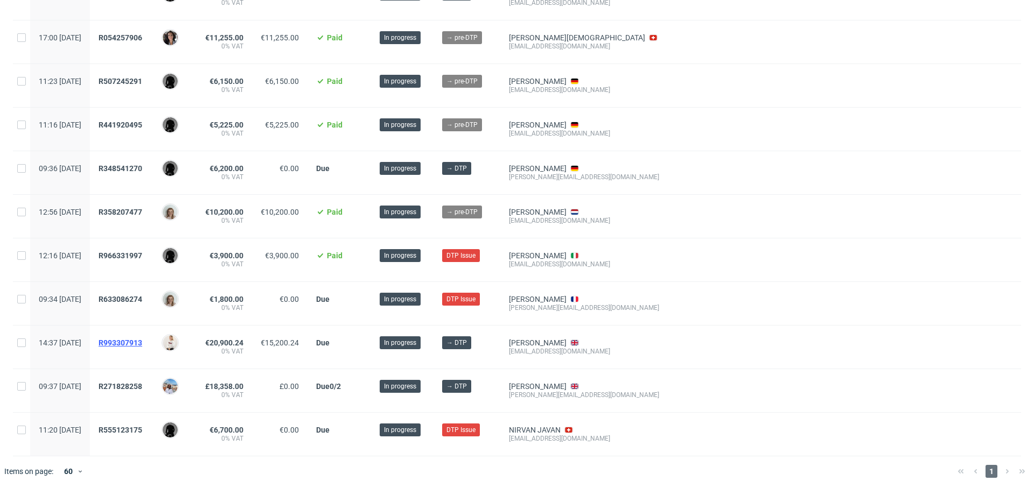
click at [139, 339] on span "R993307913" at bounding box center [121, 343] width 44 height 9
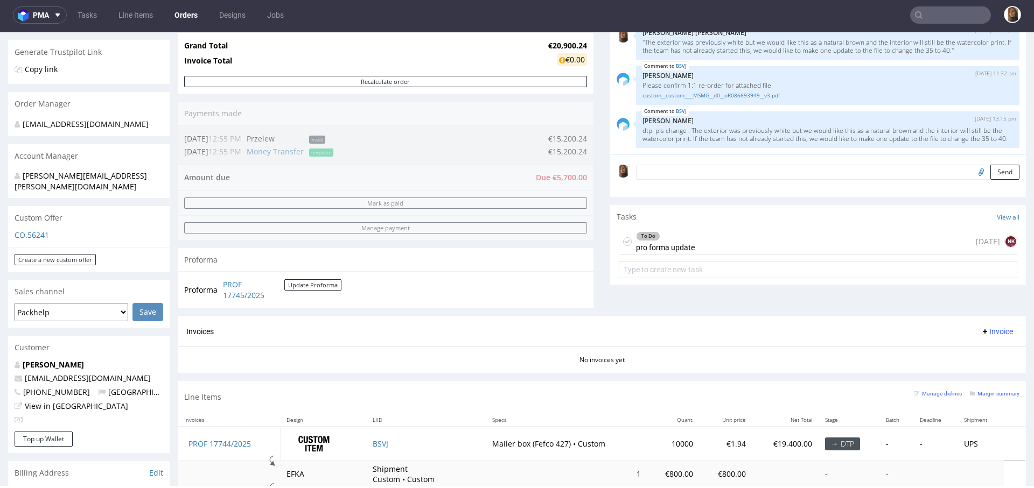
scroll to position [319, 0]
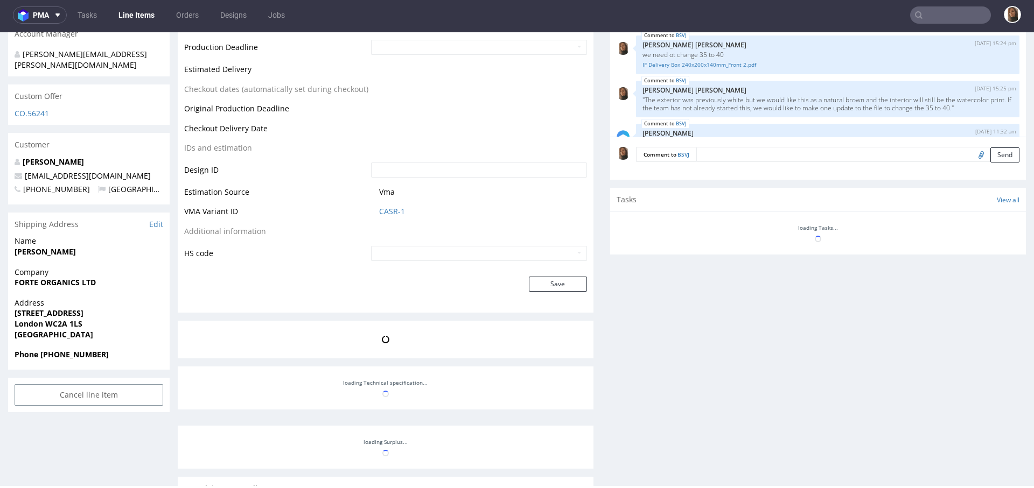
scroll to position [92, 0]
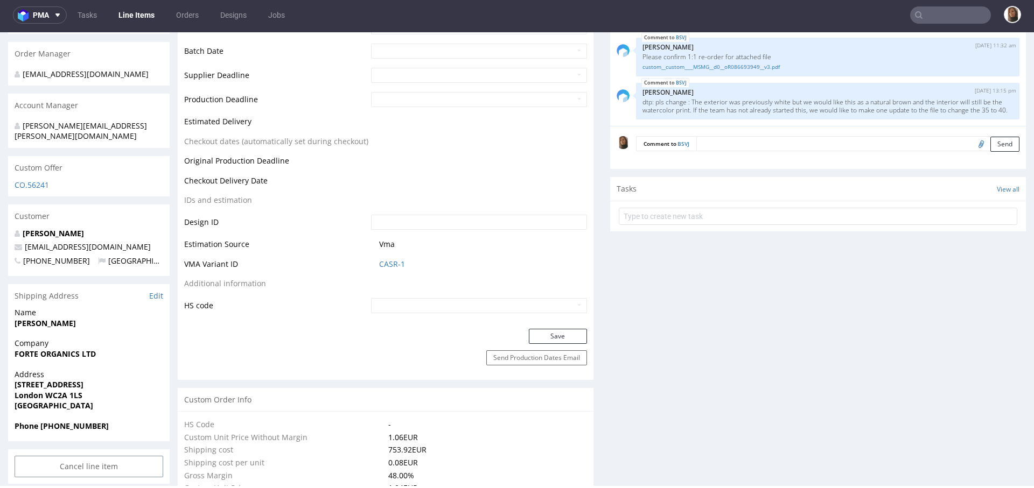
click at [972, 144] on input "file" at bounding box center [979, 144] width 15 height 14
type input "C:\fakepath\IF Delivery Box 240x200x140mm.zip"
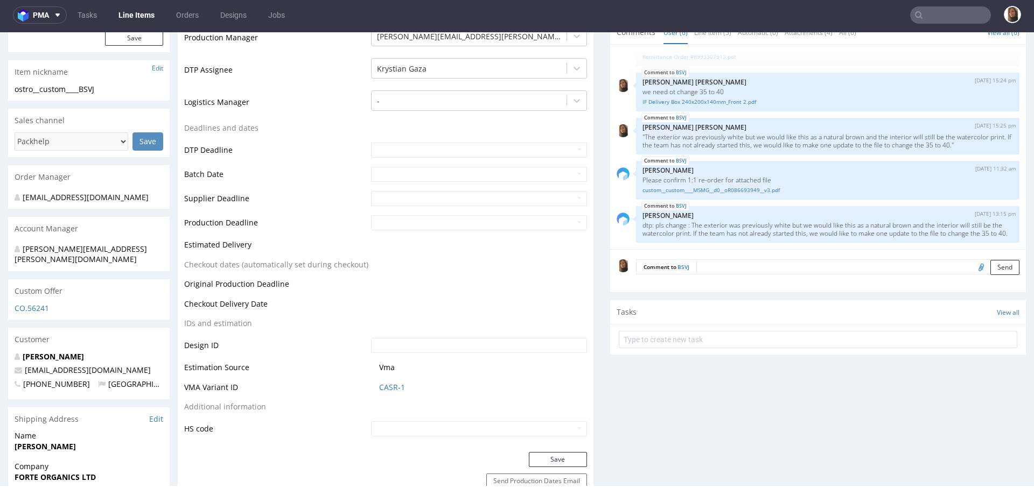
scroll to position [344, 0]
click at [972, 269] on input "file" at bounding box center [979, 269] width 15 height 14
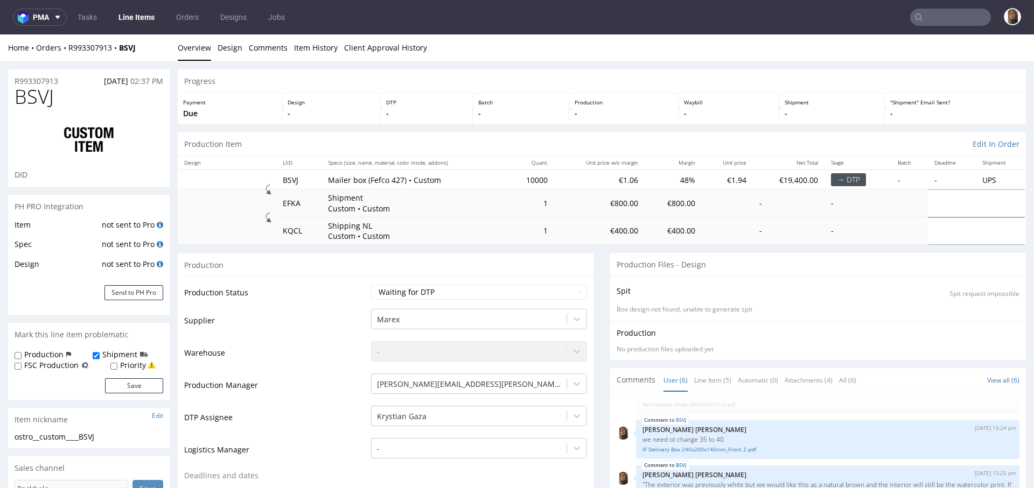
scroll to position [375, 0]
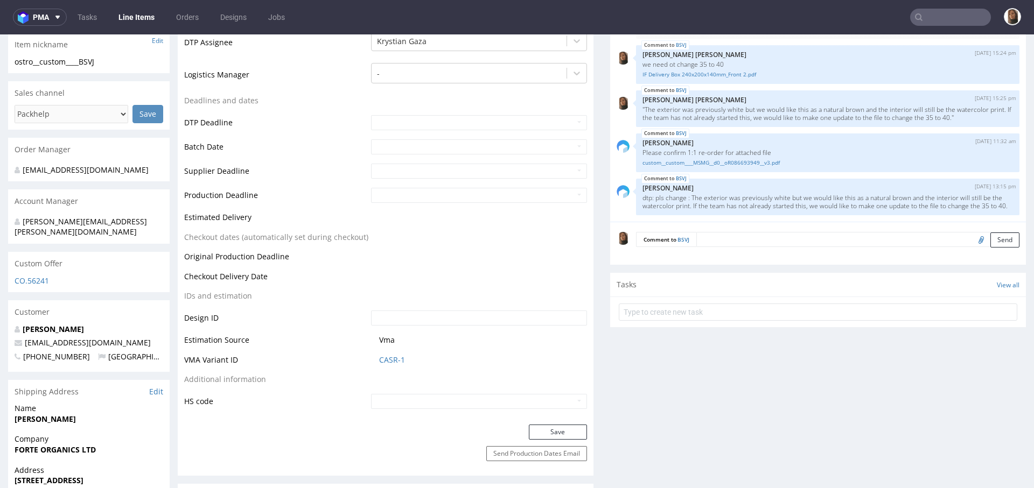
click at [972, 241] on input "file" at bounding box center [979, 240] width 15 height 14
type input "C:\fakepath\IF Delivery Box 240x200x140mm.zip"
click at [990, 239] on button "Send" at bounding box center [1004, 240] width 29 height 15
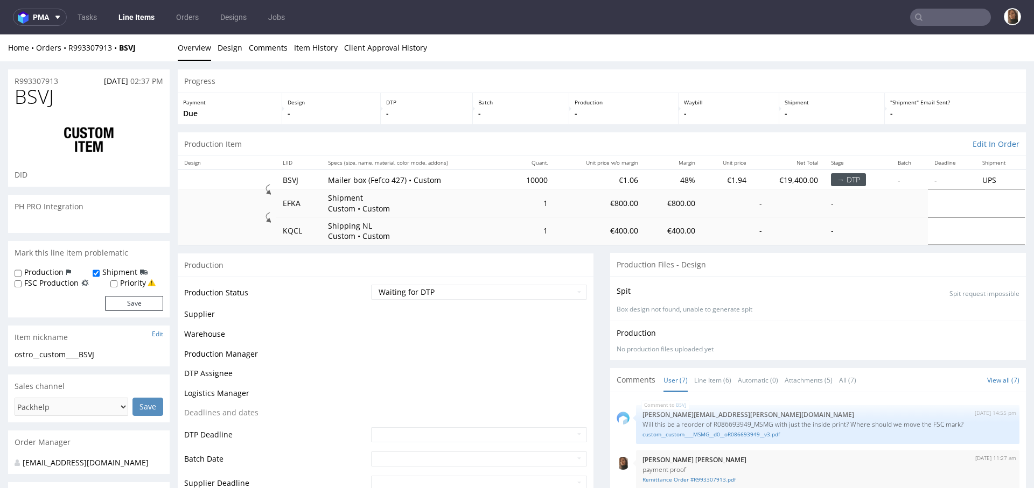
scroll to position [129, 0]
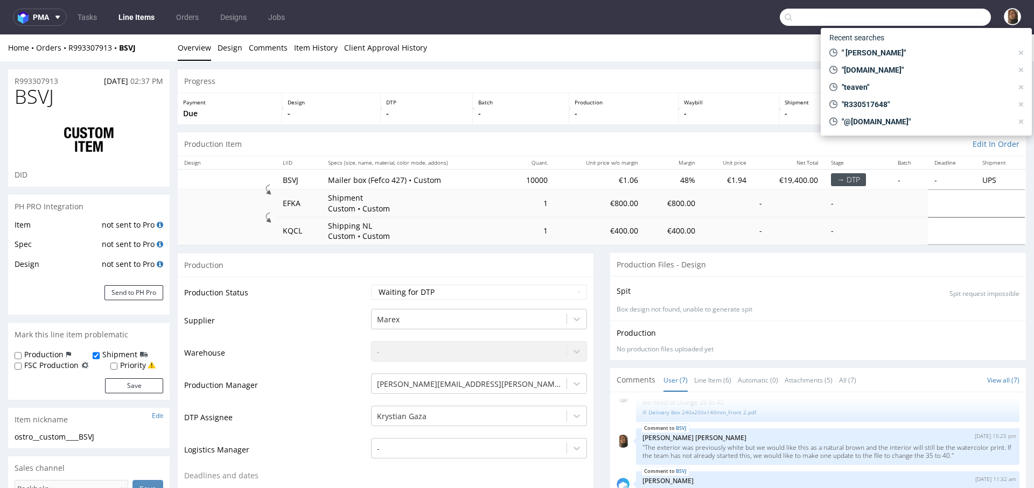
click at [927, 19] on input "text" at bounding box center [885, 17] width 211 height 17
paste input "R028609249"
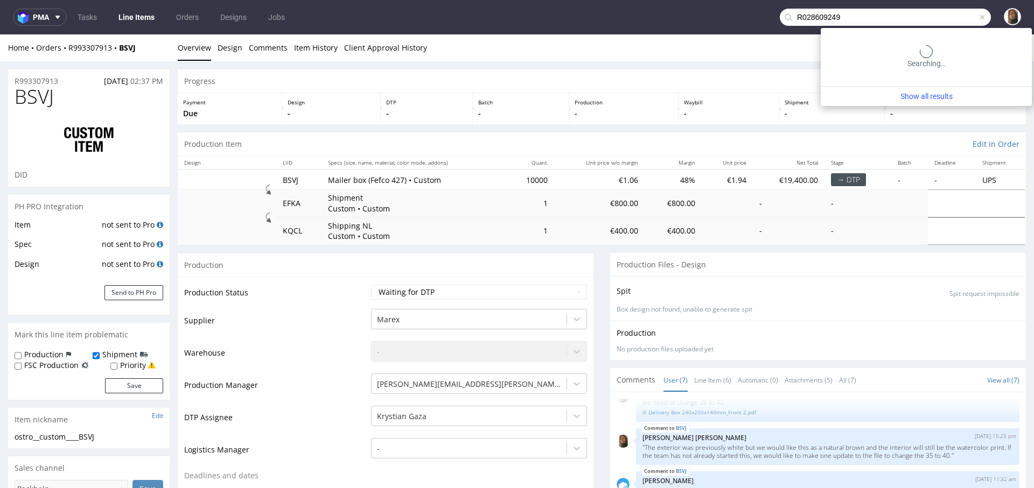
type input "R028609249"
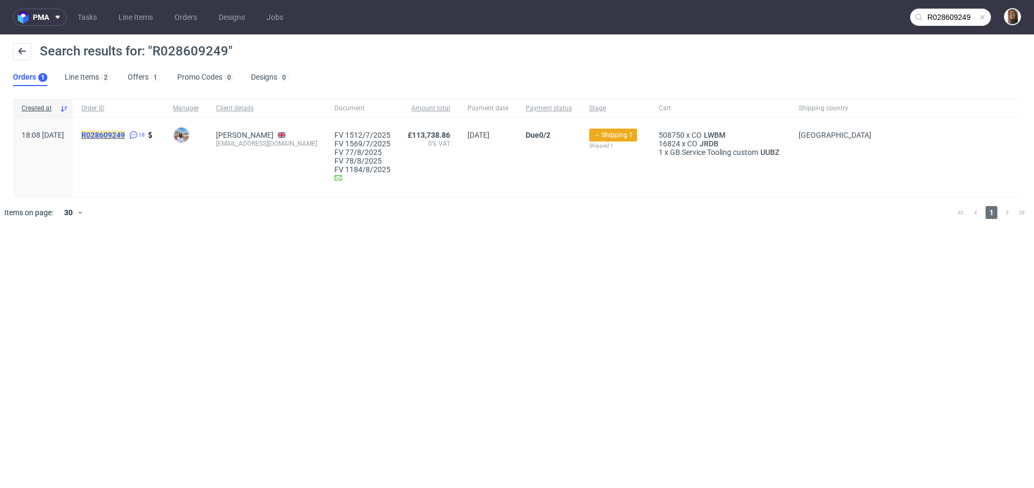
click at [125, 135] on mark "R028609249" at bounding box center [103, 135] width 44 height 9
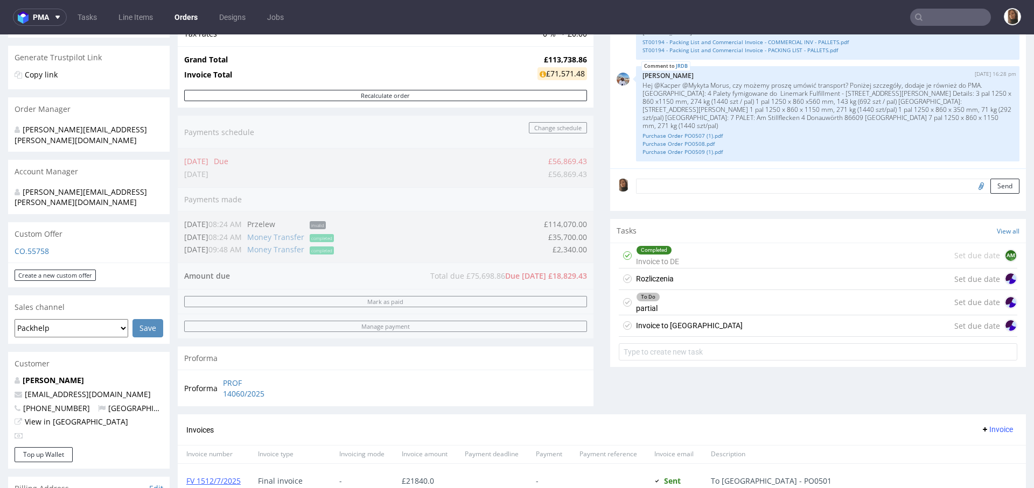
scroll to position [576, 0]
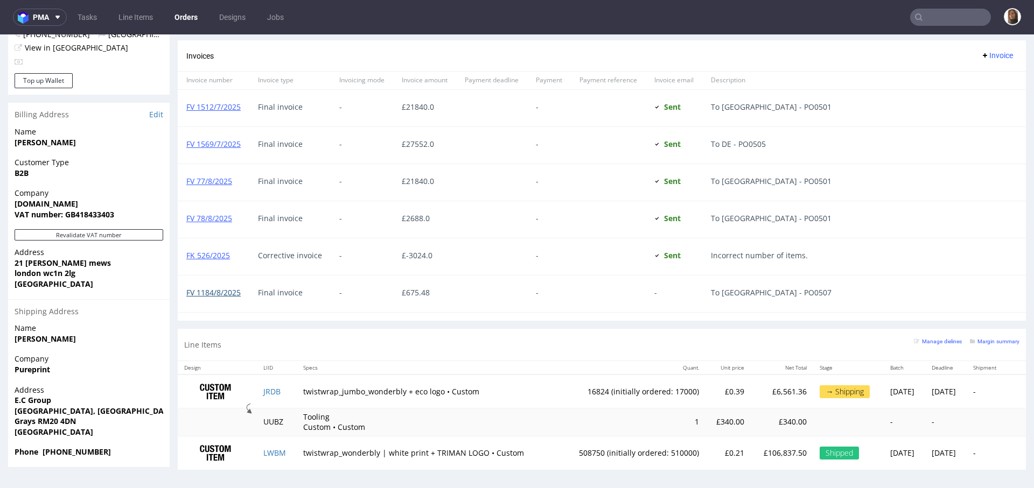
click at [214, 288] on link "FV 1184/8/2025" at bounding box center [213, 293] width 54 height 10
click at [230, 285] on div "FV 1184/8/2025" at bounding box center [214, 294] width 72 height 37
click at [232, 289] on link "FV 1184/8/2025" at bounding box center [213, 293] width 54 height 10
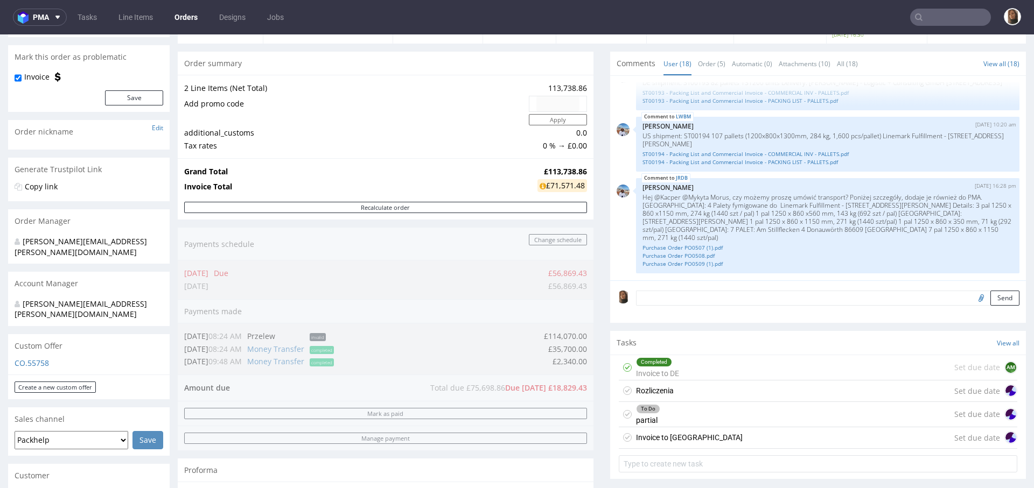
scroll to position [0, 0]
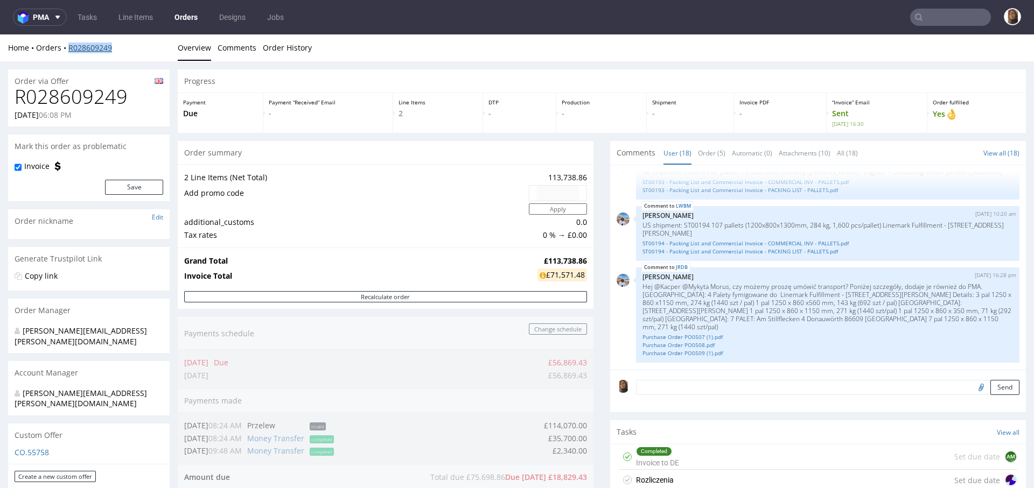
copy link "R028609249"
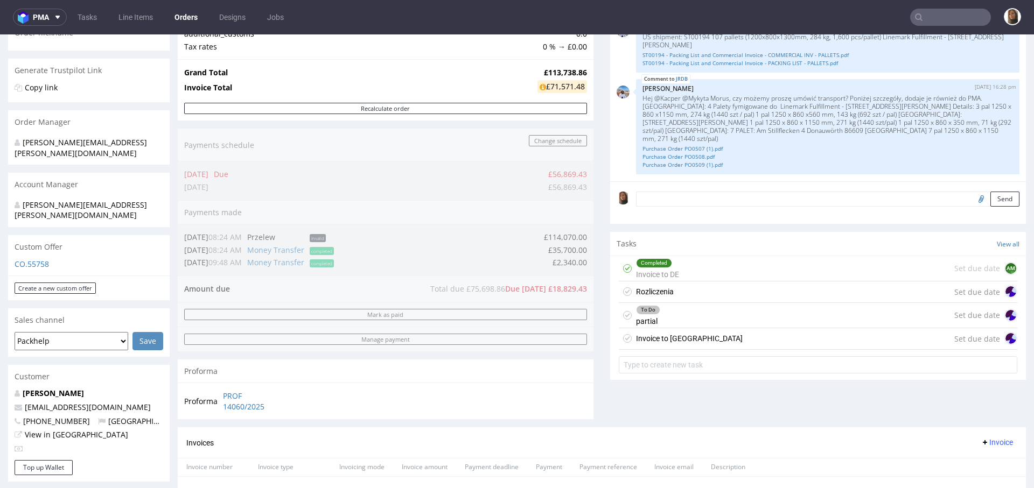
scroll to position [530, 0]
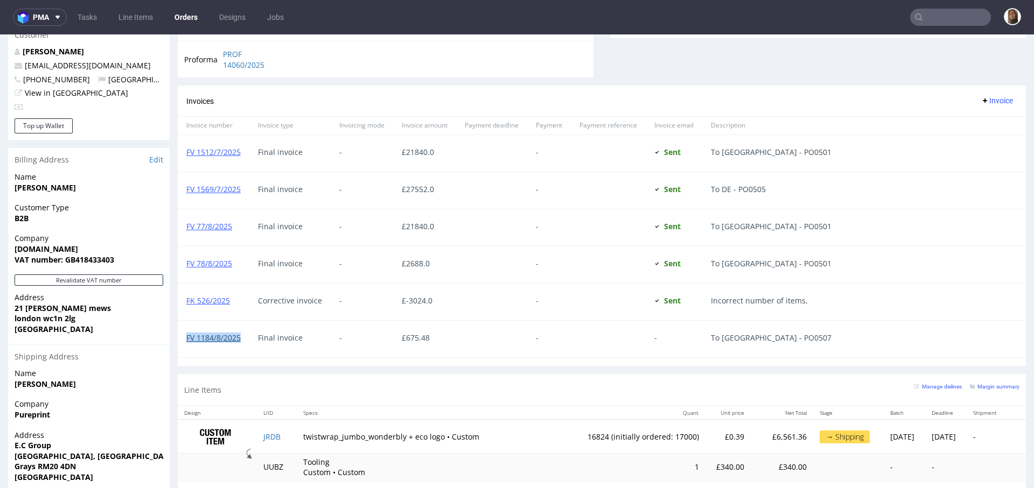
copy link "FV 1184/8/2025"
click at [211, 338] on link "FV 1184/8/2025" at bounding box center [213, 338] width 54 height 10
click at [919, 10] on input "text" at bounding box center [950, 17] width 81 height 17
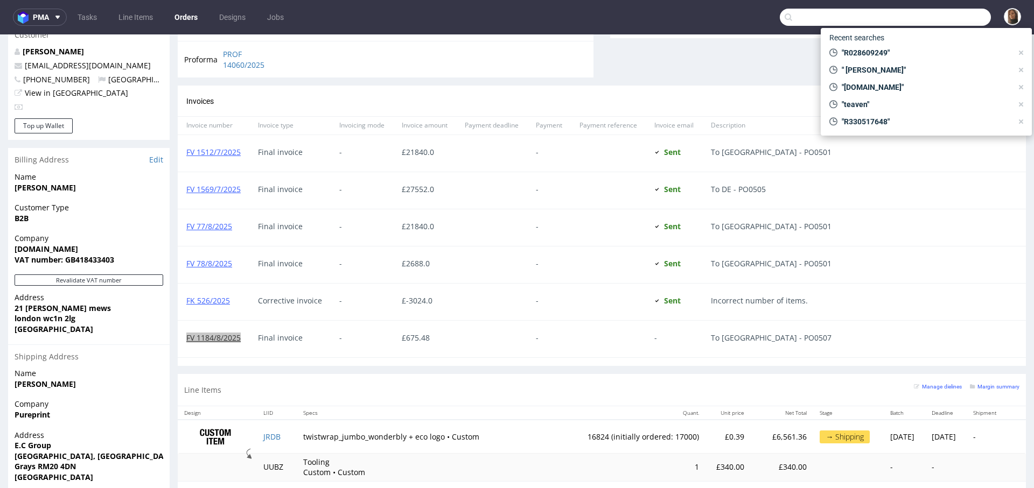
paste input "R271828258"
type input "R271828258"
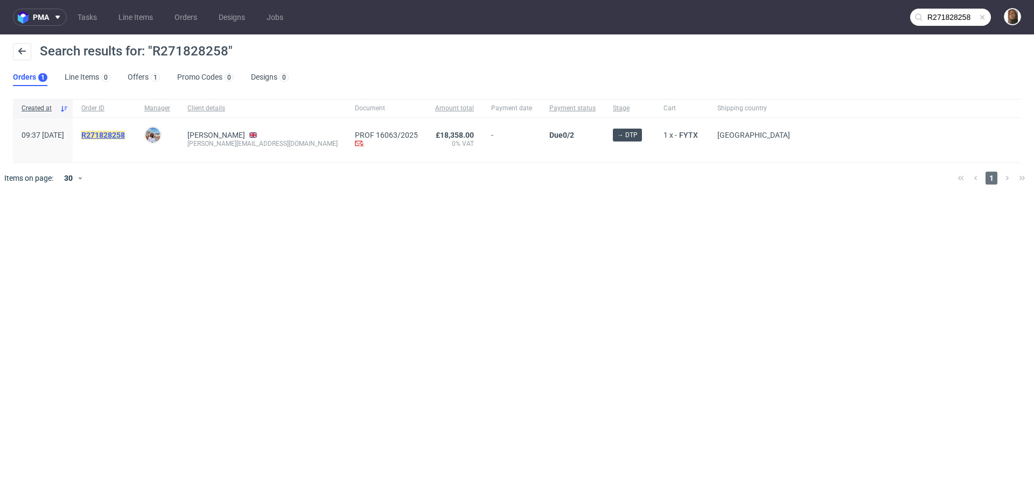
click at [125, 136] on mark "R271828258" at bounding box center [103, 135] width 44 height 9
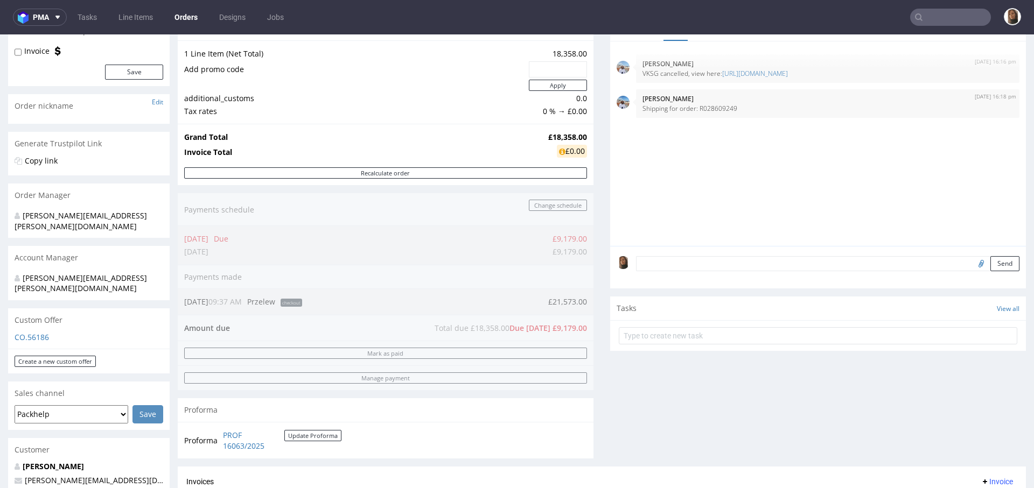
scroll to position [214, 0]
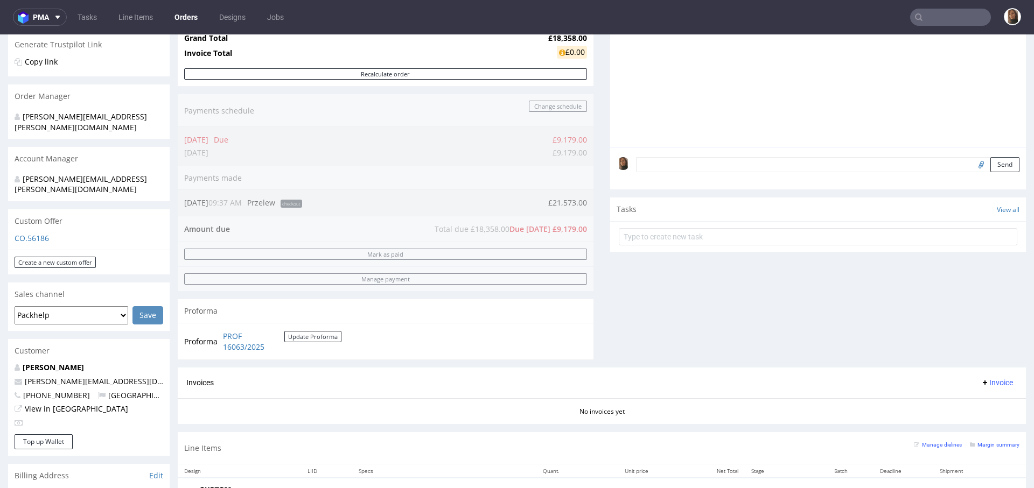
type input "R271828258"
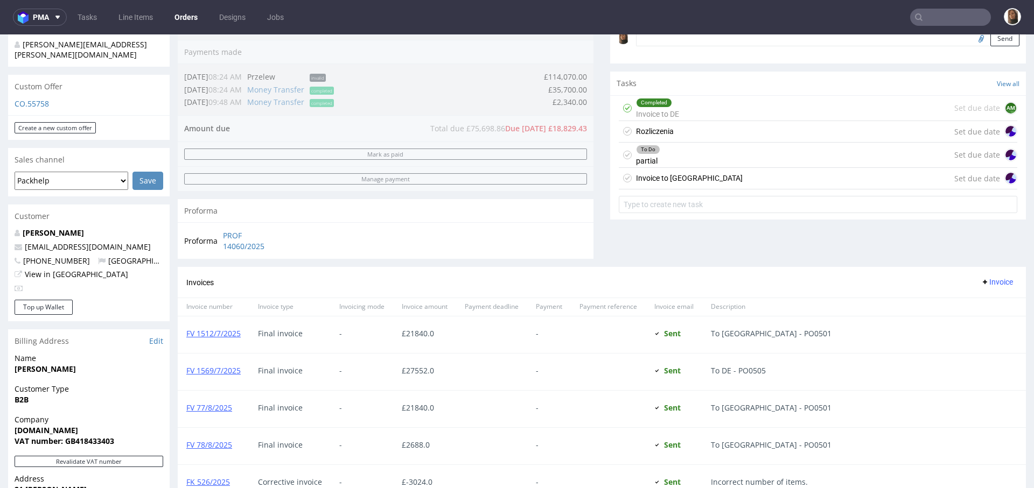
scroll to position [533, 0]
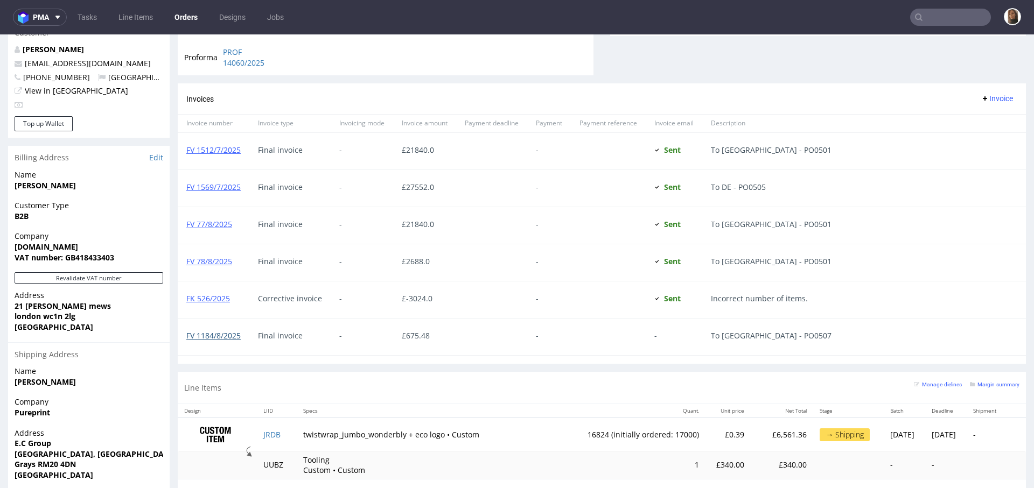
click at [225, 334] on link "FV 1184/8/2025" at bounding box center [213, 336] width 54 height 10
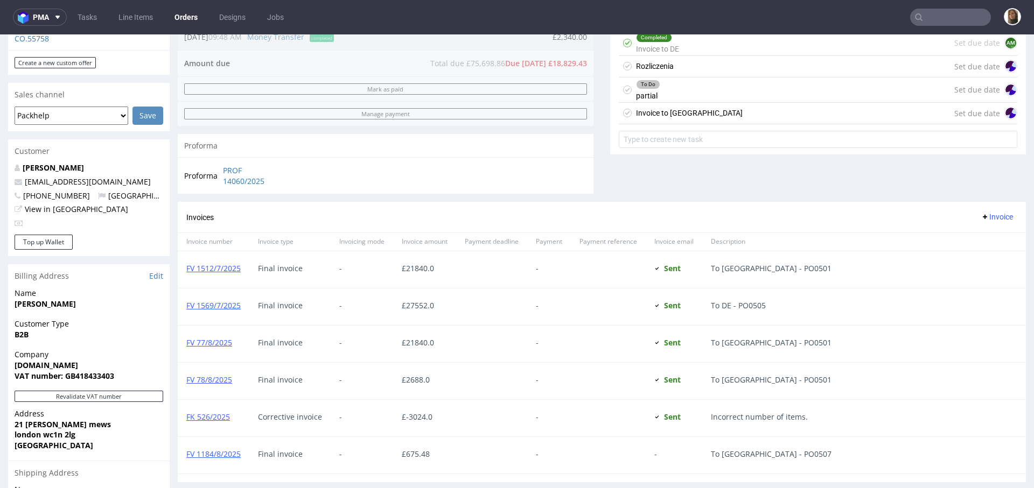
scroll to position [418, 0]
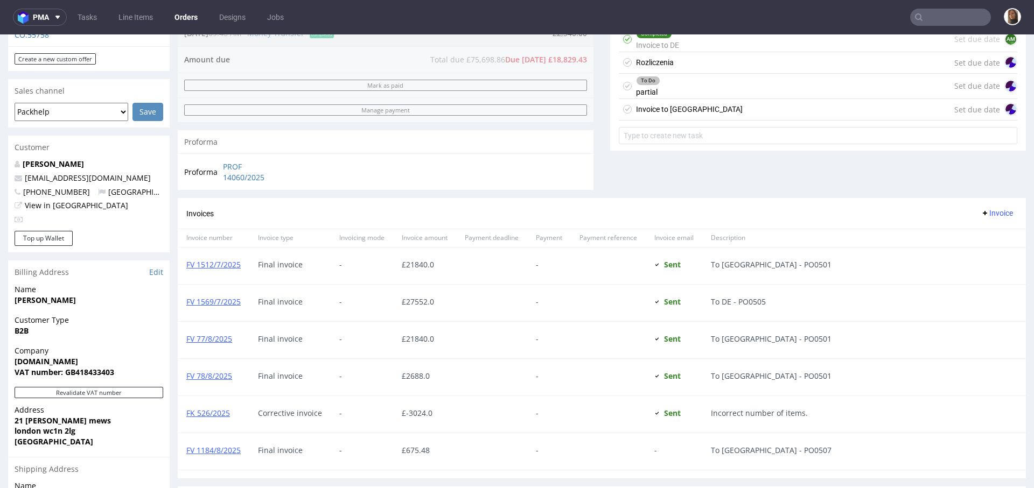
click at [724, 114] on div "Invoice to USA Set due date" at bounding box center [818, 110] width 398 height 22
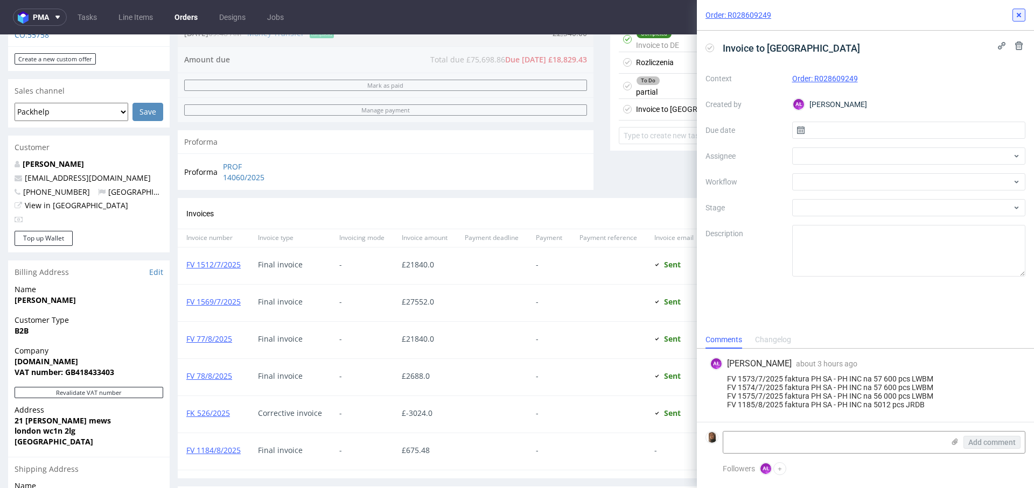
click at [1017, 9] on button at bounding box center [1018, 15] width 13 height 13
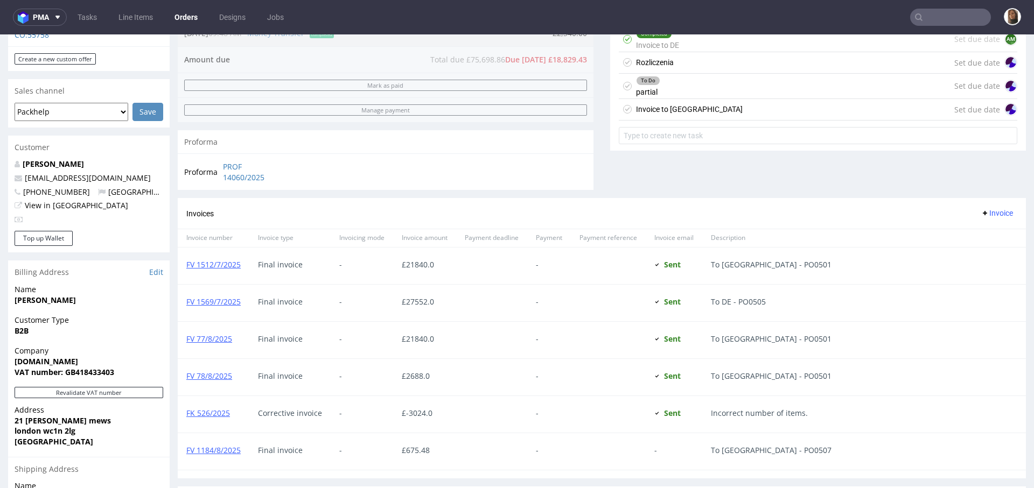
click at [685, 63] on div "Rozliczenia Set due date" at bounding box center [818, 63] width 398 height 22
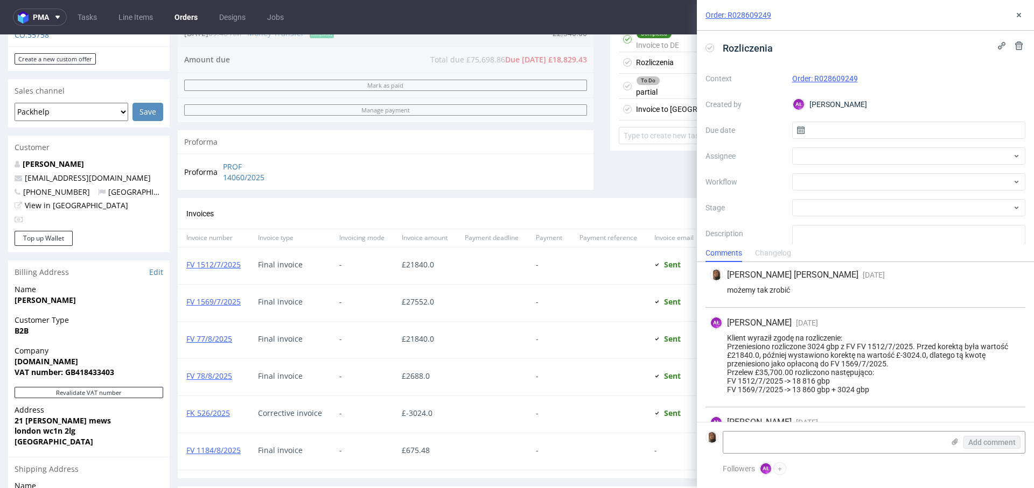
scroll to position [181, 0]
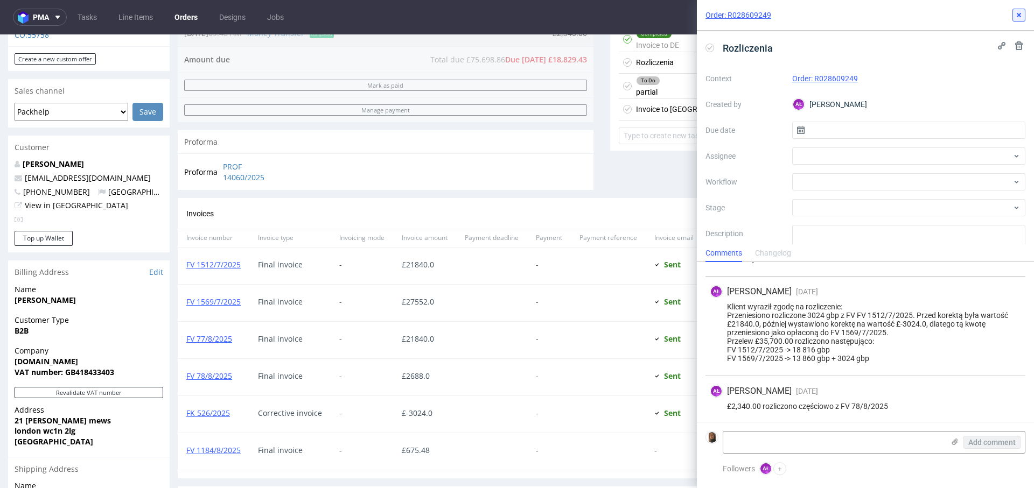
click at [1020, 14] on use at bounding box center [1019, 15] width 4 height 4
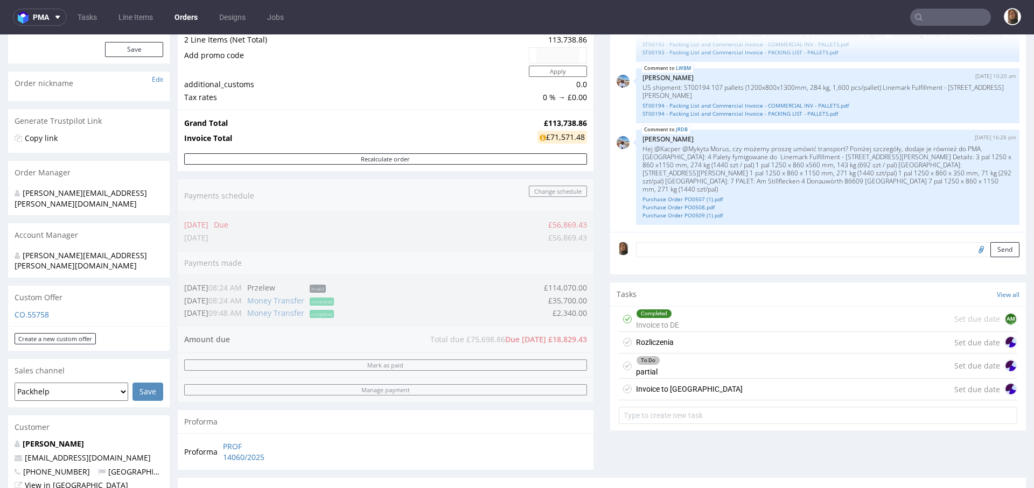
scroll to position [154, 0]
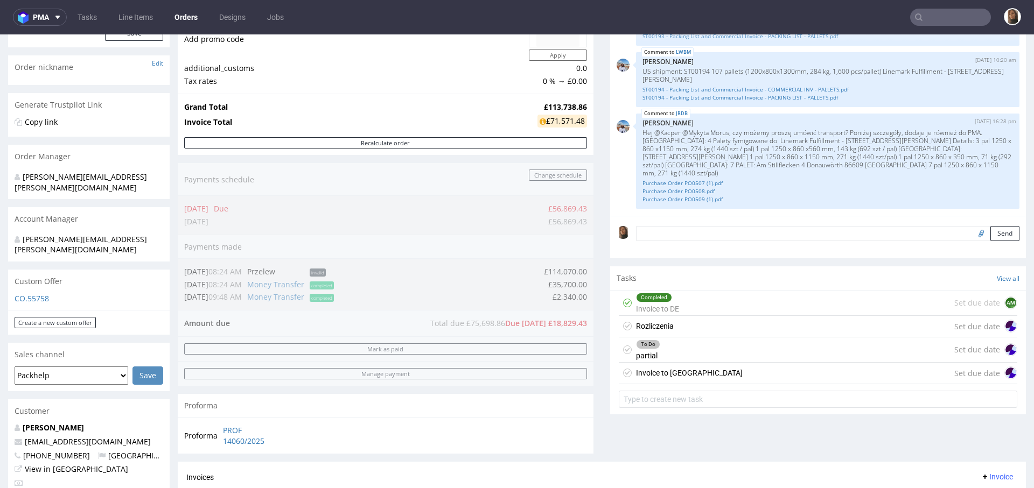
click at [744, 347] on div "To Do partial Set due date" at bounding box center [818, 350] width 398 height 25
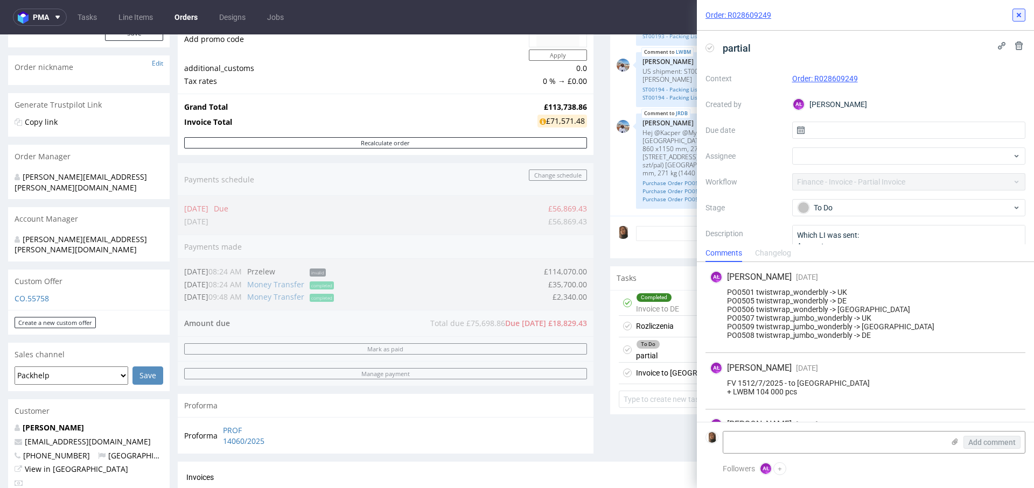
click at [1018, 17] on icon at bounding box center [1018, 15] width 9 height 9
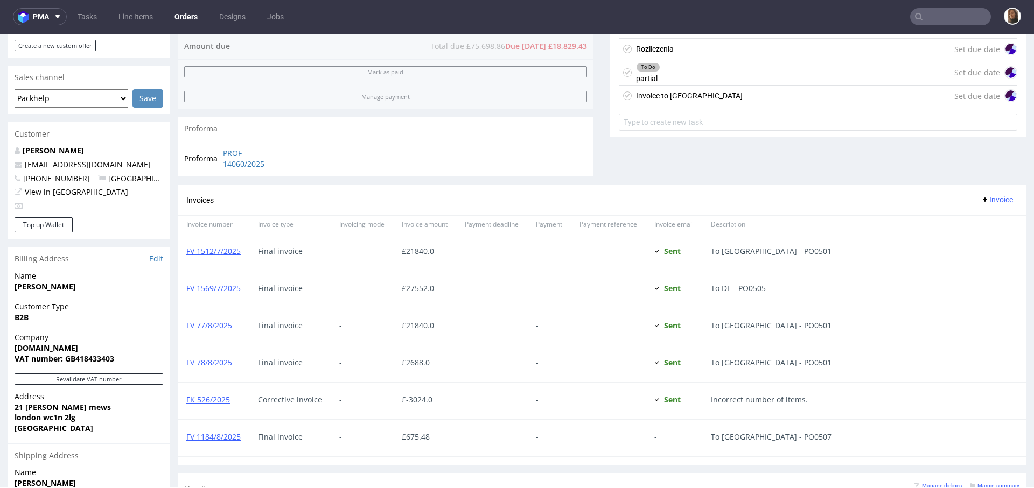
scroll to position [432, 0]
click at [236, 433] on link "FV 1184/8/2025" at bounding box center [213, 436] width 54 height 10
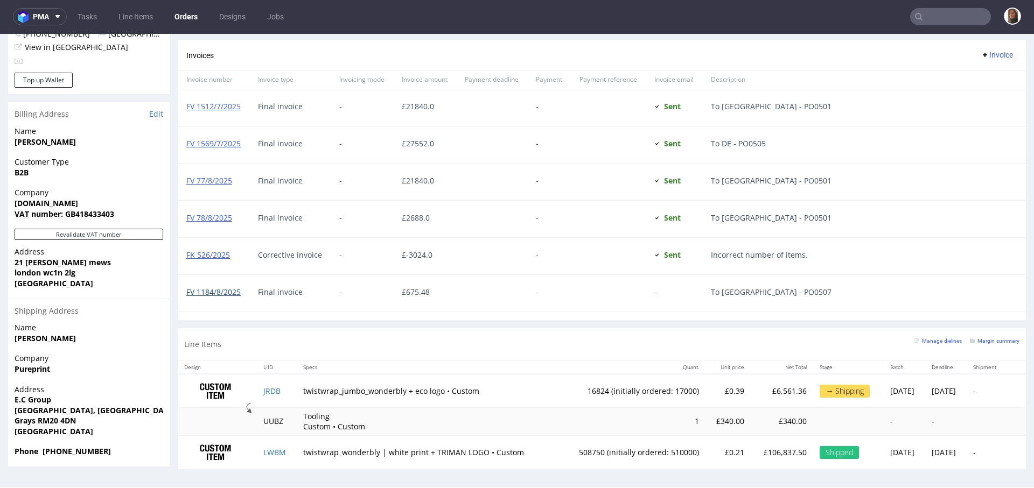
scroll to position [0, 0]
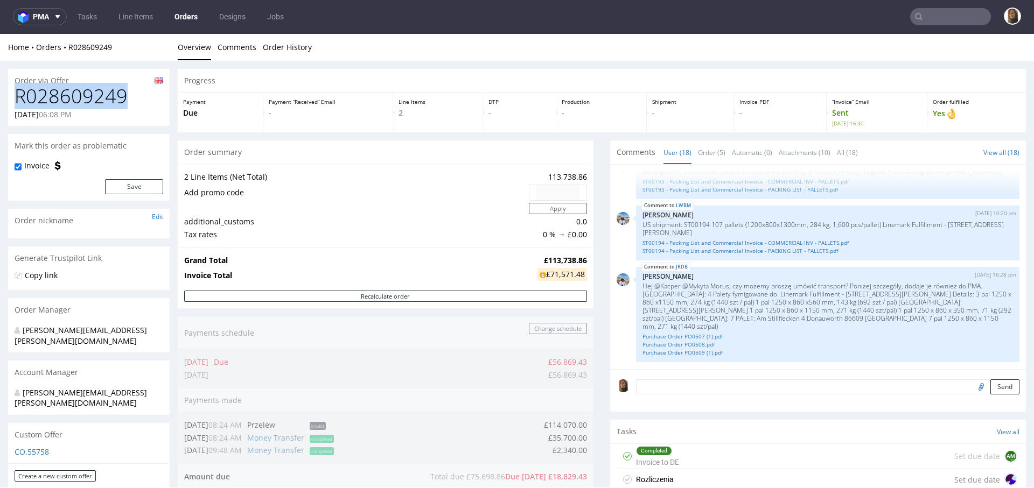
drag, startPoint x: 127, startPoint y: 96, endPoint x: 3, endPoint y: 96, distance: 124.4
copy h1 "R028609249"
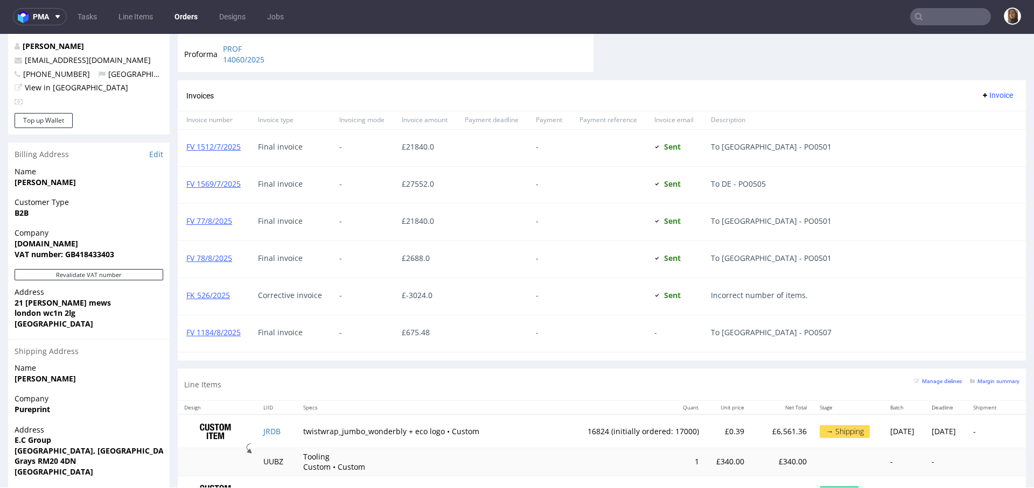
scroll to position [576, 0]
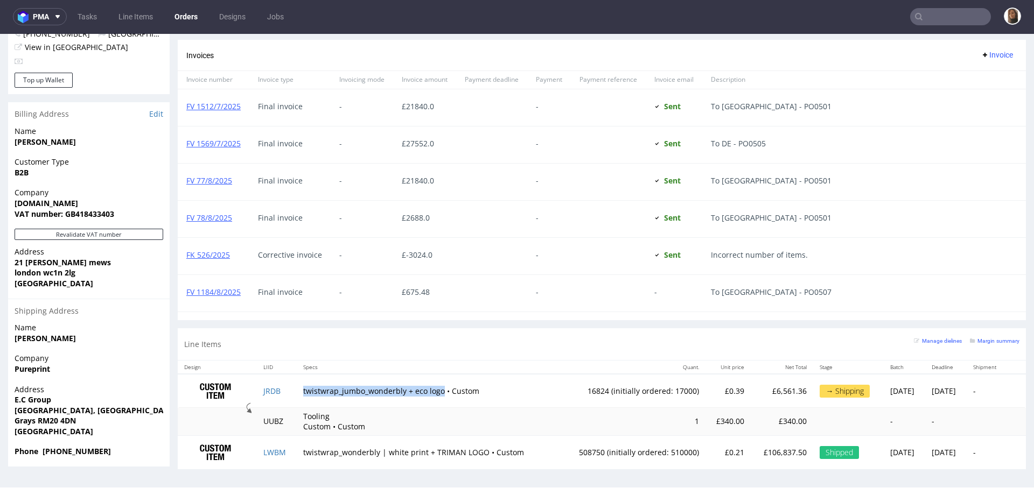
drag, startPoint x: 295, startPoint y: 388, endPoint x: 433, endPoint y: 390, distance: 138.4
click at [433, 390] on td "twistwrap_jumbo_wonderbly + eco logo • Custom" at bounding box center [427, 391] width 261 height 34
copy td "twistwrap_jumbo_wonderbly + eco logo"
drag, startPoint x: 742, startPoint y: 289, endPoint x: 779, endPoint y: 289, distance: 37.2
click at [779, 289] on span "To UK - PO0507" at bounding box center [771, 292] width 121 height 9
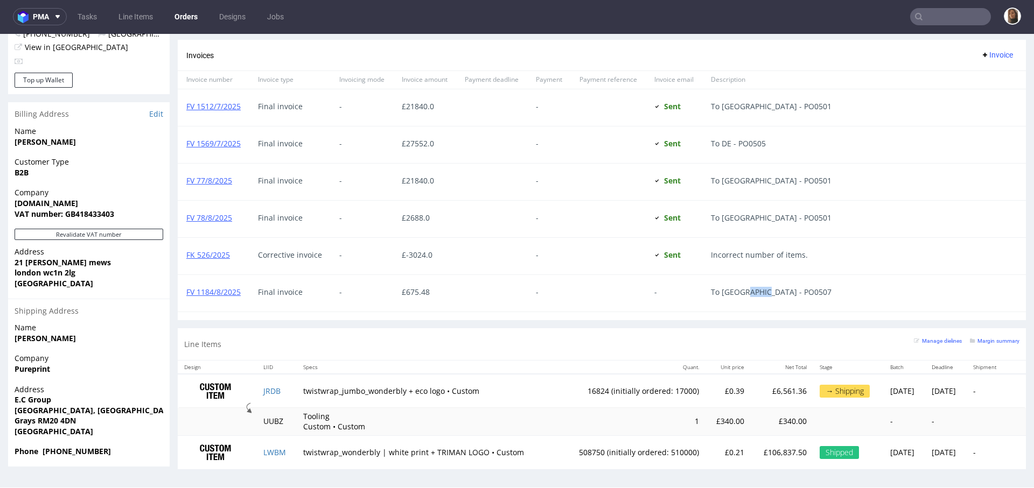
copy span "O0507"
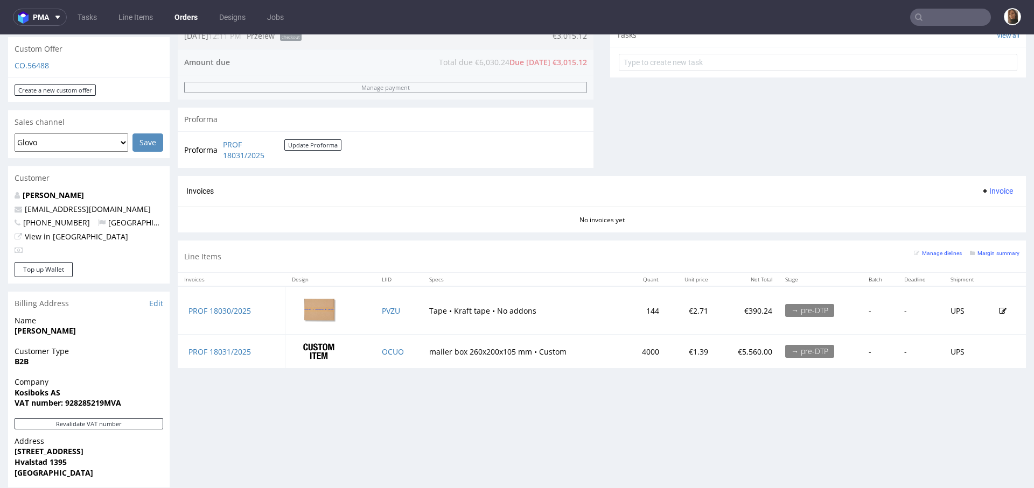
scroll to position [540, 0]
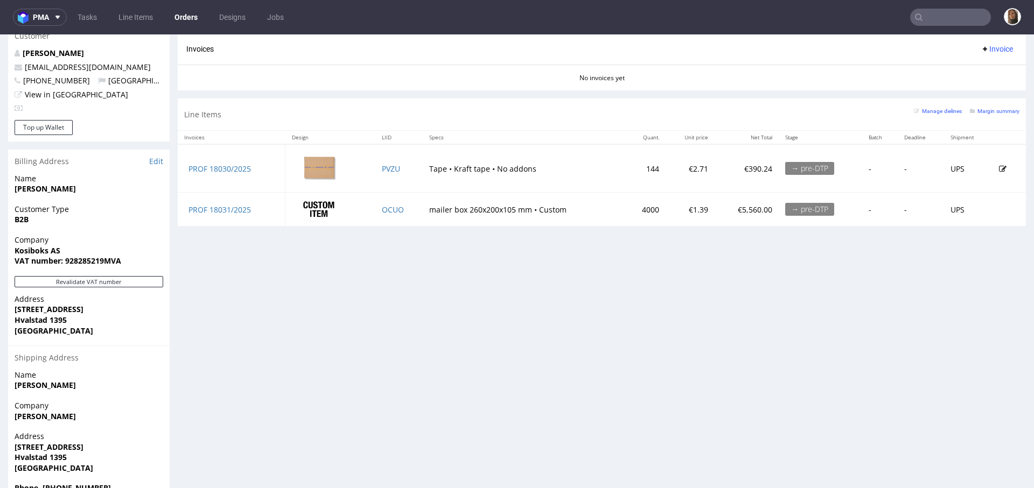
click at [949, 17] on input "text" at bounding box center [950, 17] width 81 height 17
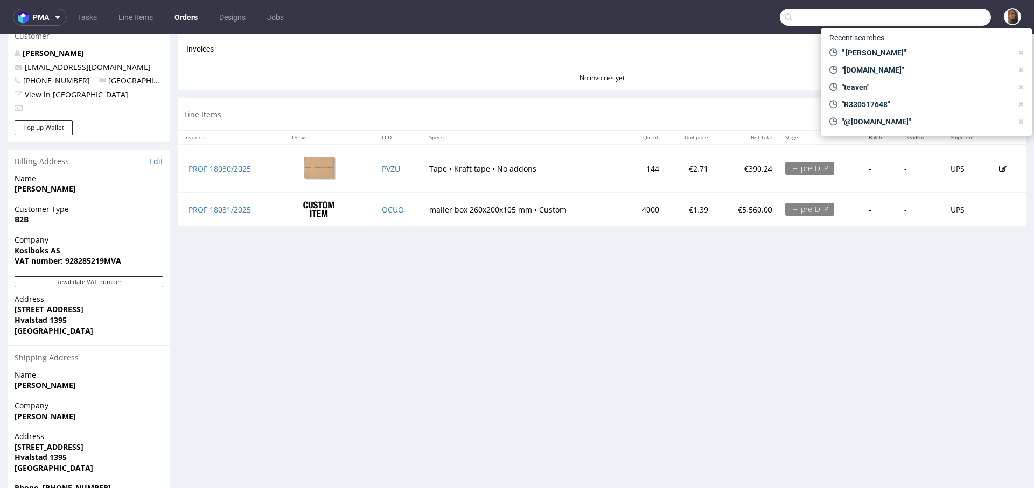
paste input "R090244627"
type input "R090244627"
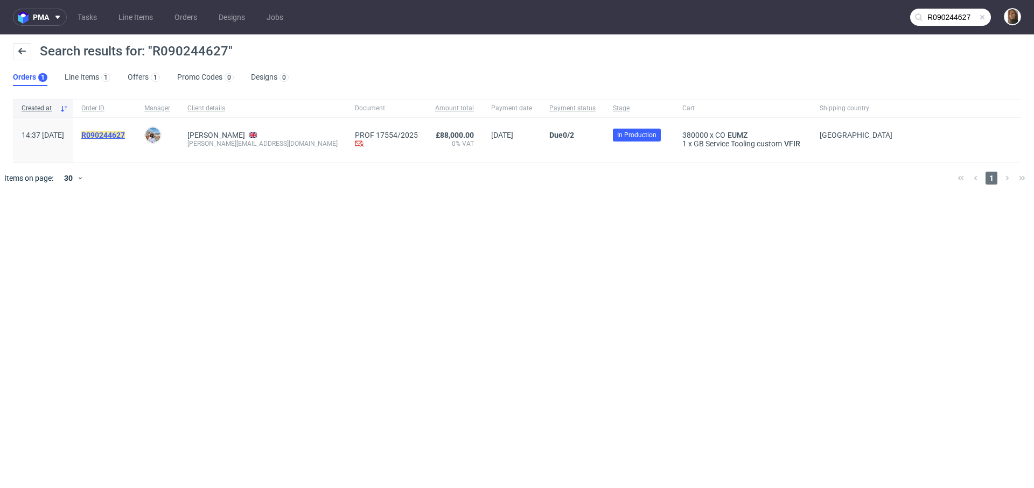
click at [117, 134] on mark "R090244627" at bounding box center [103, 135] width 44 height 9
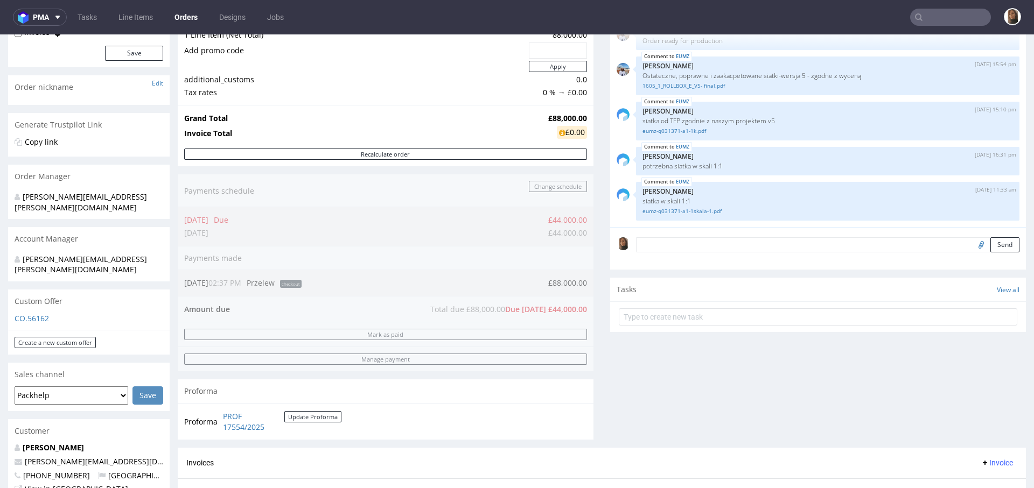
scroll to position [285, 0]
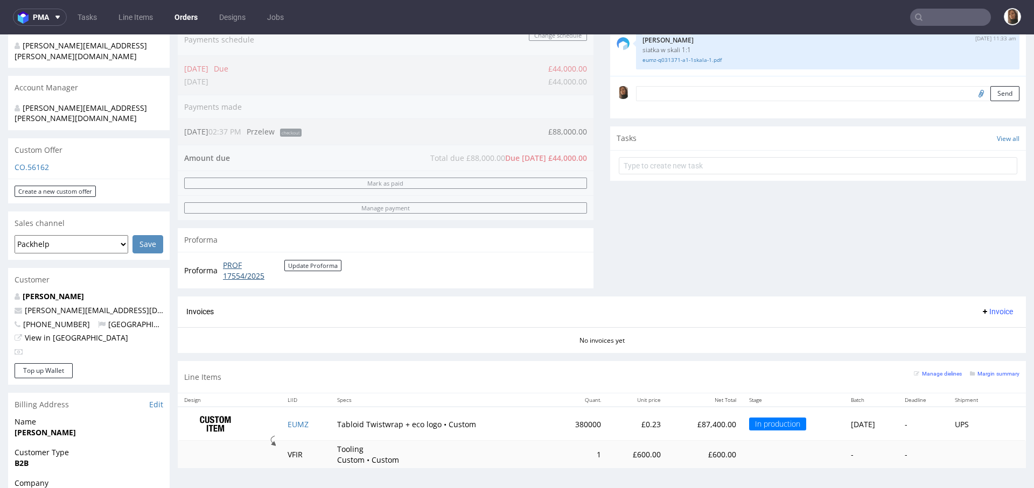
click at [228, 274] on link "PROF 17554/2025" at bounding box center [253, 270] width 61 height 21
click at [239, 266] on link "PROF 17554/2025" at bounding box center [253, 270] width 61 height 21
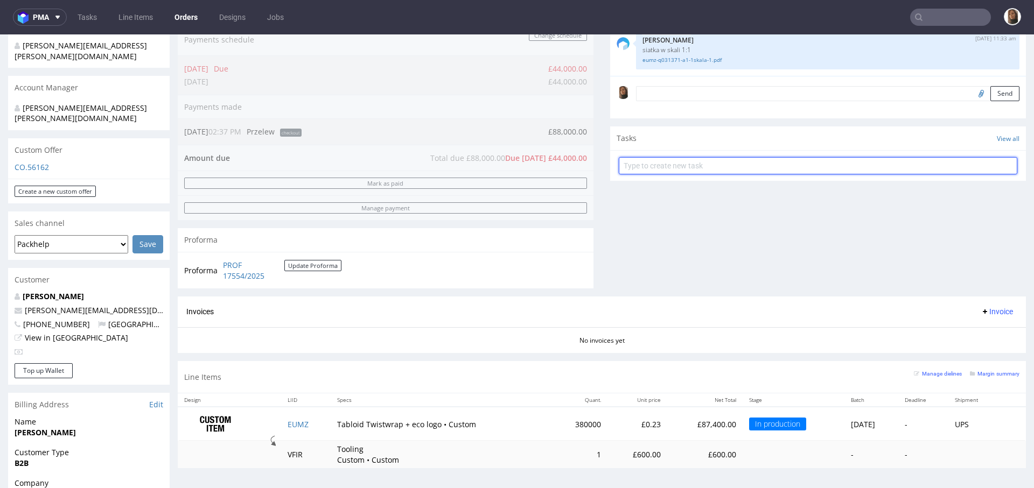
click at [635, 168] on input "text" at bounding box center [818, 165] width 398 height 17
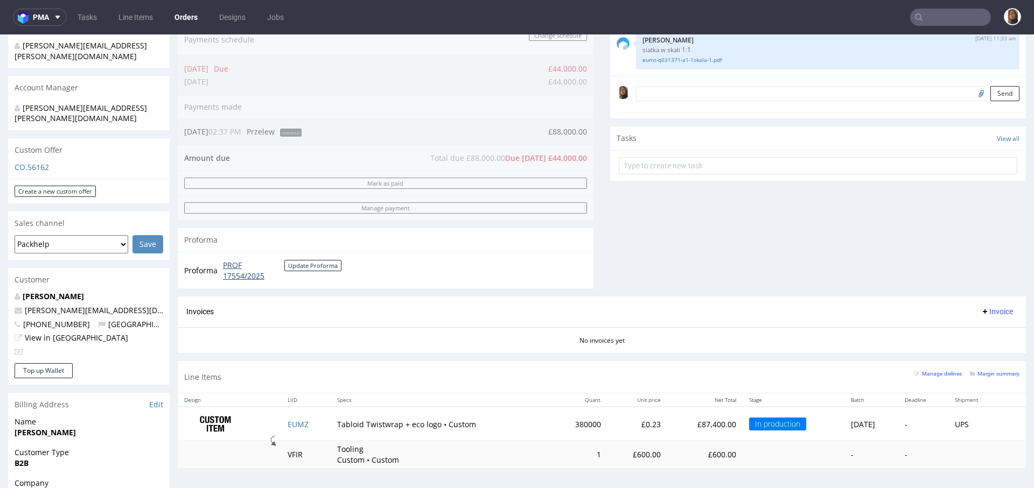
click at [235, 265] on link "PROF 17554/2025" at bounding box center [253, 270] width 61 height 21
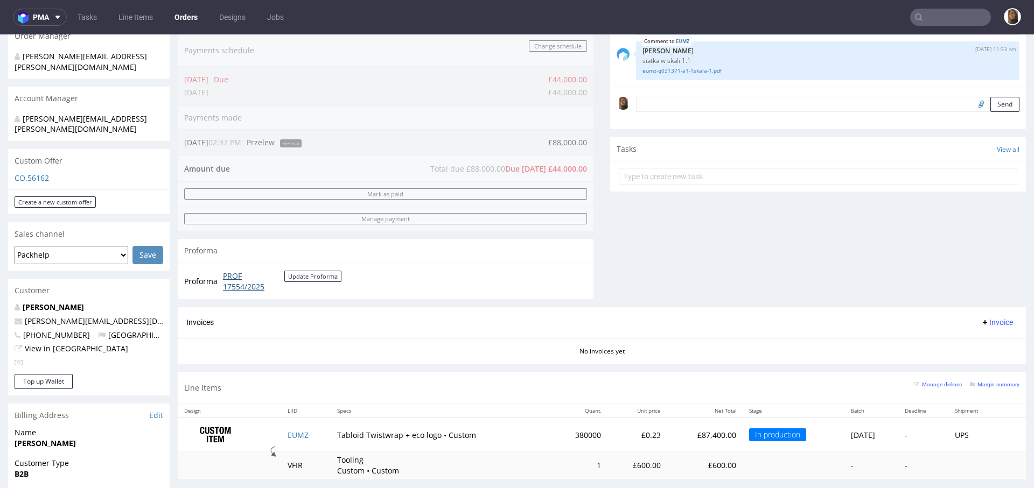
scroll to position [0, 0]
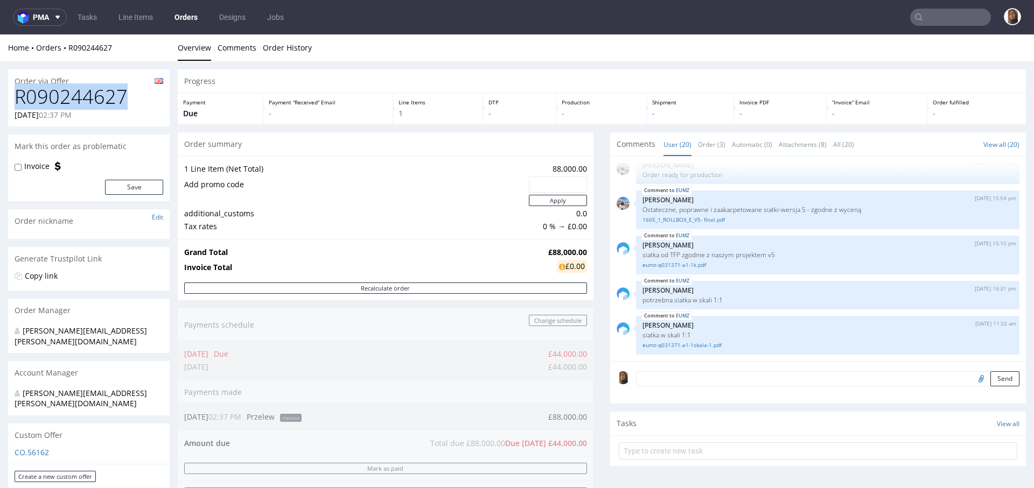
drag, startPoint x: 132, startPoint y: 100, endPoint x: 0, endPoint y: 100, distance: 132.5
copy h1 "R090244627"
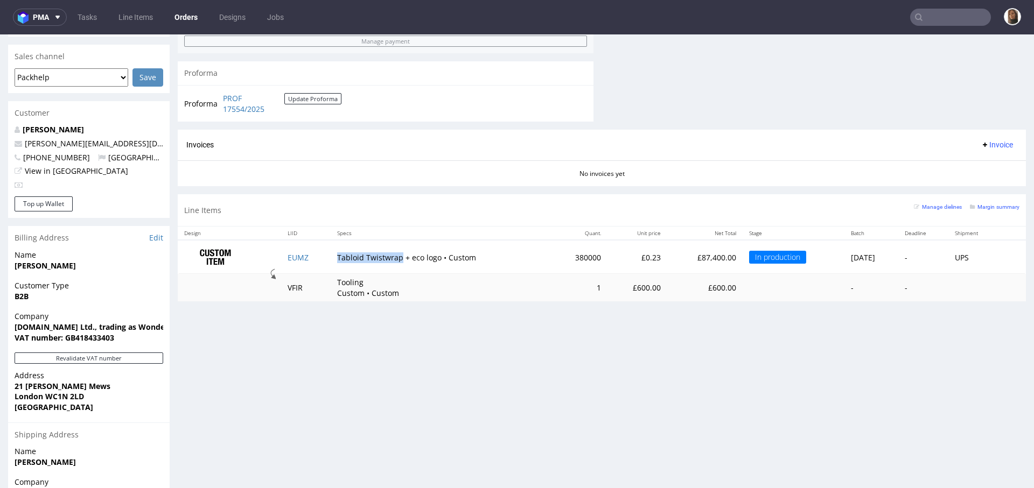
drag, startPoint x: 331, startPoint y: 254, endPoint x: 391, endPoint y: 256, distance: 60.3
click at [391, 256] on td "Tabloid Twistwrap + eco logo • Custom" at bounding box center [441, 257] width 221 height 34
copy td "Tabloid Twistwrap"
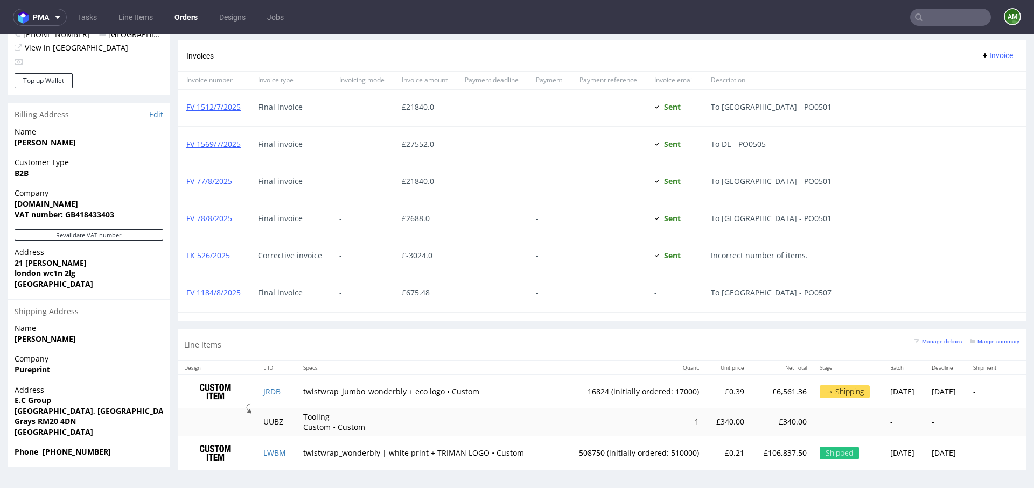
scroll to position [3, 0]
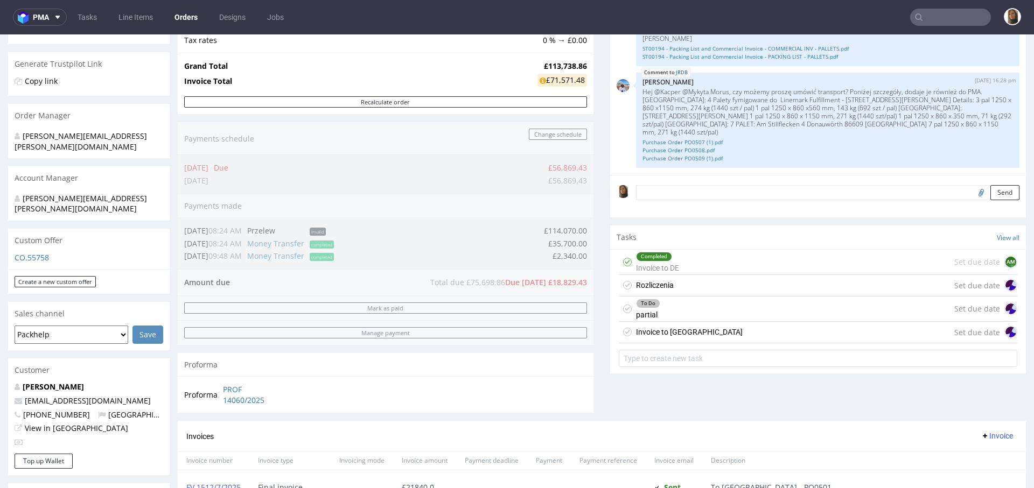
scroll to position [248, 0]
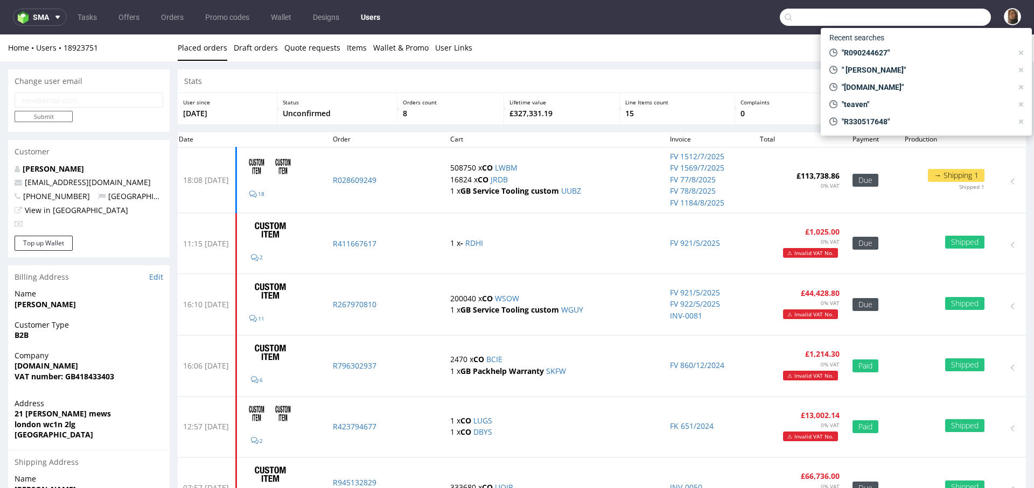
click at [935, 12] on input "text" at bounding box center [885, 17] width 211 height 17
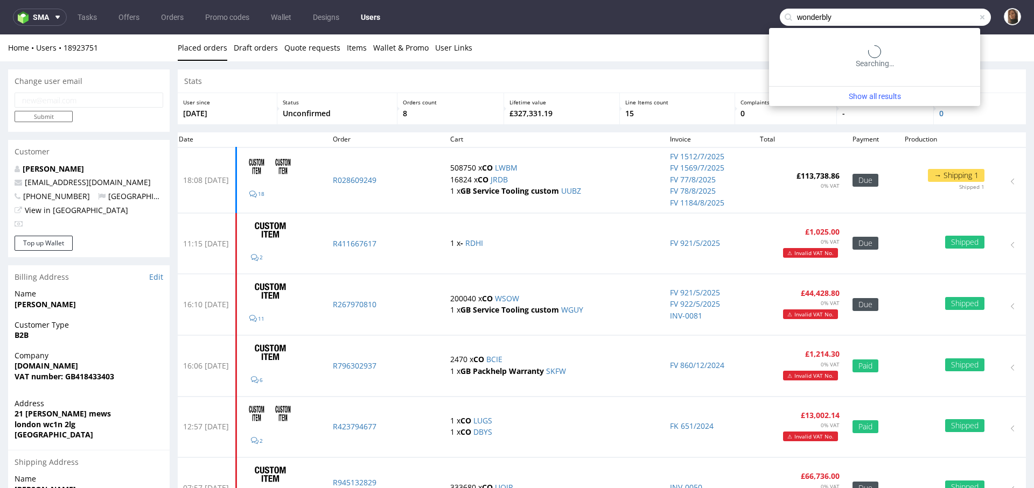
type input "wonderbly"
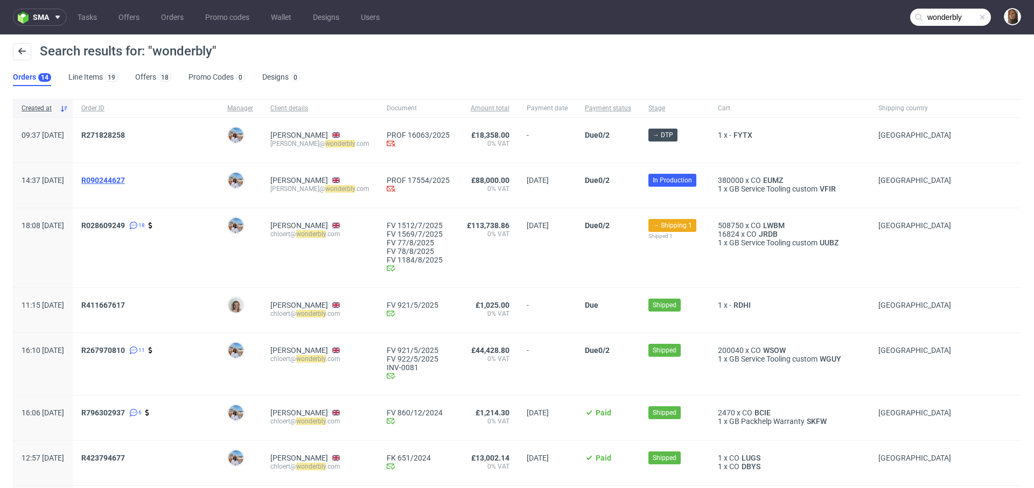
click at [125, 178] on span "R090244627" at bounding box center [103, 180] width 44 height 9
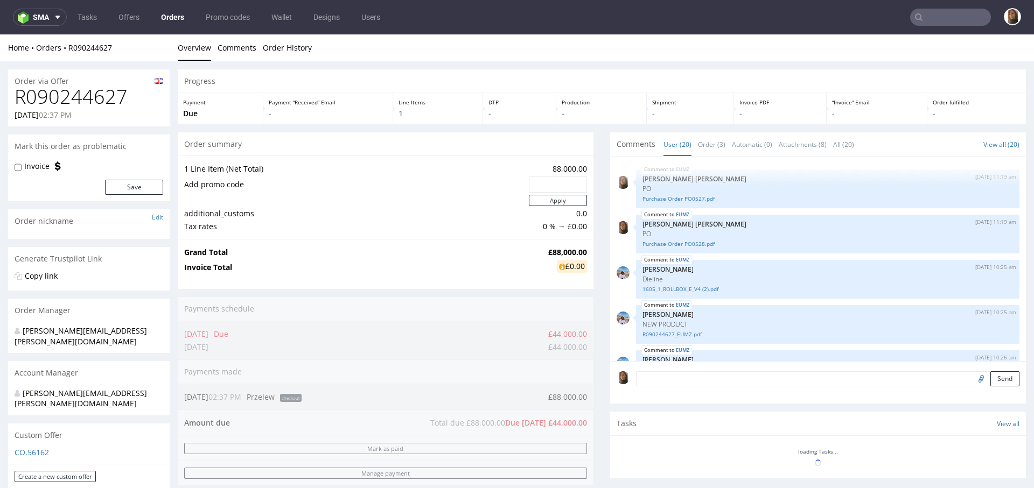
scroll to position [683, 0]
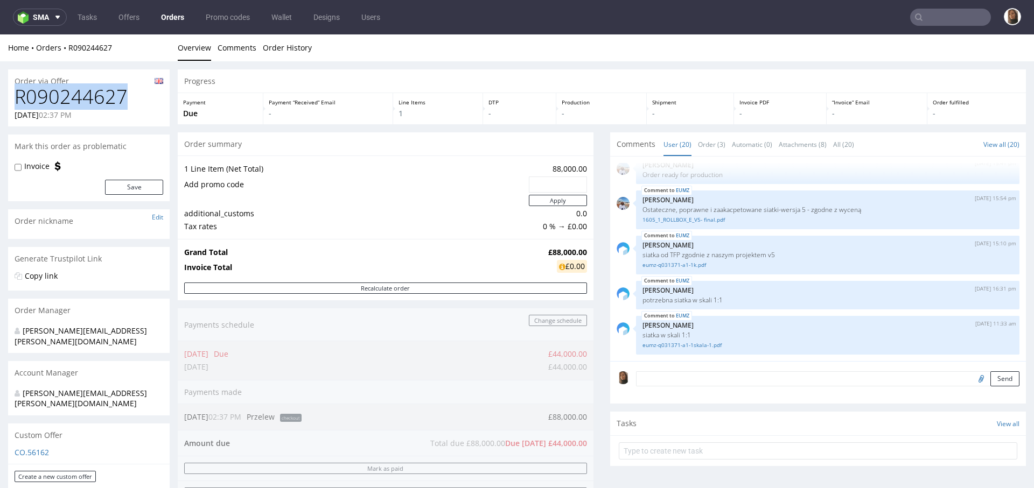
drag, startPoint x: 126, startPoint y: 93, endPoint x: 16, endPoint y: 92, distance: 110.4
click at [16, 92] on h1 "R090244627" at bounding box center [89, 97] width 149 height 22
copy link "R090244627"
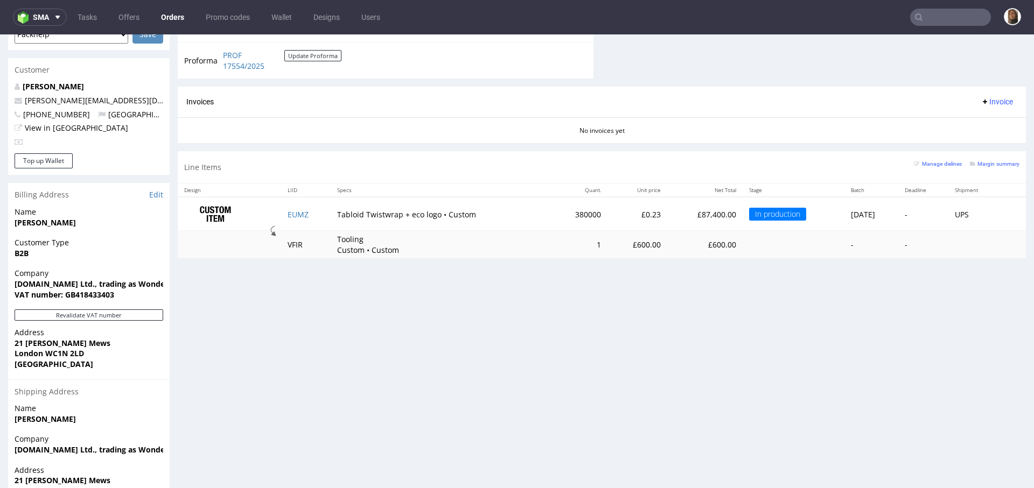
scroll to position [536, 0]
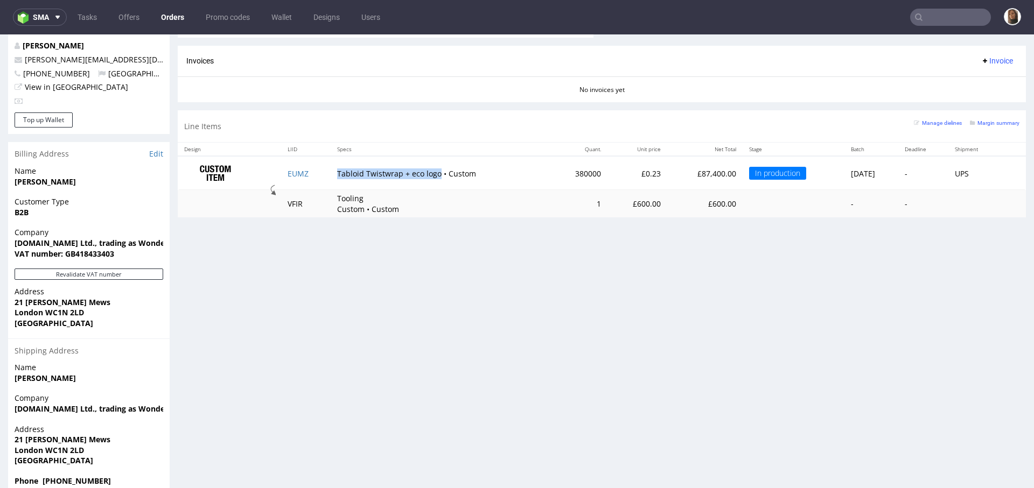
drag, startPoint x: 331, startPoint y: 172, endPoint x: 429, endPoint y: 176, distance: 98.6
click at [429, 176] on td "Tabloid Twistwrap + eco logo • Custom" at bounding box center [441, 173] width 221 height 34
copy td "Tabloid Twistwrap + eco logo"
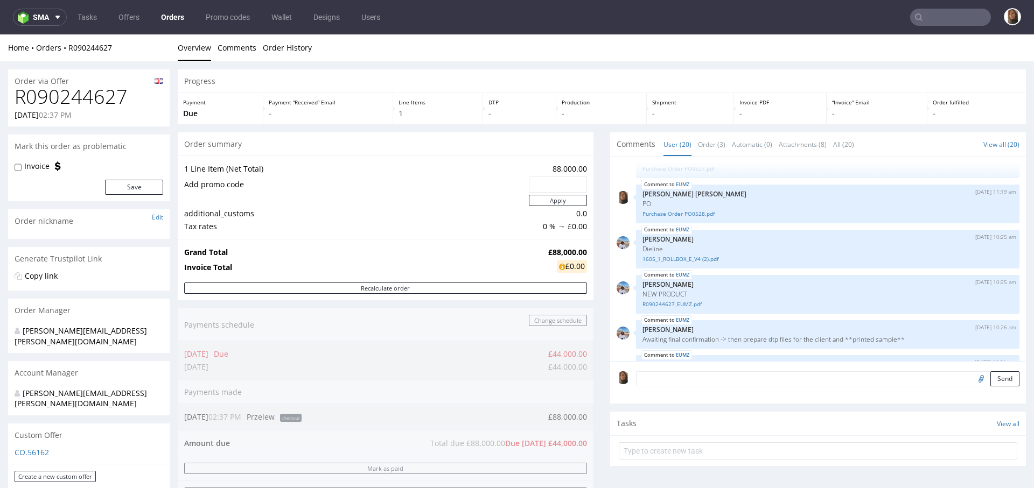
scroll to position [0, 0]
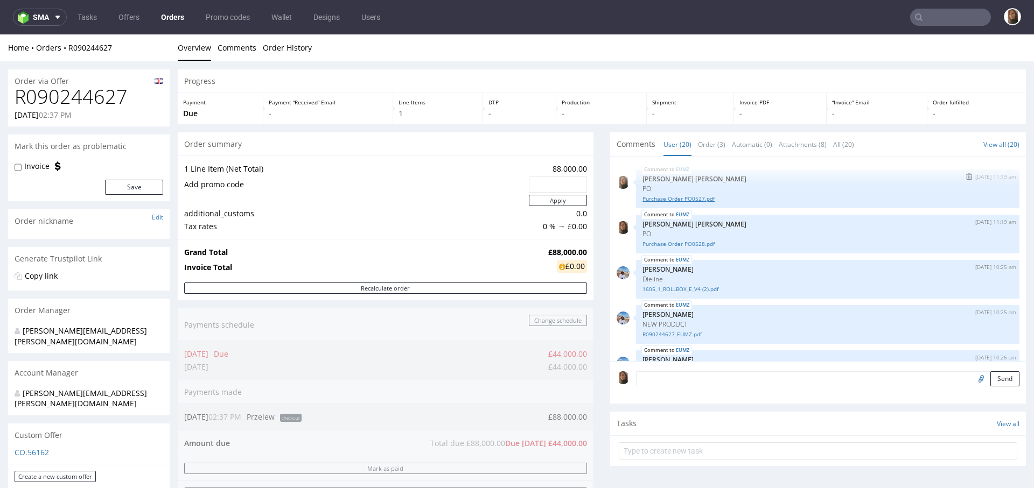
click at [688, 199] on link "Purchase Order PO0527.pdf" at bounding box center [827, 199] width 370 height 8
click at [670, 244] on link "Purchase Order PO0528.pdf" at bounding box center [827, 244] width 370 height 8
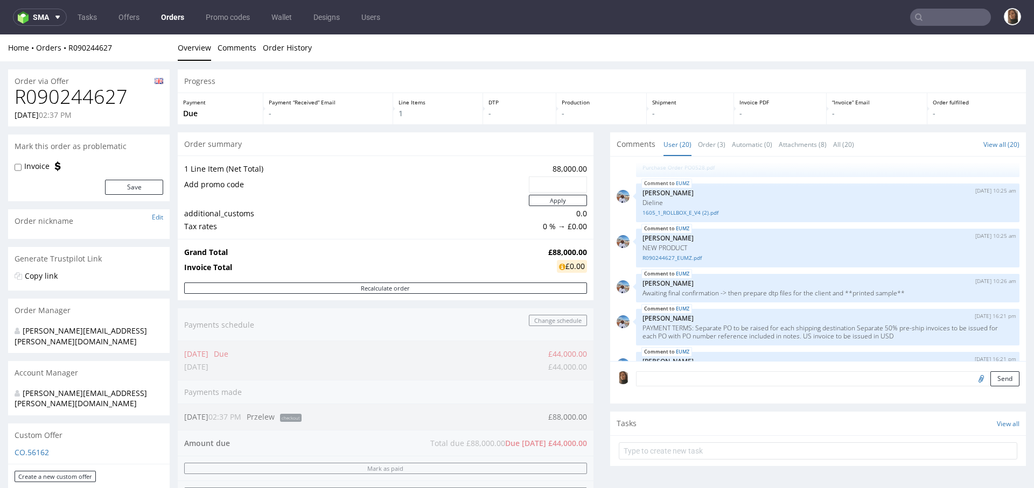
scroll to position [176, 0]
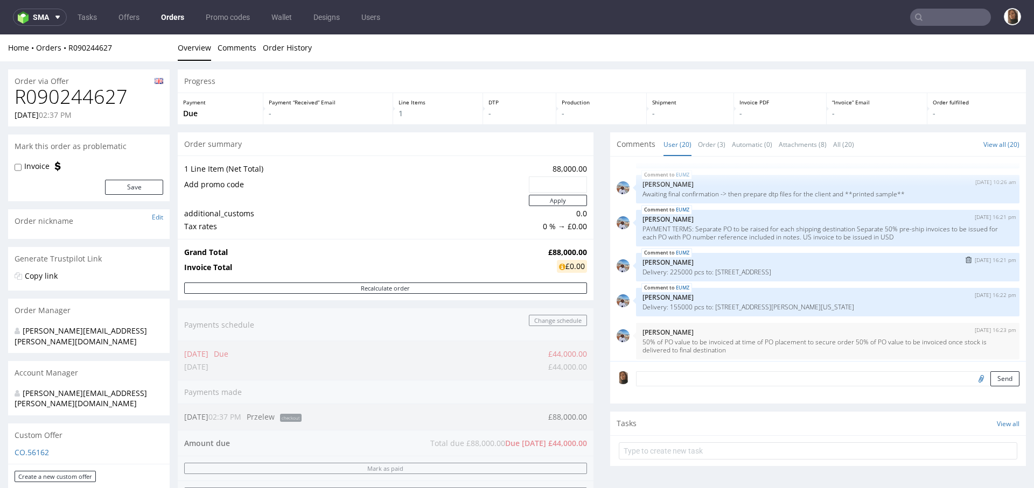
drag, startPoint x: 708, startPoint y: 271, endPoint x: 929, endPoint y: 270, distance: 221.9
click at [929, 270] on p "Delivery: 225000 pcs to: 21 Brownslow Mews London Greater London WC1N 2LD Unite…" at bounding box center [827, 272] width 370 height 8
copy p "21 Brownslow Mews London Greater London WC1N 2LD United Kingdom"
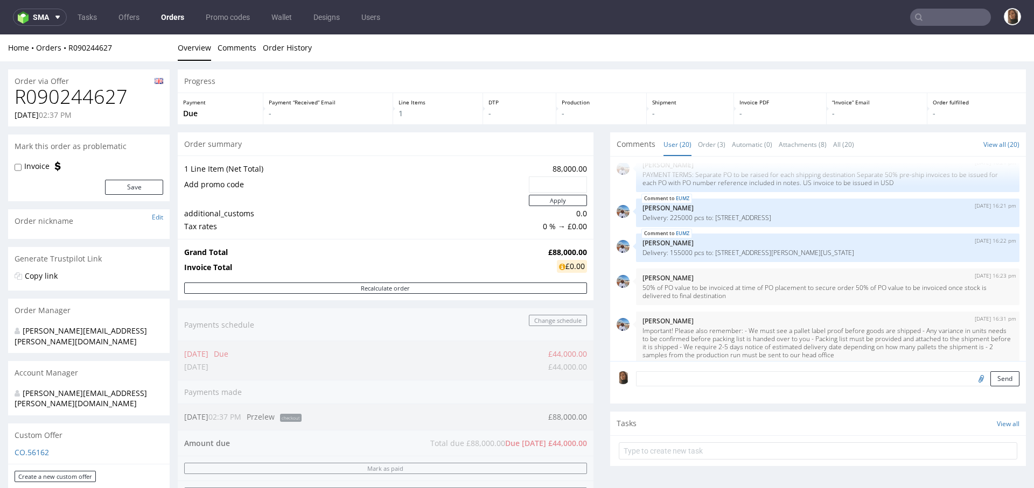
scroll to position [0, 0]
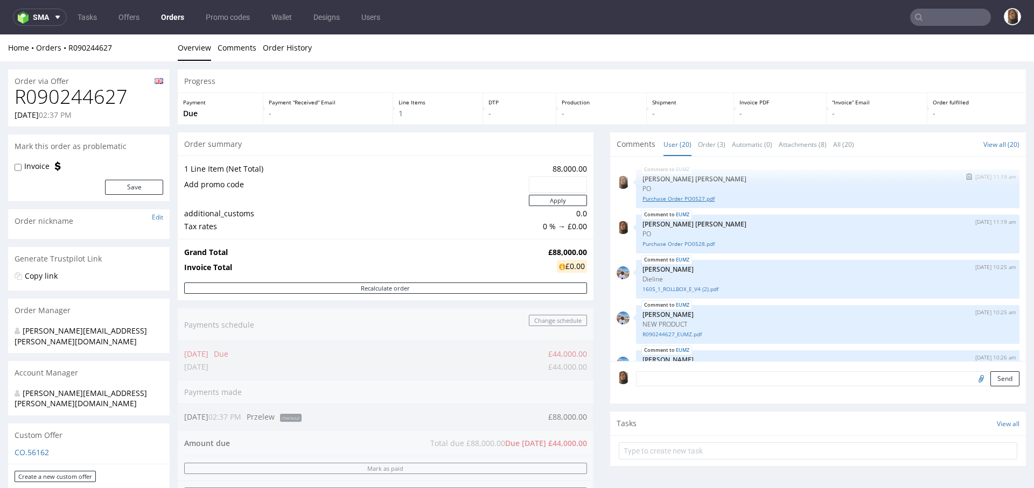
click at [662, 199] on link "Purchase Order PO0527.pdf" at bounding box center [827, 199] width 370 height 8
click at [670, 243] on link "Purchase Order PO0528.pdf" at bounding box center [827, 244] width 370 height 8
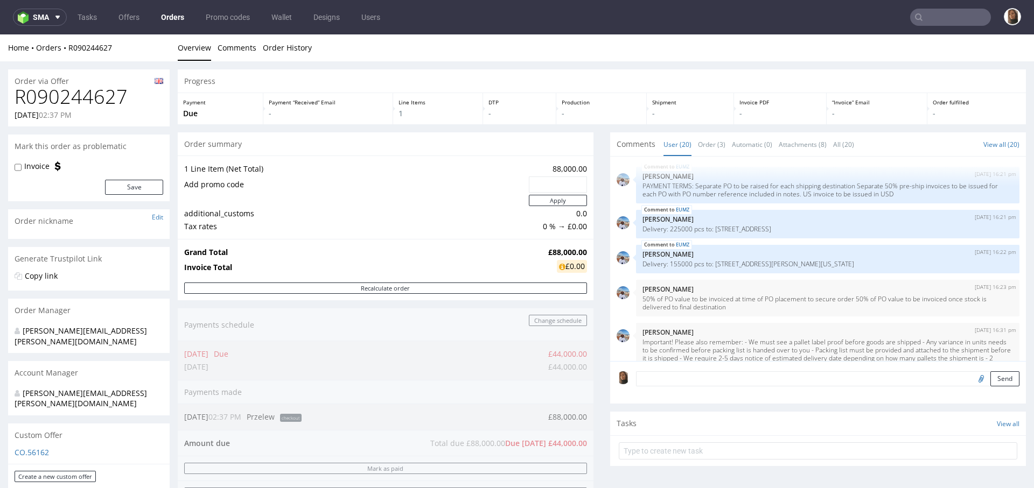
scroll to position [224, 0]
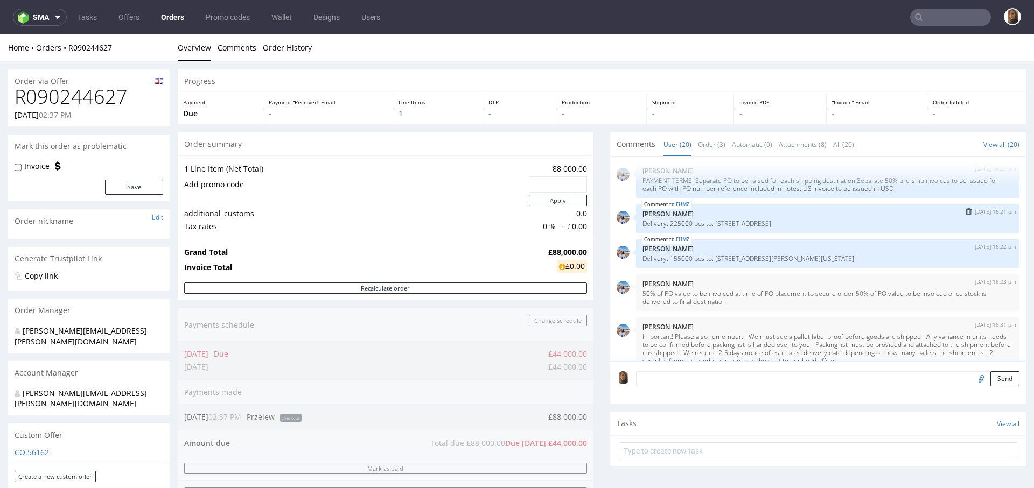
copy p "21 Brownslow Mews London Greater London WC1N 2LD United Kingdom"
drag, startPoint x: 706, startPoint y: 257, endPoint x: 941, endPoint y: 264, distance: 234.9
click at [941, 264] on div "EUMZ 29th Jul 25 | 16:22 pm Marta Kozłowska Delivery: 155000 pcs to: 501 Prince…" at bounding box center [827, 254] width 383 height 29
copy p "501 Prince Georges Blvd Upper Marlboro Maryland 20774 United States"
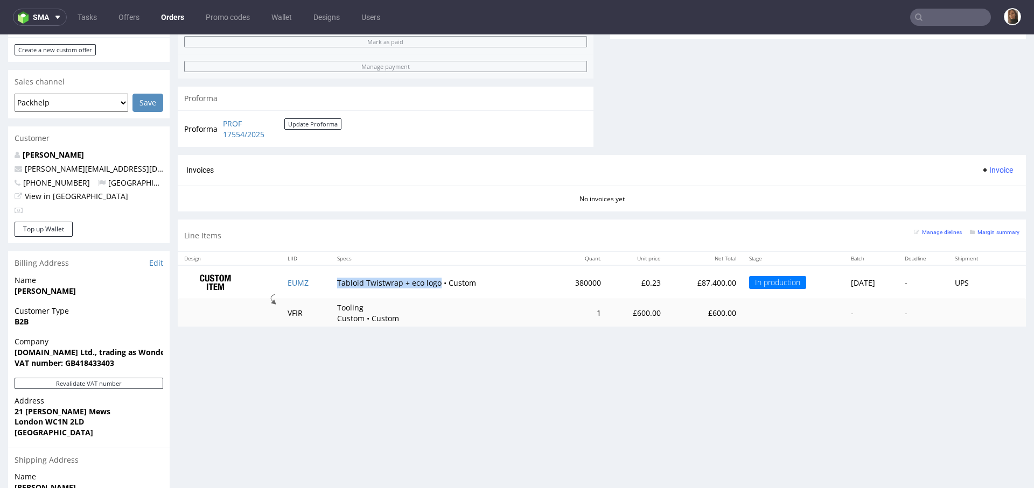
scroll to position [473, 0]
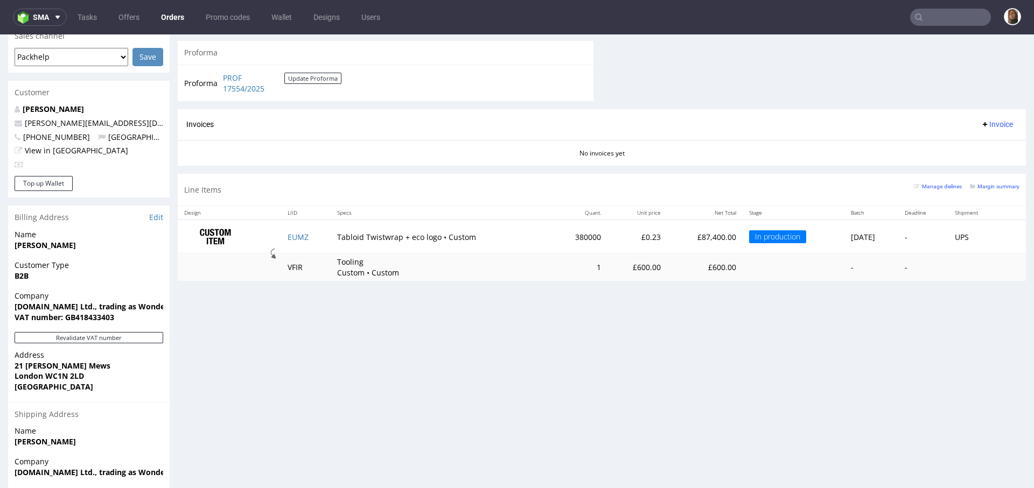
click at [502, 241] on td "Tabloid Twistwrap + eco logo • Custom" at bounding box center [441, 237] width 221 height 34
drag, startPoint x: 616, startPoint y: 236, endPoint x: 637, endPoint y: 236, distance: 21.0
click at [637, 236] on td "£0.23" at bounding box center [637, 237] width 60 height 34
copy td "£0.23"
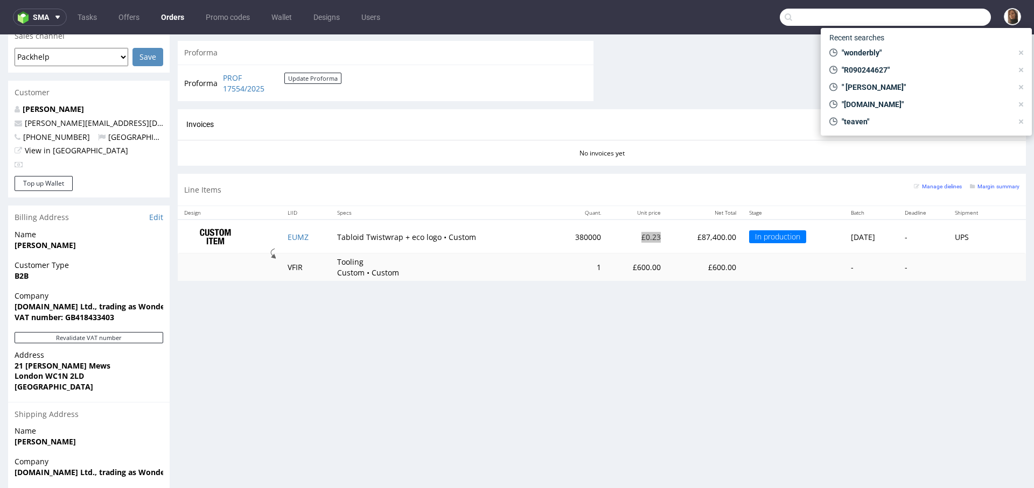
click at [966, 23] on input "text" at bounding box center [885, 17] width 211 height 17
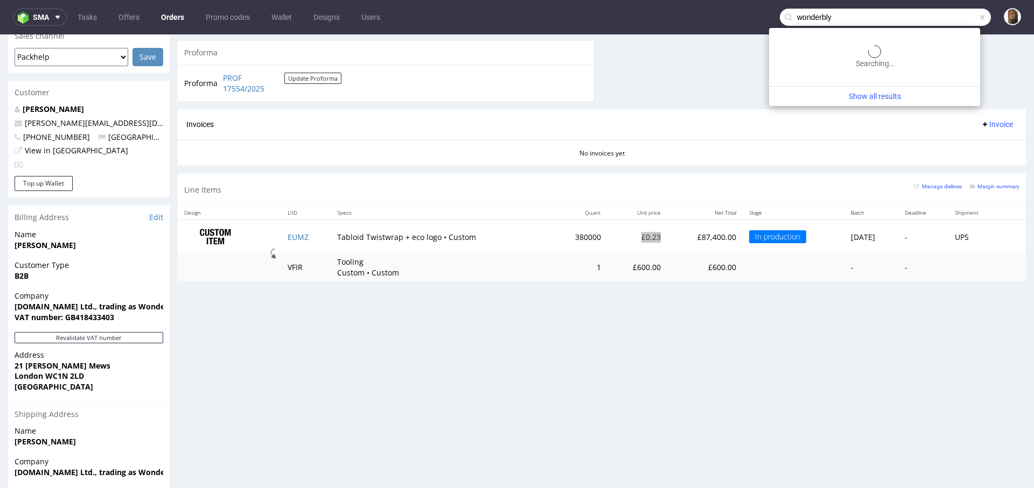
type input "wonderbly"
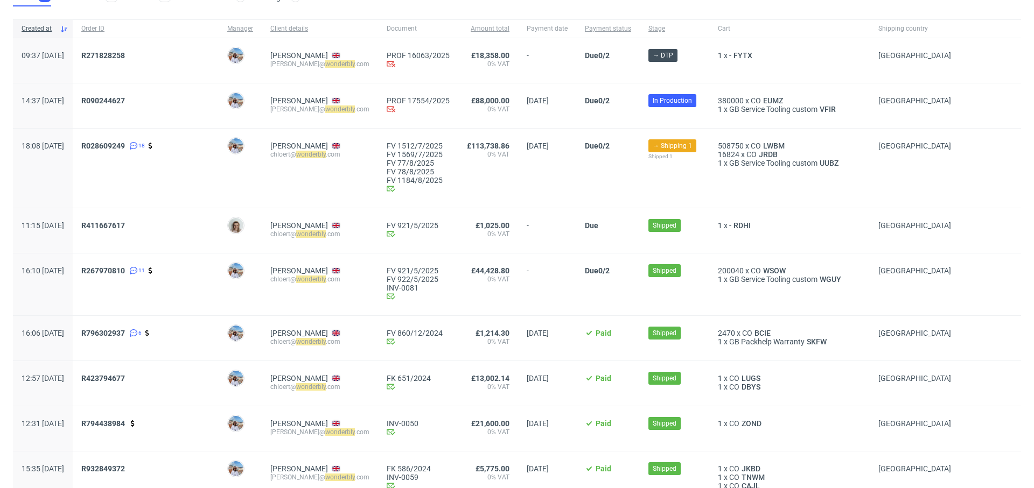
scroll to position [78, 0]
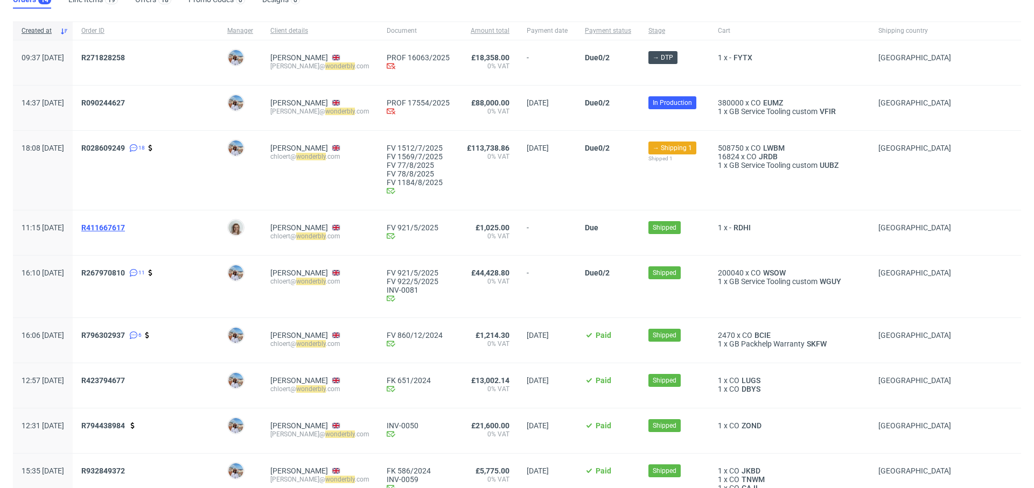
click at [125, 226] on span "R411667617" at bounding box center [103, 227] width 44 height 9
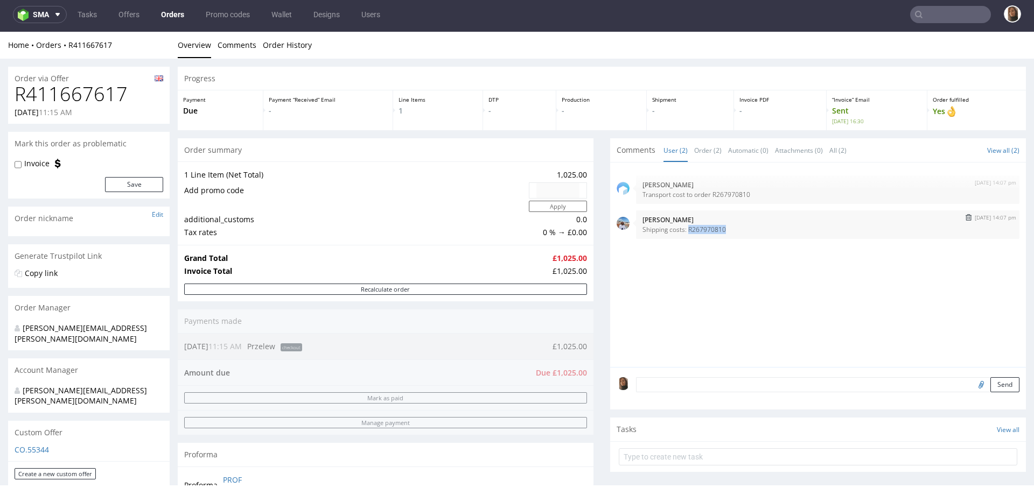
drag, startPoint x: 680, startPoint y: 227, endPoint x: 726, endPoint y: 227, distance: 46.3
click at [726, 227] on p "Shipping costs: R267970810" at bounding box center [827, 230] width 370 height 8
copy p "R267970810"
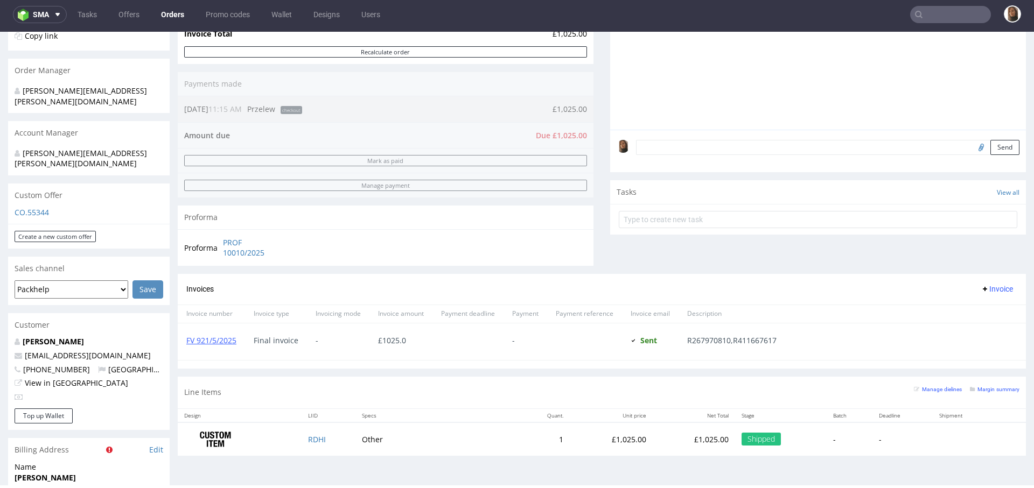
scroll to position [311, 0]
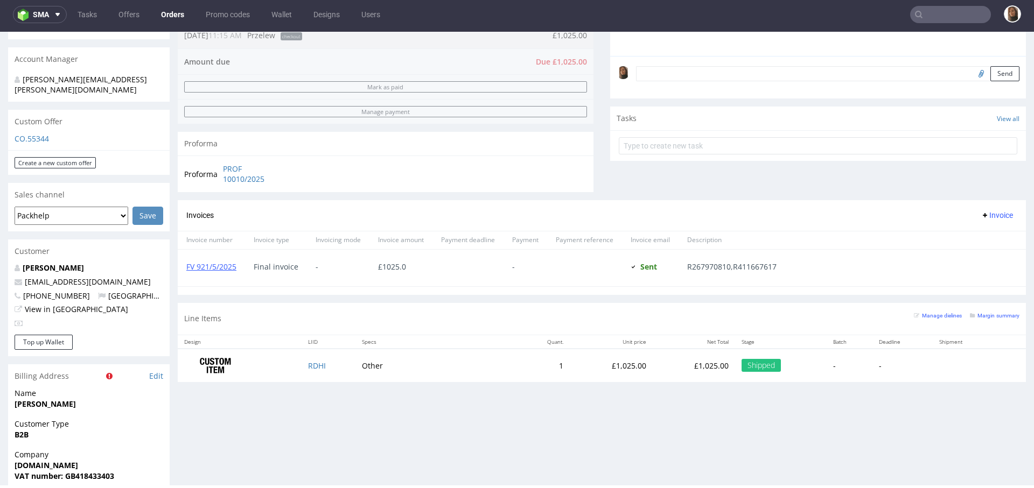
click at [945, 13] on input "text" at bounding box center [950, 14] width 81 height 17
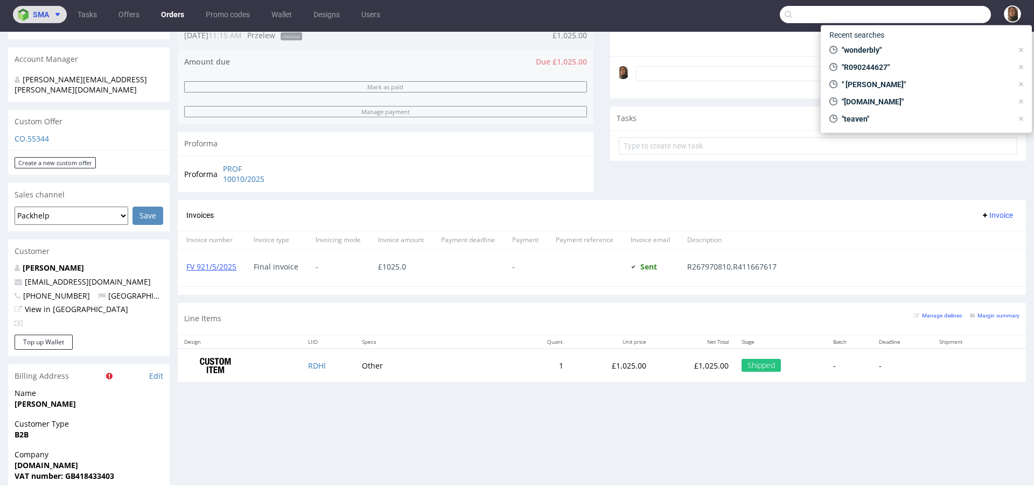
click at [52, 20] on button "sma" at bounding box center [40, 14] width 54 height 17
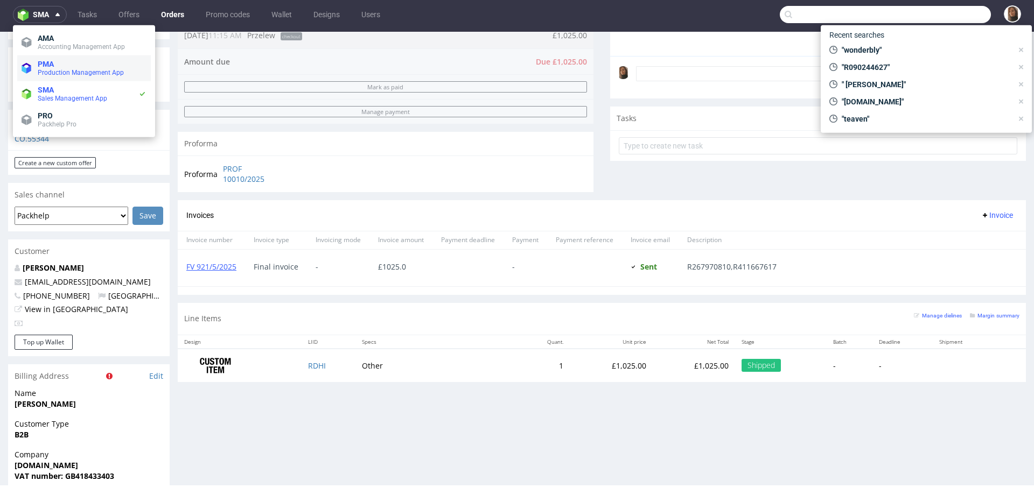
click at [62, 66] on span "PMA" at bounding box center [92, 64] width 109 height 9
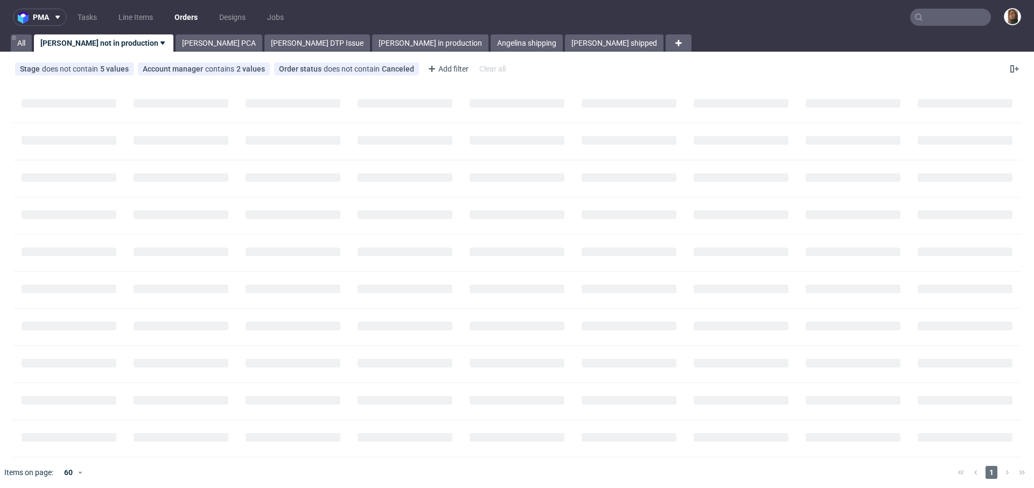
click at [935, 17] on input "text" at bounding box center [950, 17] width 81 height 17
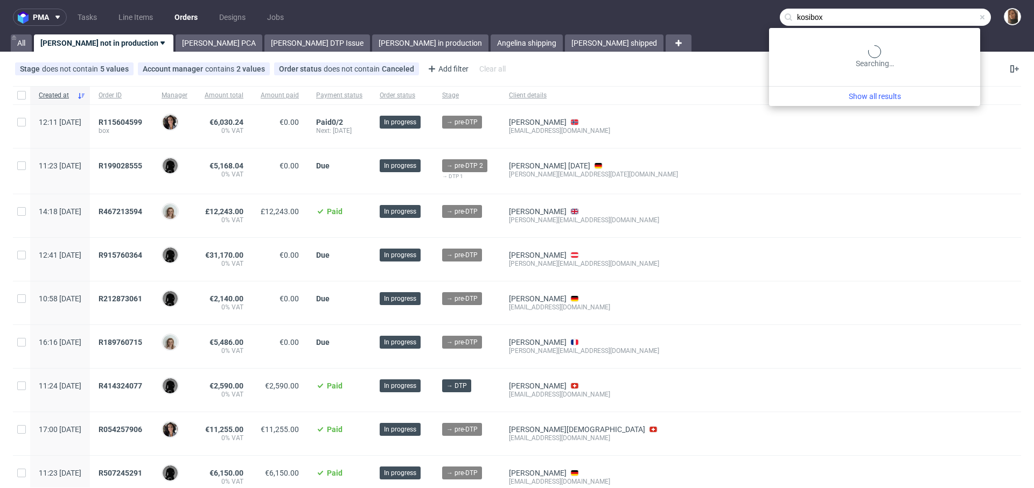
type input "kosibox"
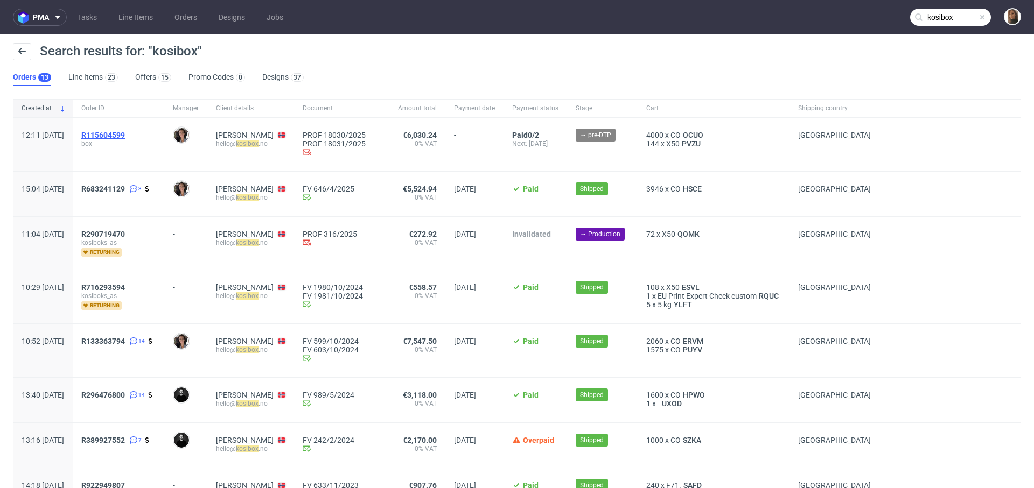
click at [125, 137] on span "R115604599" at bounding box center [103, 135] width 44 height 9
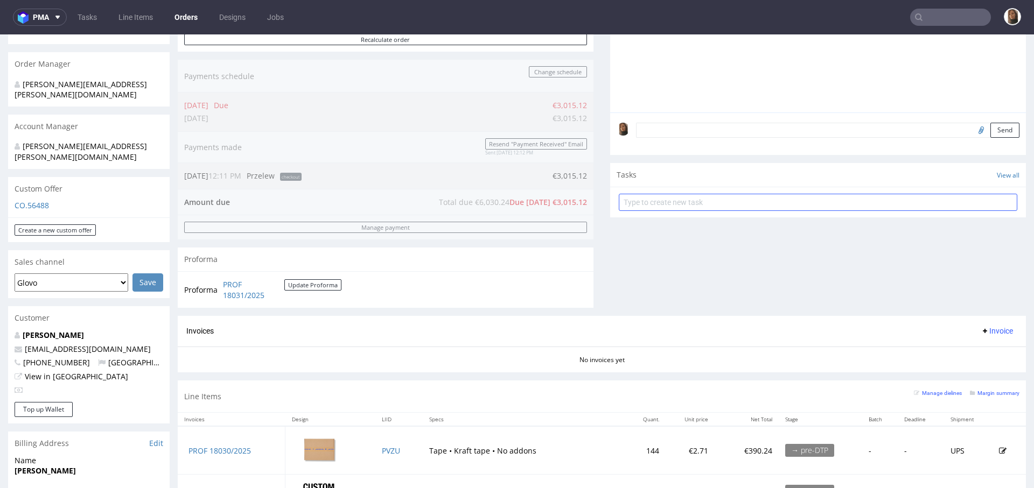
scroll to position [242, 0]
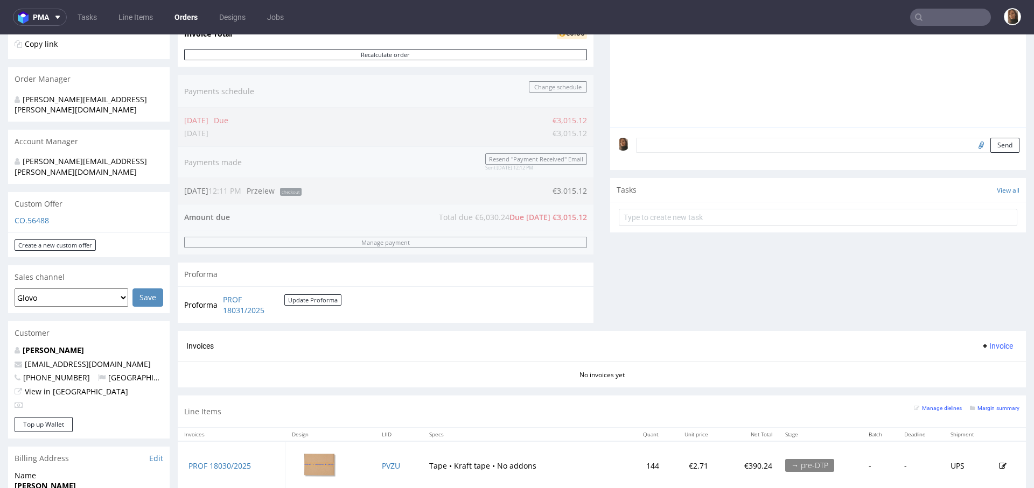
click at [670, 143] on textarea at bounding box center [827, 145] width 383 height 15
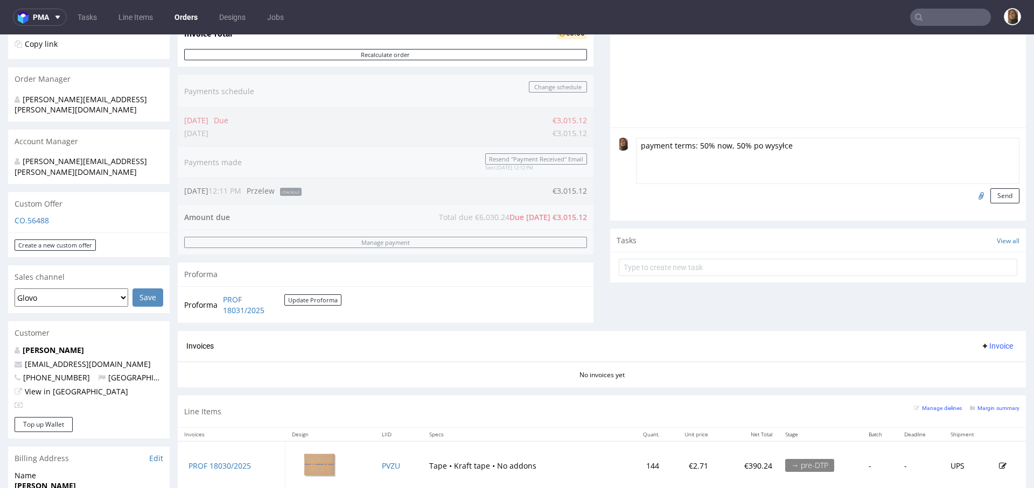
drag, startPoint x: 742, startPoint y: 146, endPoint x: 814, endPoint y: 144, distance: 72.2
click at [813, 145] on textarea "payment terms: 50% now, 50% po wysyłce" at bounding box center [827, 161] width 383 height 46
type textarea "payment terms: 50% now, 50% after shipping"
click at [990, 195] on button "Send" at bounding box center [1004, 195] width 29 height 15
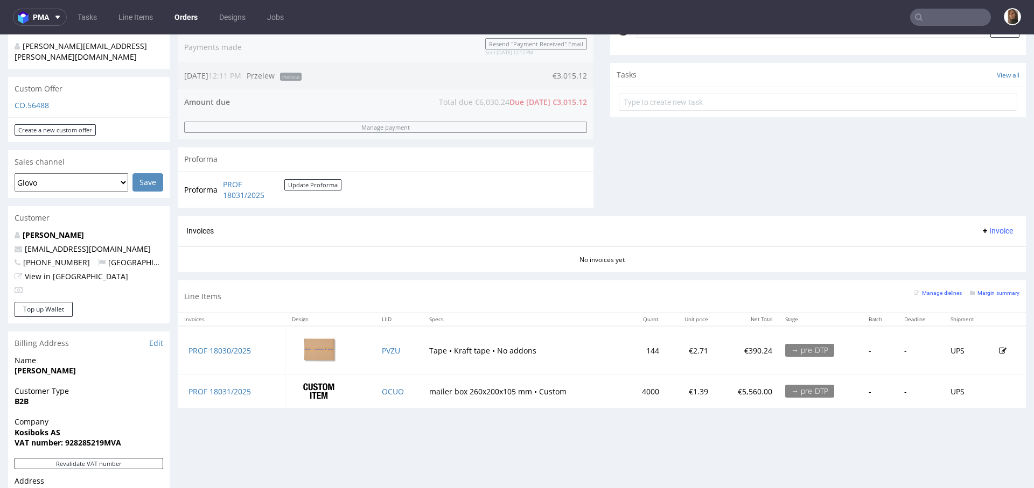
scroll to position [231, 0]
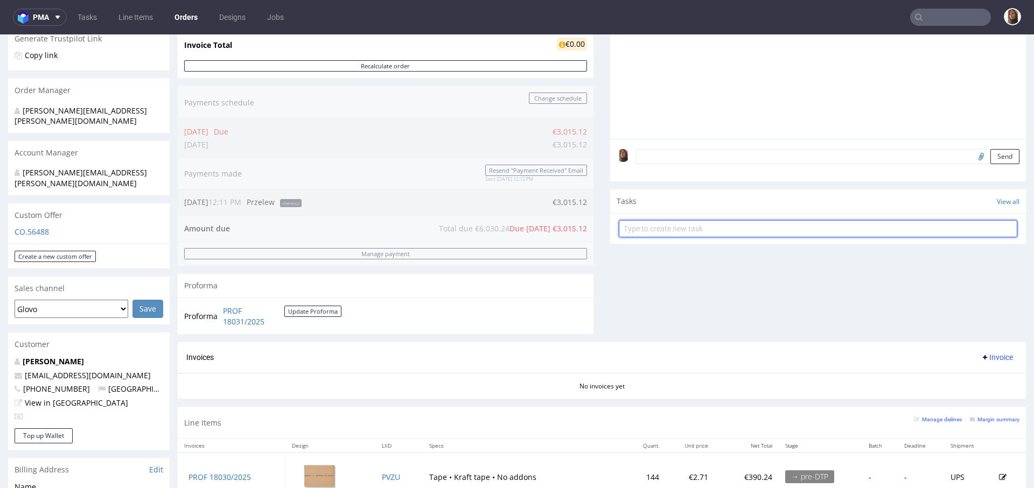
click at [659, 234] on input "text" at bounding box center [818, 228] width 398 height 17
type input "payment link"
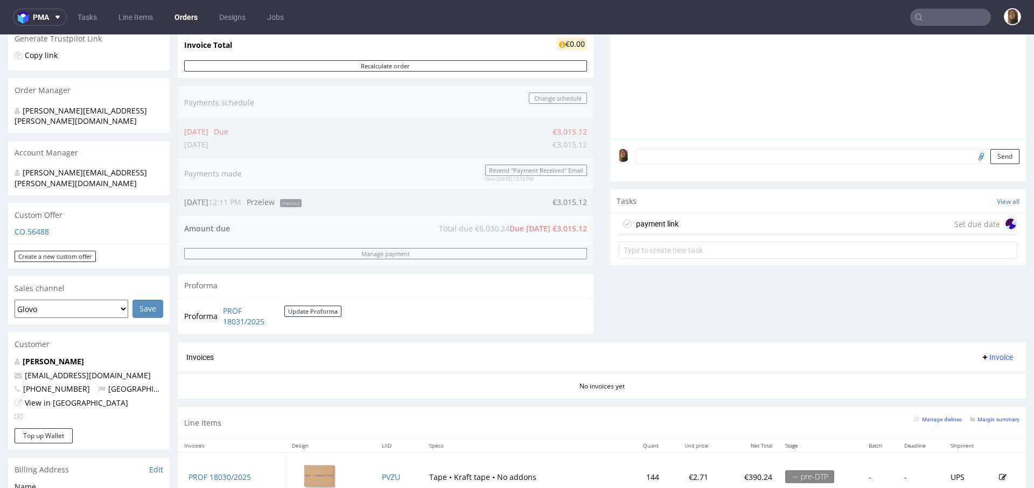
click at [740, 223] on div "payment link Set due date" at bounding box center [818, 225] width 398 height 22
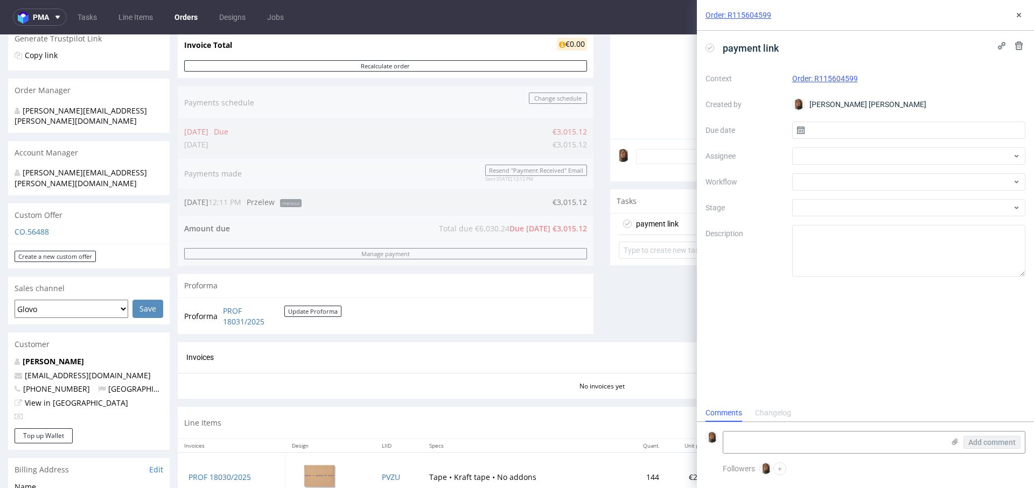
scroll to position [9, 0]
click at [782, 53] on div "payment link" at bounding box center [865, 48] width 320 height 18
click at [827, 157] on div at bounding box center [909, 156] width 234 height 17
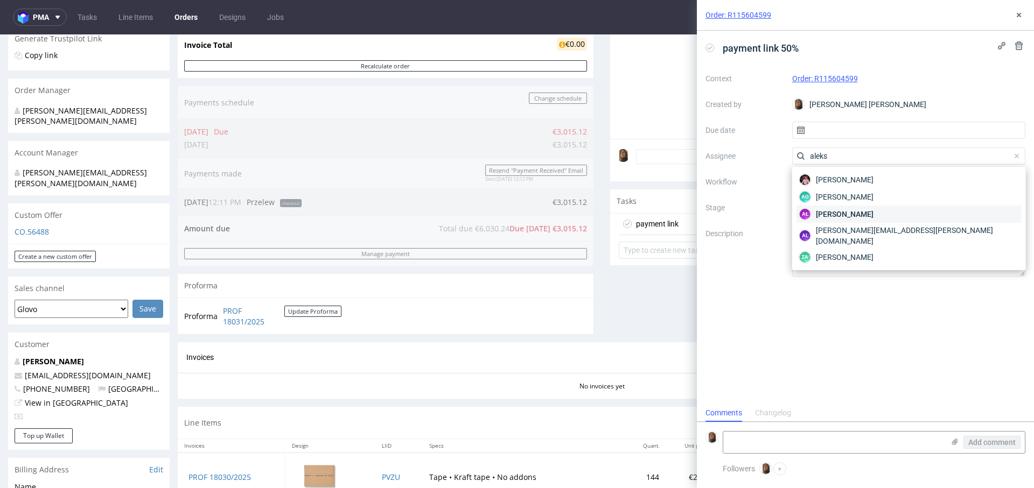
type input "aleks"
click at [860, 211] on span "[PERSON_NAME]" at bounding box center [845, 214] width 58 height 11
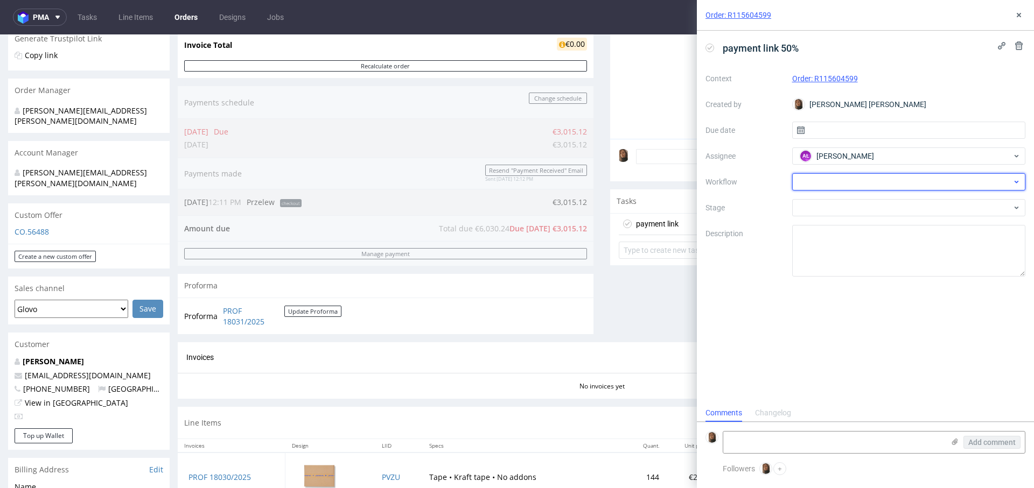
click at [831, 183] on div at bounding box center [909, 181] width 234 height 17
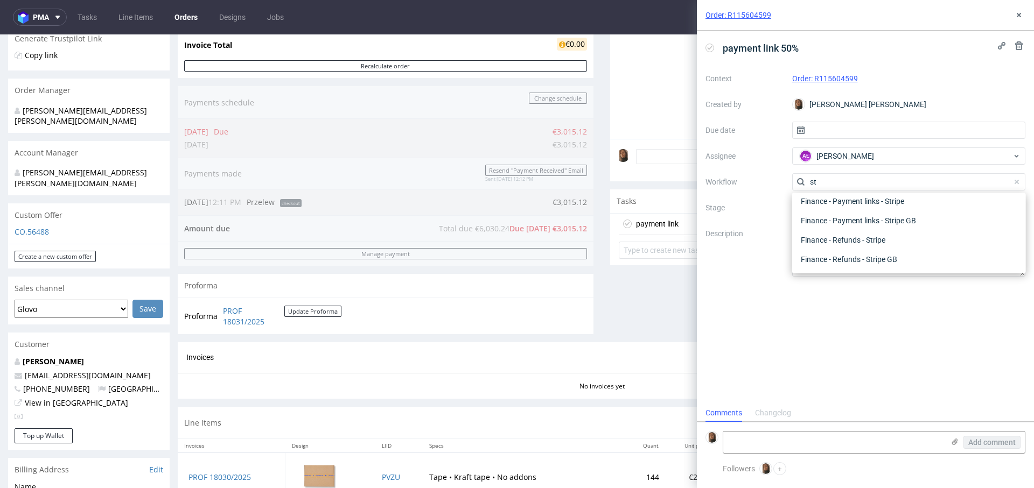
scroll to position [39, 0]
type input "stripe"
click at [875, 220] on div "Finance - Payment links - Stripe" at bounding box center [908, 220] width 225 height 19
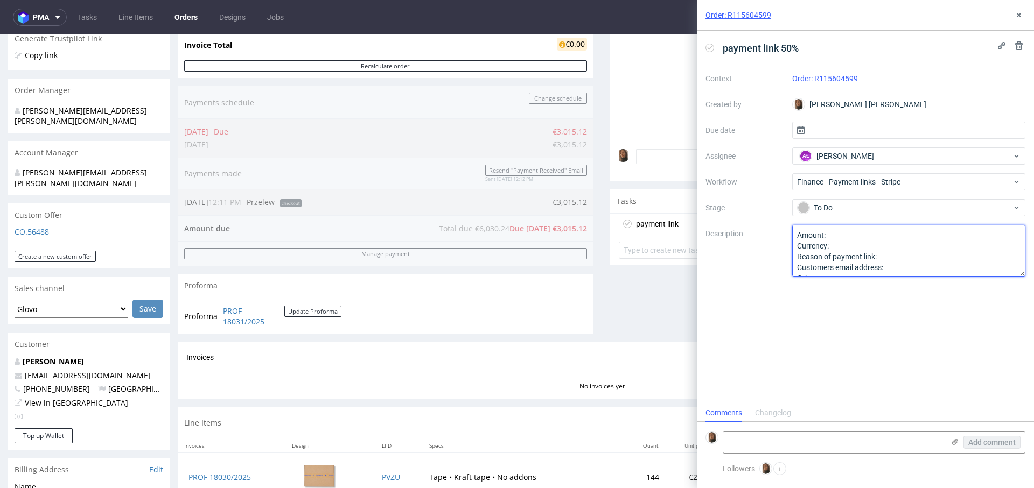
click at [854, 236] on textarea "Amount: Currency: Reason of payment link: Customers email address: Other:" at bounding box center [909, 251] width 234 height 52
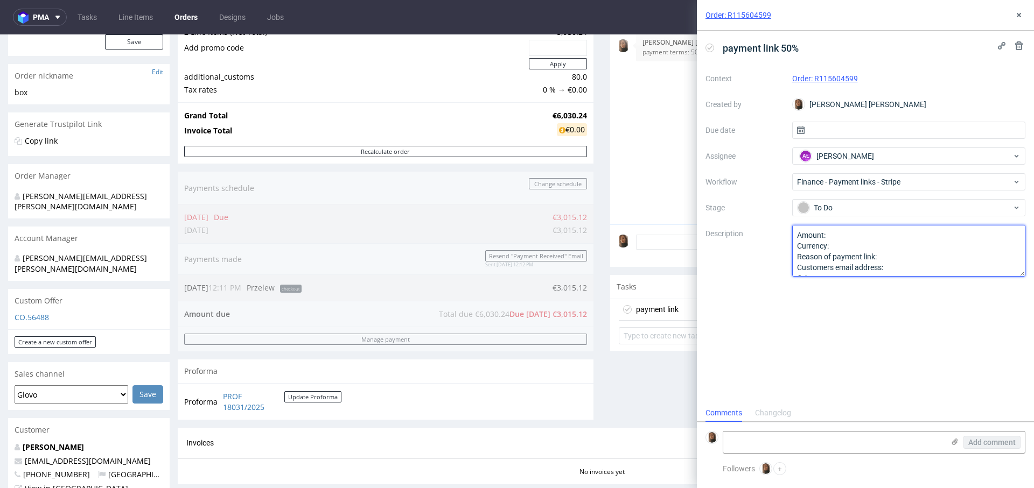
scroll to position [149, 0]
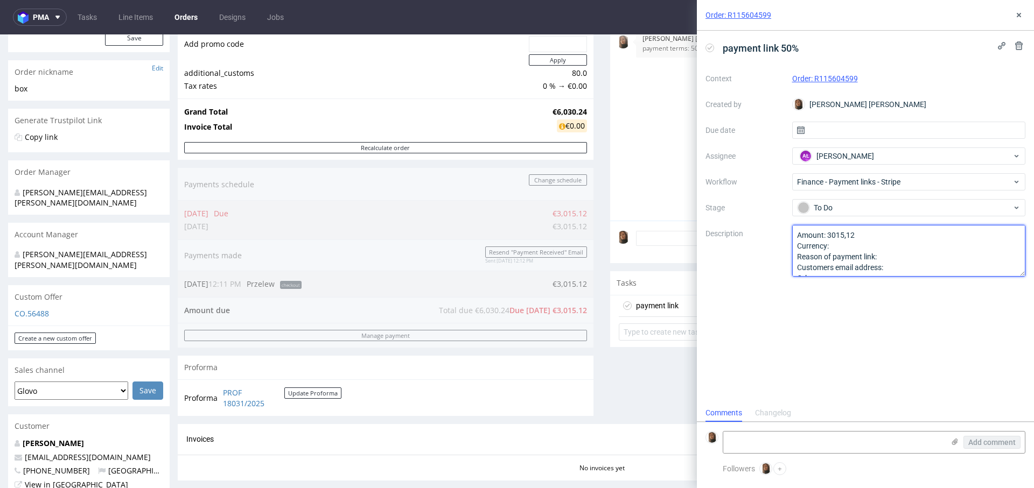
click at [852, 242] on textarea "Amount: Currency: Reason of payment link: Customers email address: Other:" at bounding box center [909, 251] width 234 height 52
click at [894, 256] on textarea "Amount: Currency: Reason of payment link: Customers email address: Other:" at bounding box center [909, 251] width 234 height 52
paste textarea "hello@kosibox.no"
drag, startPoint x: 878, startPoint y: 245, endPoint x: 962, endPoint y: 243, distance: 84.6
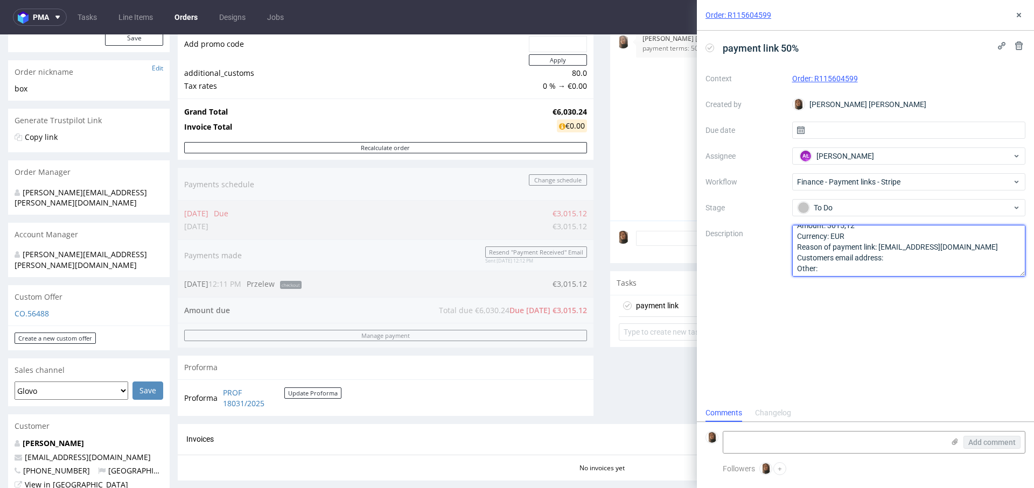
click at [962, 243] on textarea "Amount: 3015,12 Currency: EUR Reason of payment link: Customers email address: …" at bounding box center [909, 251] width 234 height 52
click at [949, 251] on textarea "Amount: 3015,12 Currency: EUR Reason of payment link: Customers email address: …" at bounding box center [909, 251] width 234 height 52
click at [941, 261] on textarea "Amount: 3015,12 Currency: EUR Reason of payment link: Customers email address: …" at bounding box center [909, 251] width 234 height 52
paste textarea "hello@kosibox.no"
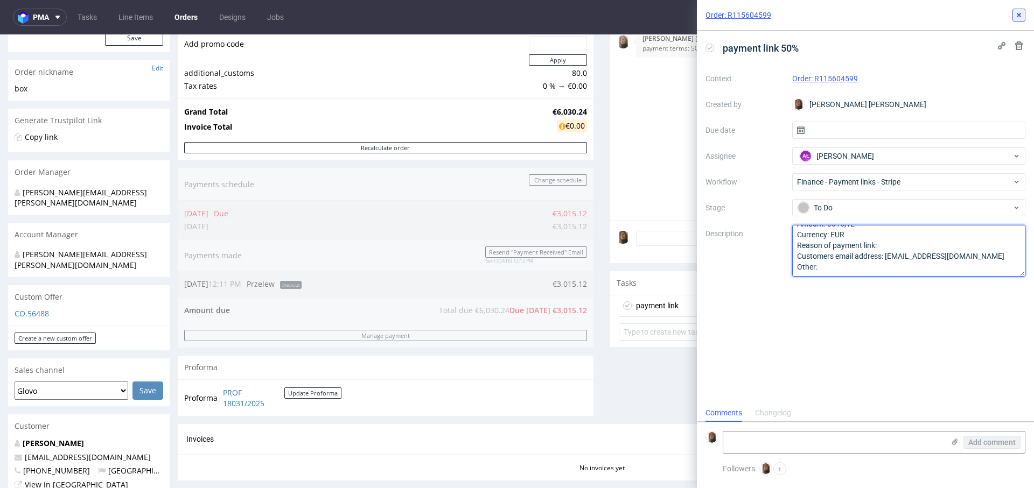
type textarea "Amount: 3015,12 Currency: EUR Reason of payment link: Customers email address: …"
click at [1025, 12] on button at bounding box center [1018, 15] width 13 height 13
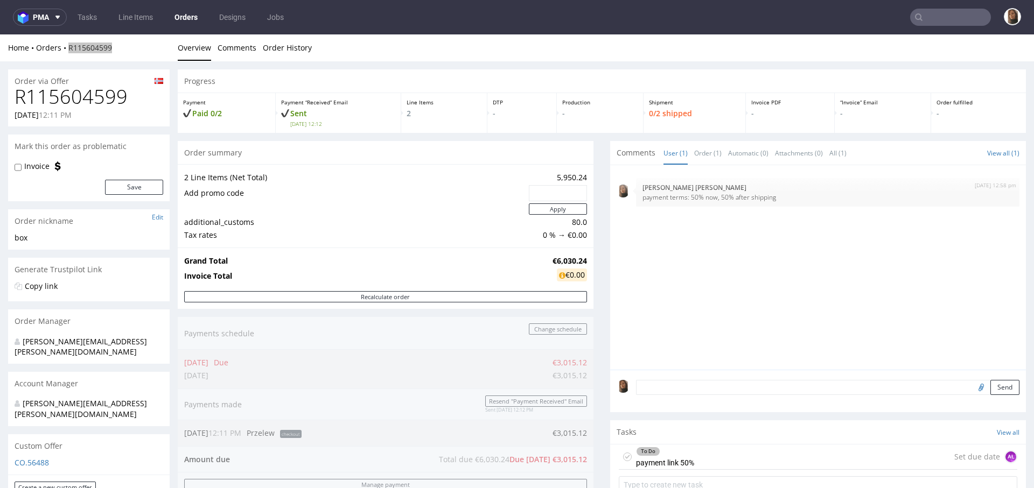
click at [977, 6] on nav "pma Tasks Line Items Orders Designs Jobs" at bounding box center [517, 17] width 1034 height 34
click at [960, 16] on input "text" at bounding box center [950, 17] width 81 height 17
type input "q"
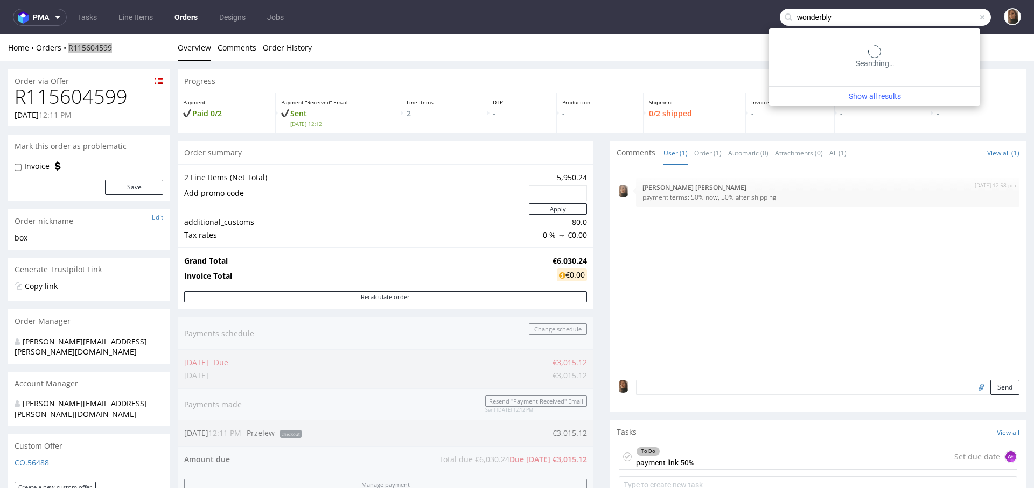
type input "wonderbly"
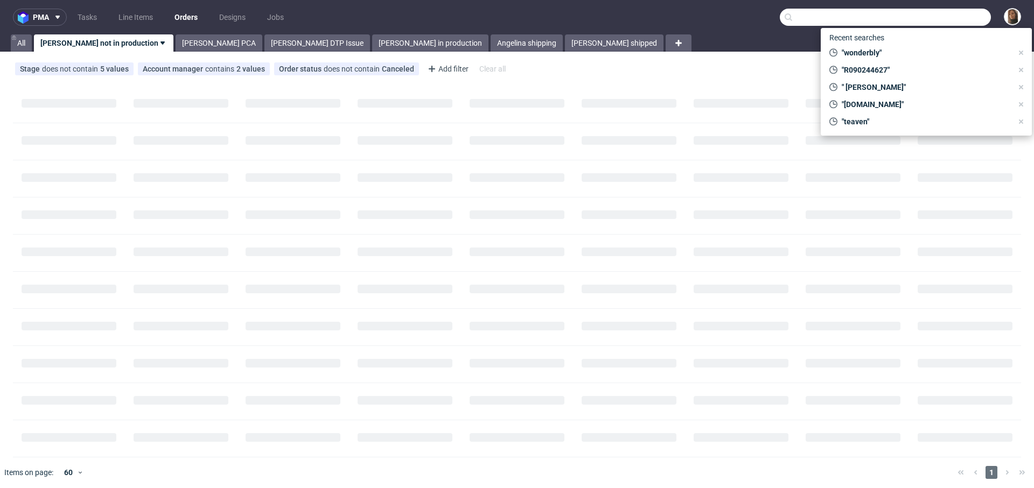
click at [932, 15] on input "text" at bounding box center [885, 17] width 211 height 17
paste input "R267970810"
type input "R267970810"
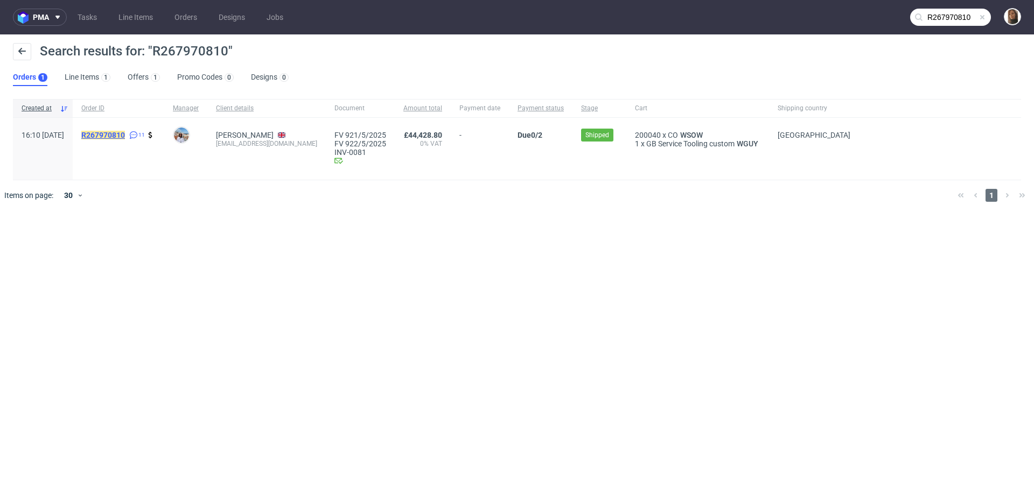
click at [125, 135] on mark "R267970810" at bounding box center [103, 135] width 44 height 9
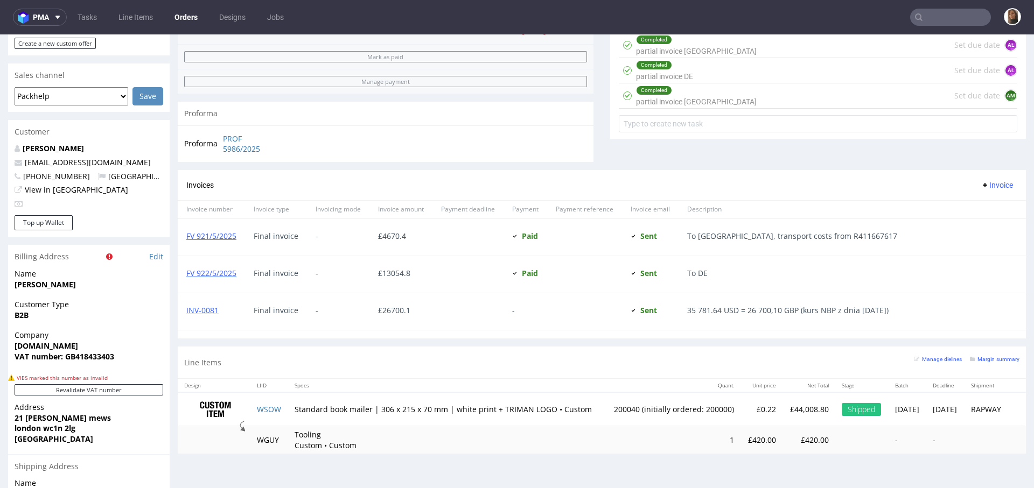
scroll to position [430, 0]
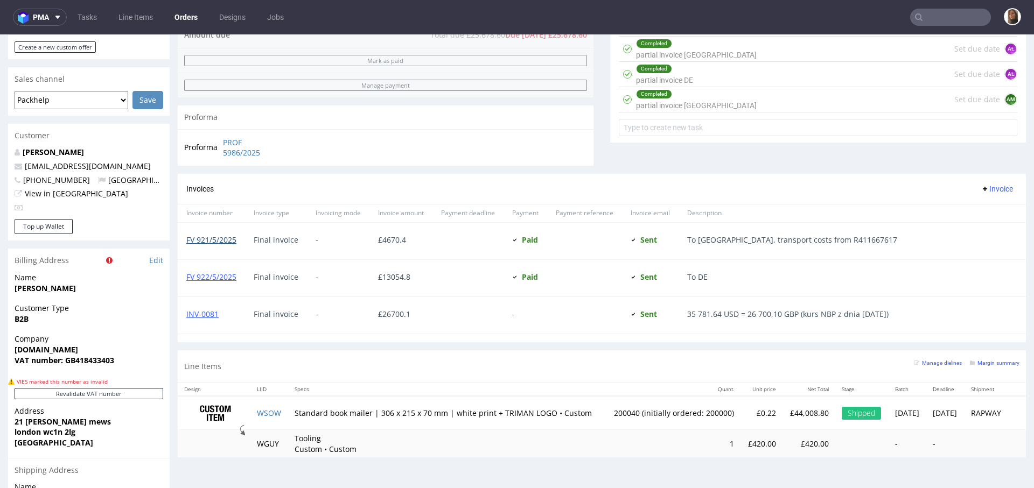
click at [221, 238] on link "FV 921/5/2025" at bounding box center [211, 240] width 50 height 10
click at [457, 235] on div at bounding box center [467, 241] width 71 height 37
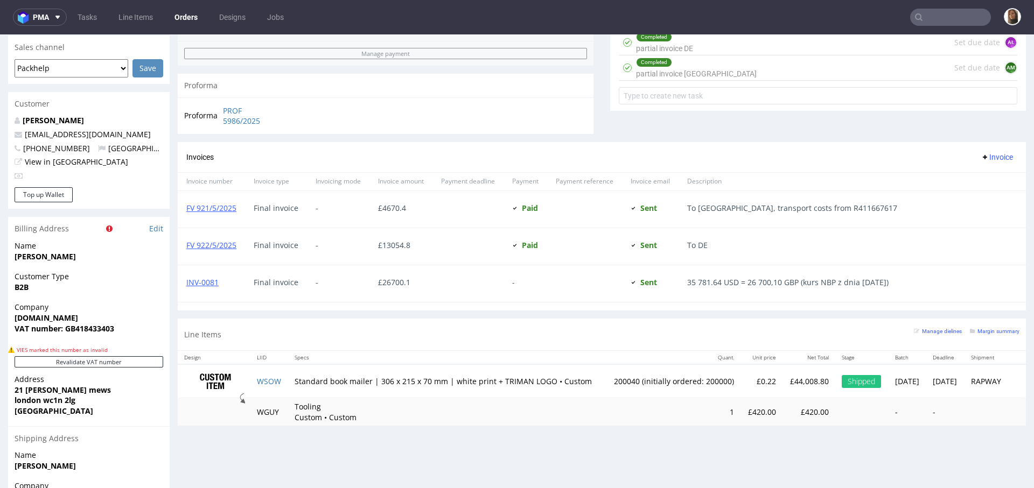
scroll to position [468, 0]
